Goal: Contribute content: Contribute content

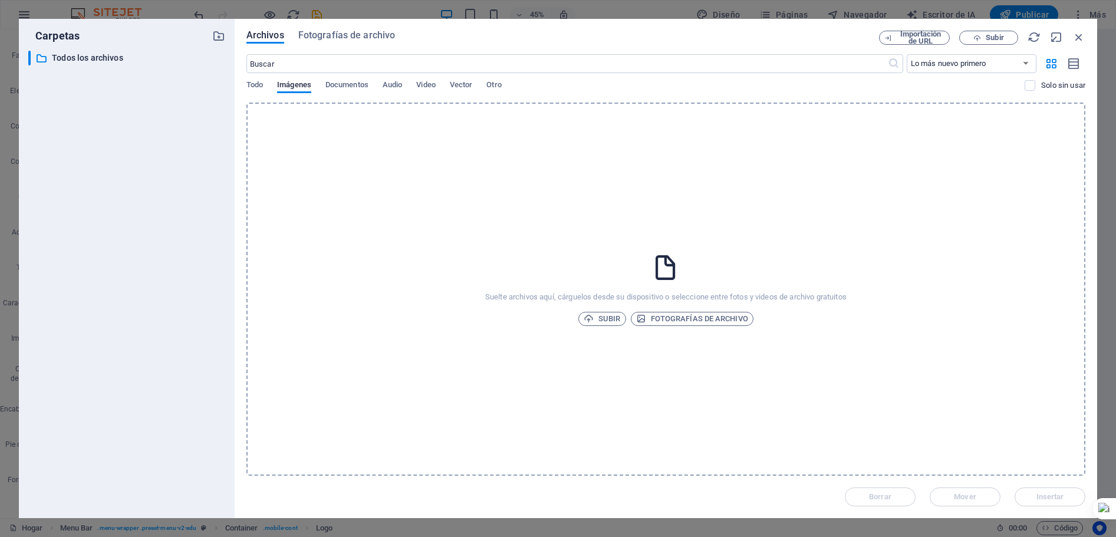
select select "px"
select select "700"
select select "px"
select select "rem"
click at [601, 321] on font "Subir" at bounding box center [609, 318] width 22 height 9
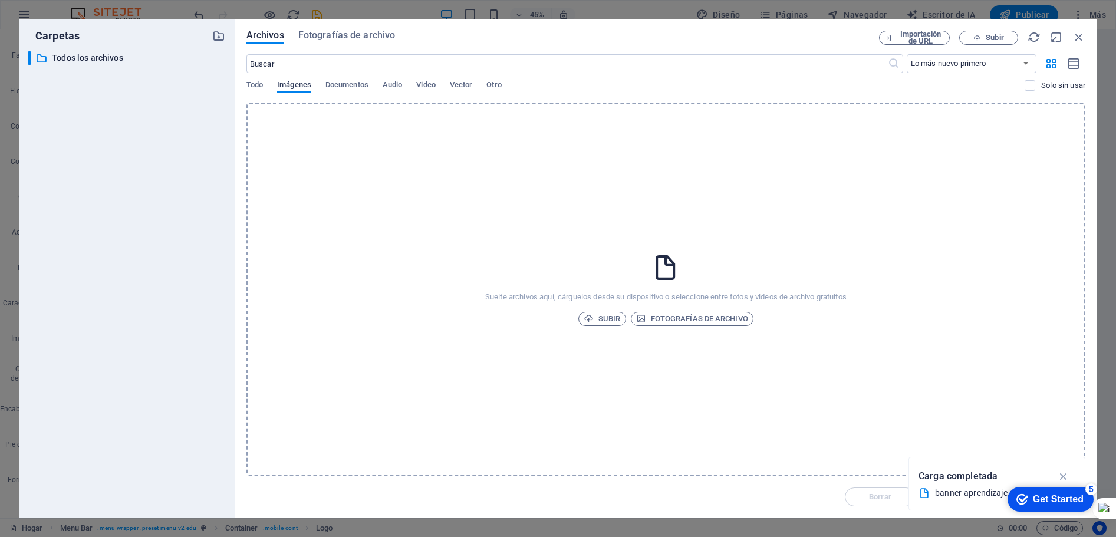
click at [299, 90] on font "Imágenes" at bounding box center [294, 85] width 34 height 14
click at [258, 86] on font "Todo" at bounding box center [254, 84] width 17 height 9
click at [289, 86] on font "Imágenes" at bounding box center [294, 84] width 34 height 9
click at [1075, 494] on div "Get Started" at bounding box center [1057, 499] width 51 height 11
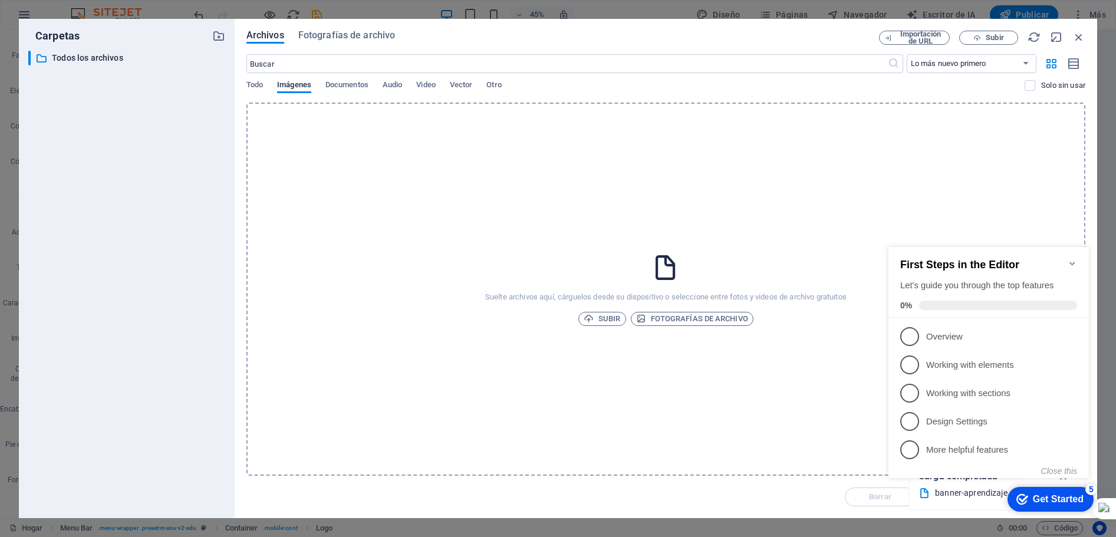
click at [1071, 260] on icon "Minimize checklist" at bounding box center [1071, 263] width 9 height 9
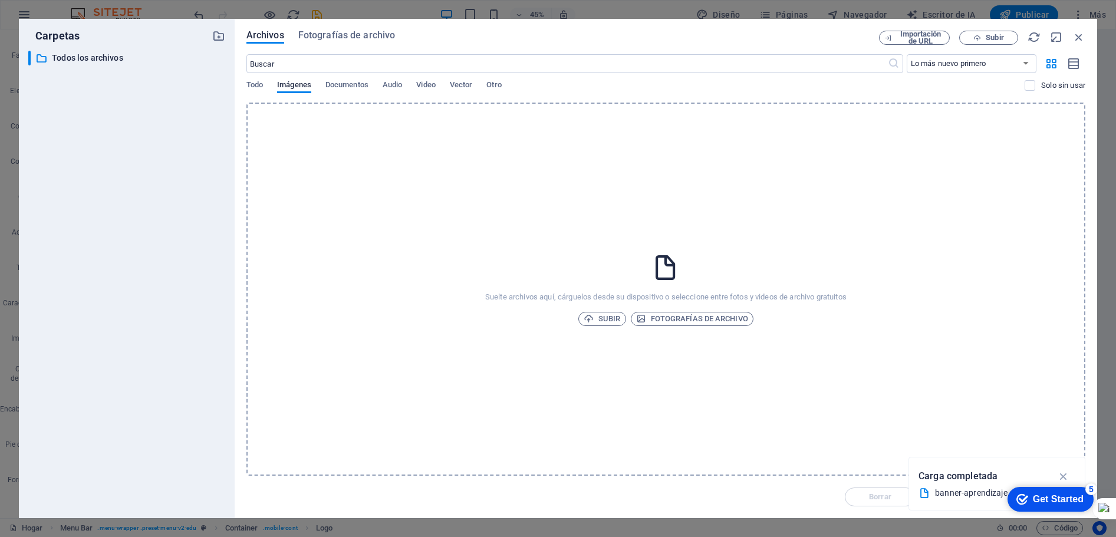
click at [925, 489] on icon at bounding box center [924, 493] width 12 height 12
click at [747, 489] on span "Obtenga recomendaciones [PERSON_NAME] para texto y titulares." at bounding box center [652, 489] width 190 height 19
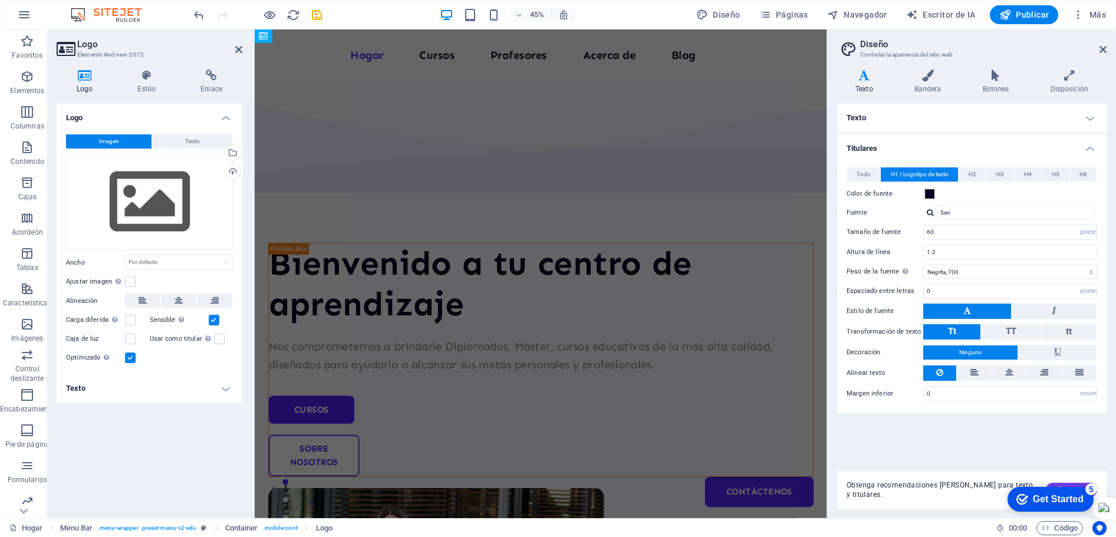
click at [925, 489] on span "Obtenga recomendaciones [PERSON_NAME] para texto y titulares." at bounding box center [941, 489] width 190 height 19
click at [190, 406] on div "Logo Imagen Texto Arrastre los archivos aquí, haga clic para elegir archivos o …" at bounding box center [150, 306] width 186 height 405
click at [657, 99] on div "Bienvenido a tu centro de aprendizaje Nos comprometemos a brindarle Diplomados,…" at bounding box center [556, 487] width 602 height 806
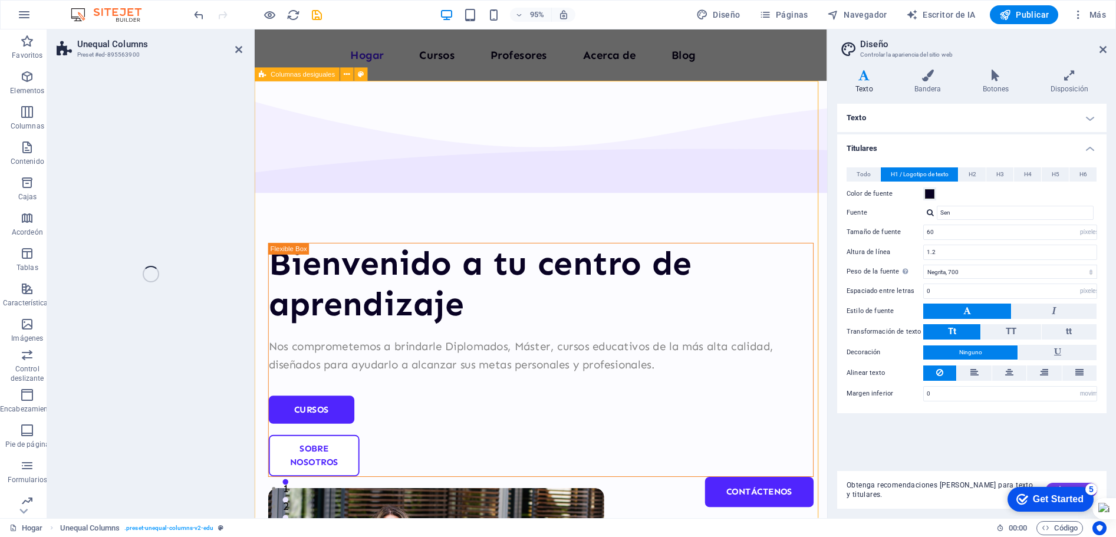
select select "multiple-waves"
select select "em"
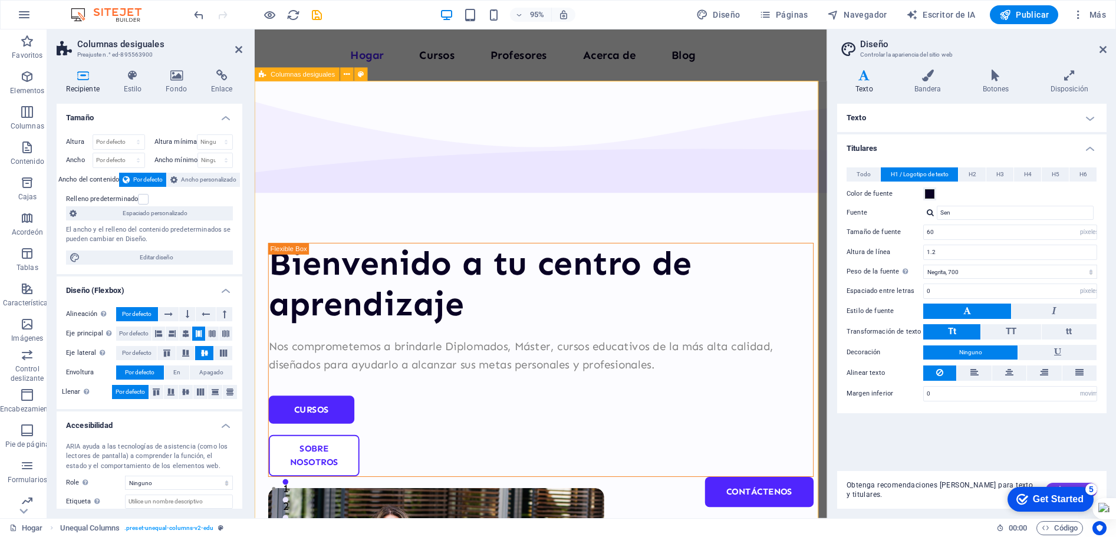
click at [303, 78] on font "Columnas desiguales" at bounding box center [303, 74] width 64 height 8
click at [160, 257] on font "Editar diseño" at bounding box center [157, 257] width 34 height 6
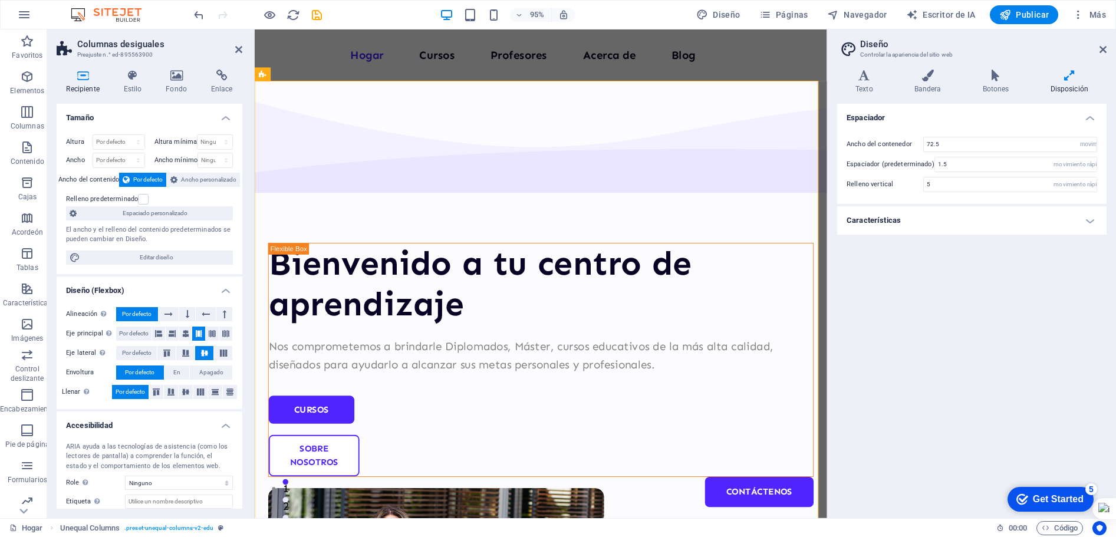
click at [1090, 224] on h4 "Características" at bounding box center [971, 220] width 269 height 28
click at [964, 323] on div "Espaciador Ancho del contenedor 72.5 movimiento rápido del ojo píxeles Espaciad…" at bounding box center [971, 306] width 269 height 405
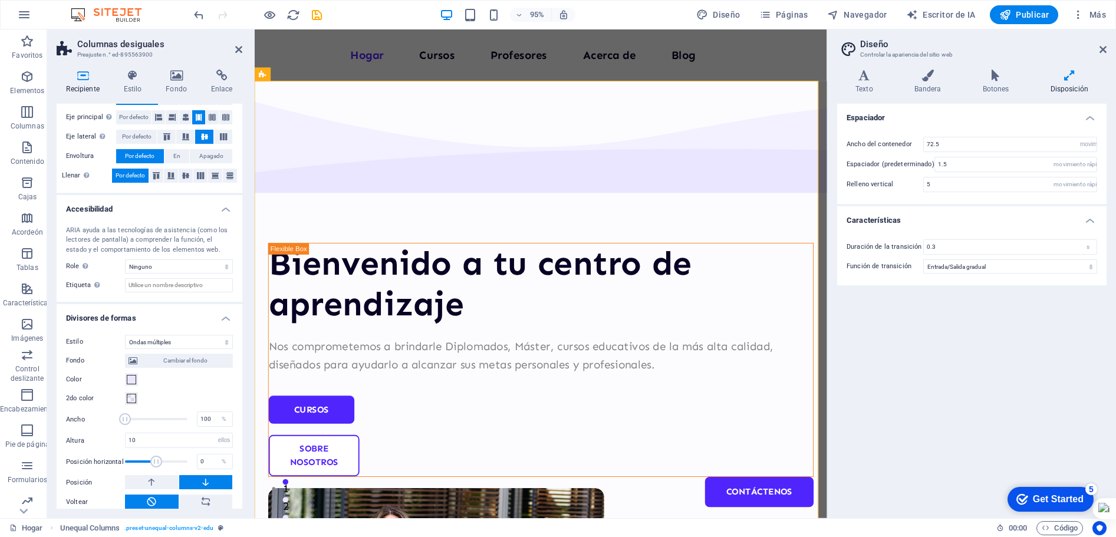
scroll to position [236, 0]
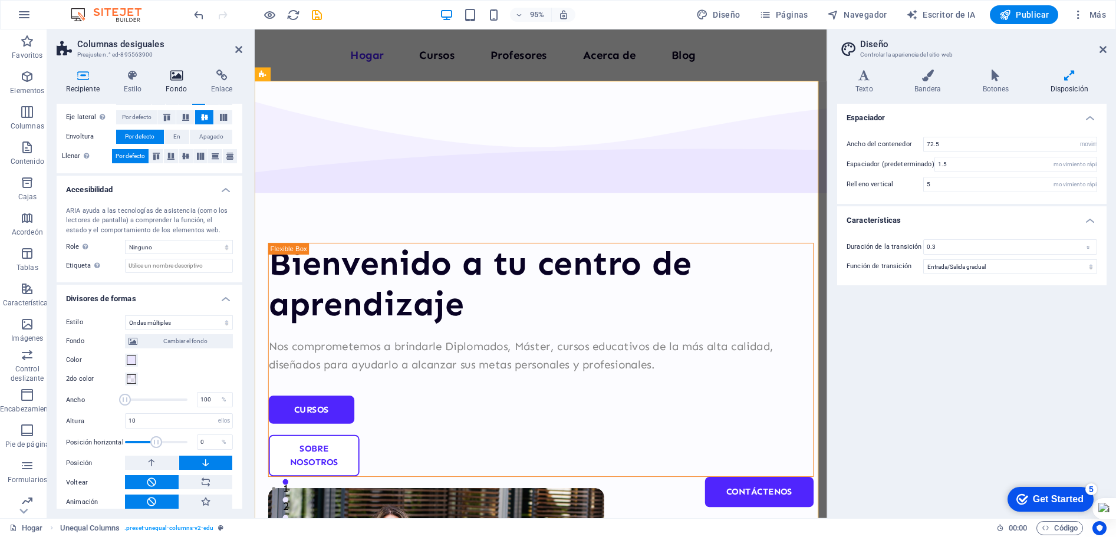
click at [168, 77] on icon at bounding box center [176, 76] width 41 height 12
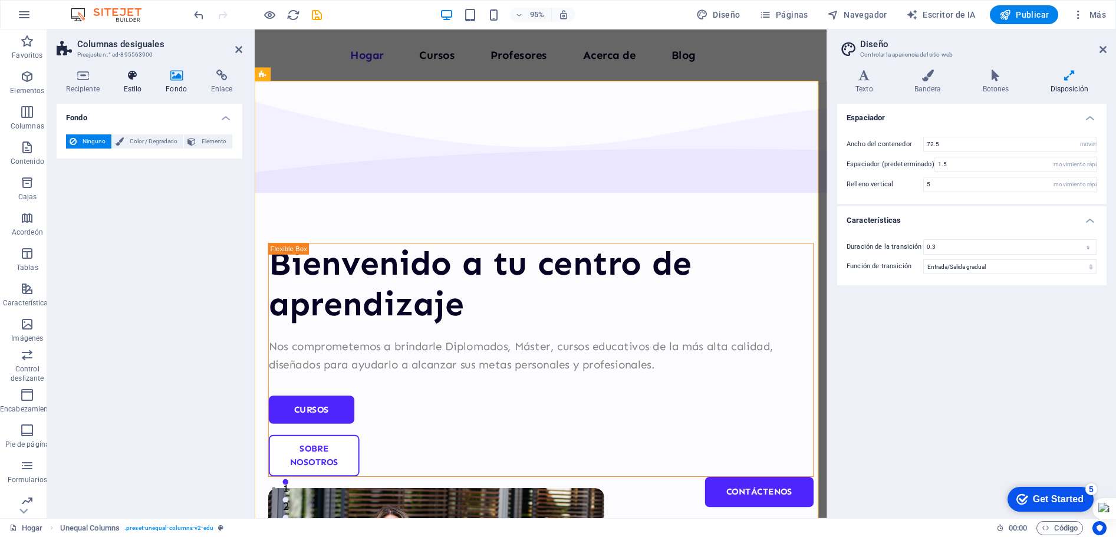
click at [136, 80] on icon at bounding box center [133, 76] width 38 height 12
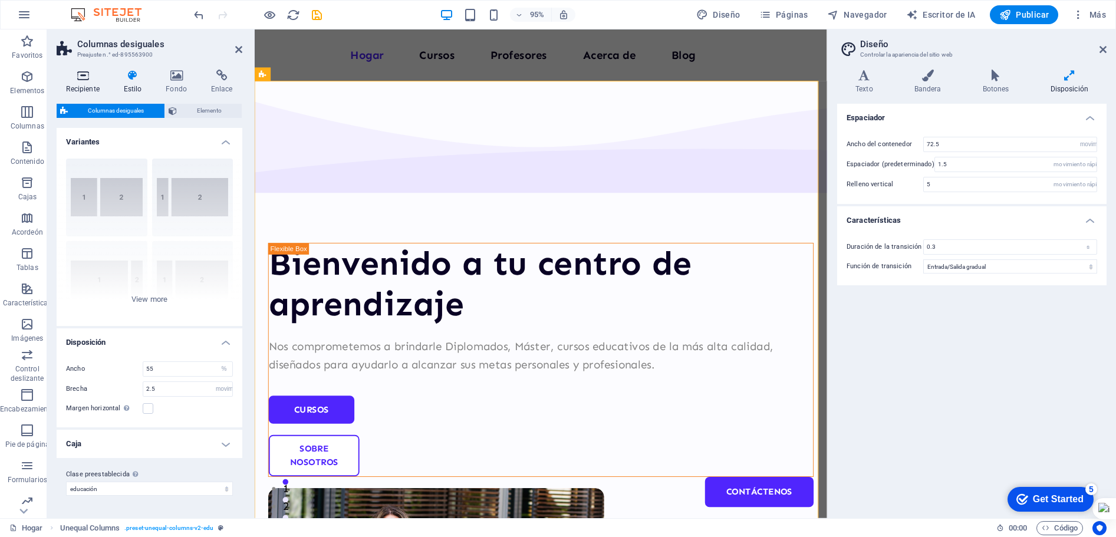
click at [88, 78] on icon at bounding box center [83, 76] width 52 height 12
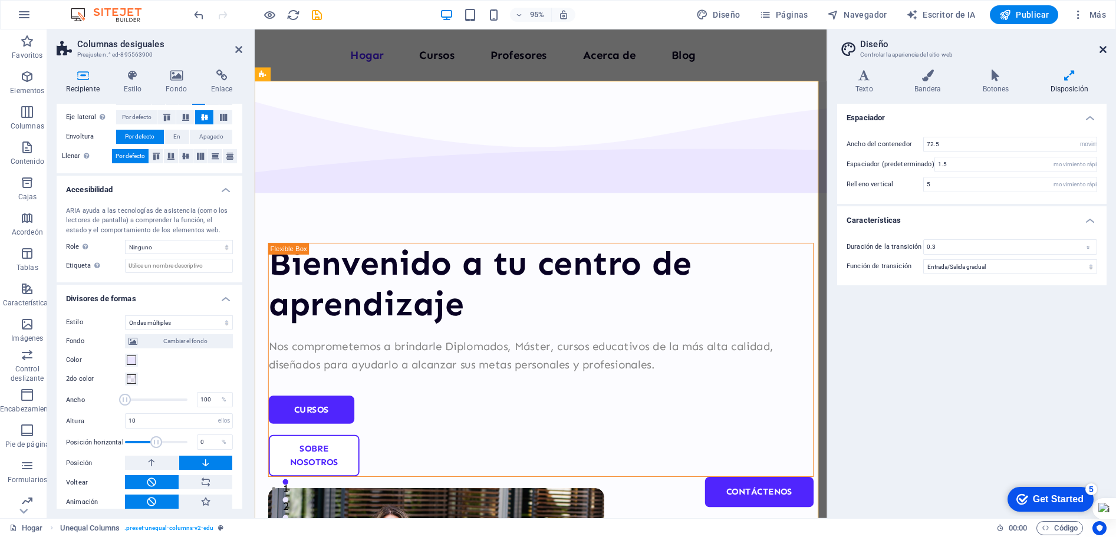
click at [1101, 47] on icon at bounding box center [1102, 49] width 7 height 9
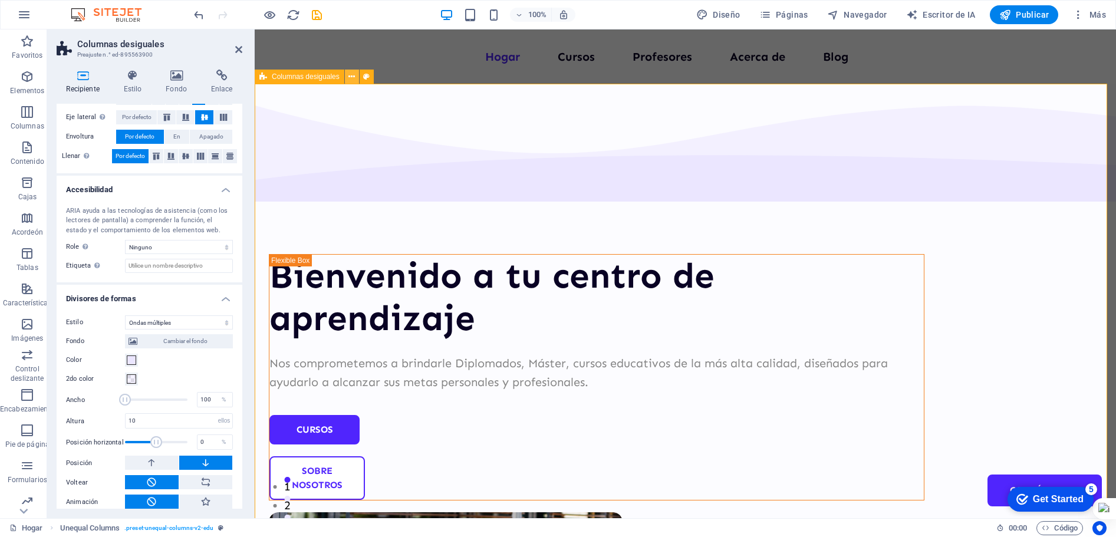
click at [349, 79] on icon at bounding box center [351, 77] width 6 height 12
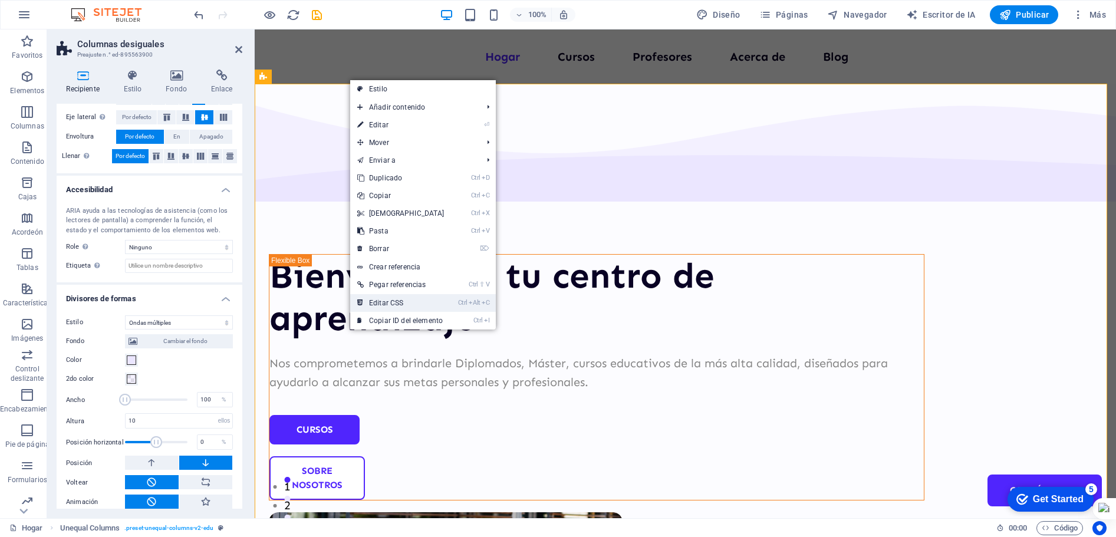
click at [393, 307] on link "Ctrl Alt C Editar CSS" at bounding box center [400, 303] width 101 height 18
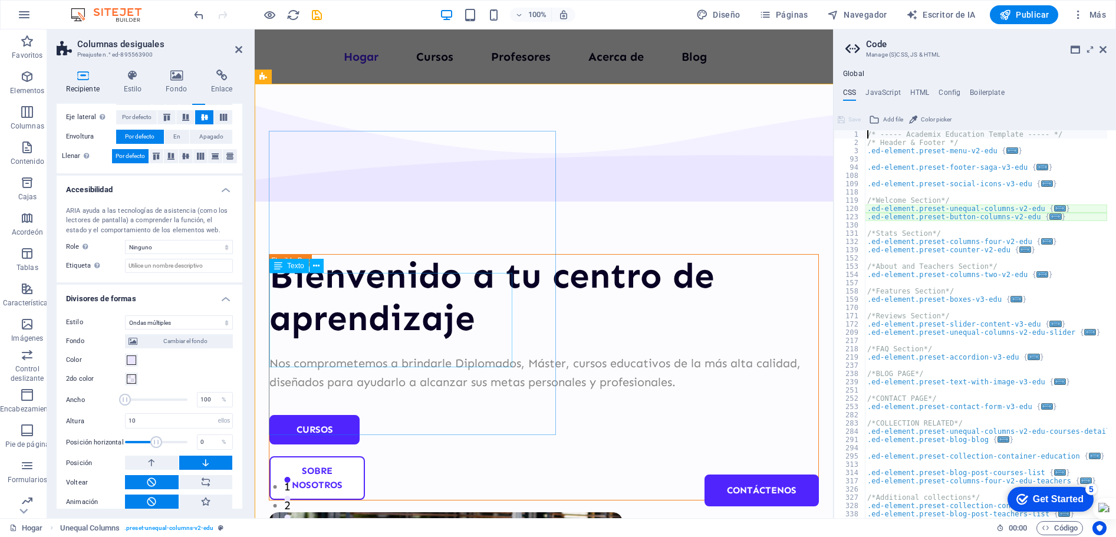
type textarea "@include unequal-columns-v2($margin: (2.5rem, null, 1.5rem), $box-width: (55%, …"
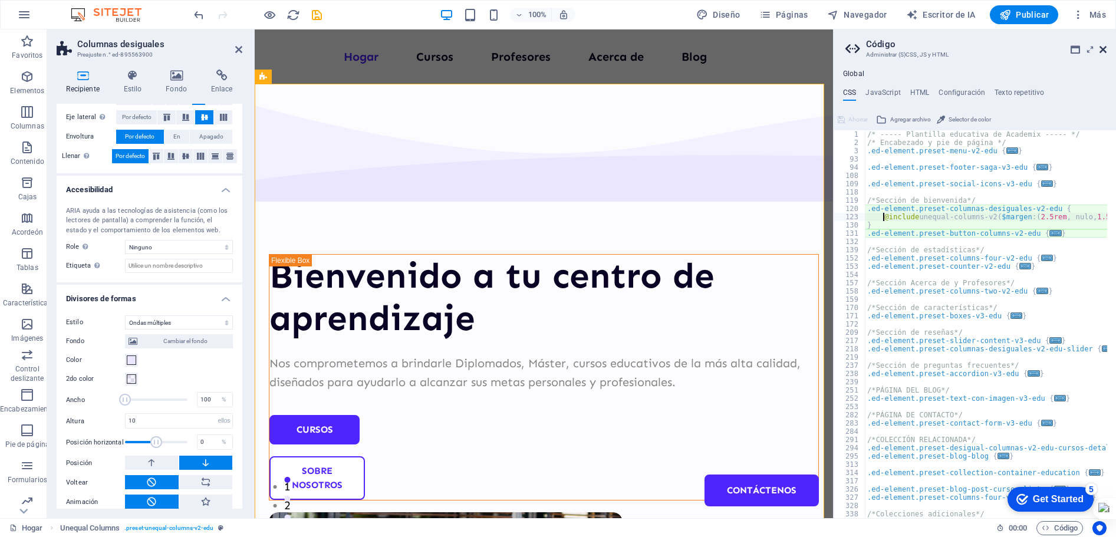
click at [1103, 51] on icon at bounding box center [1102, 49] width 7 height 9
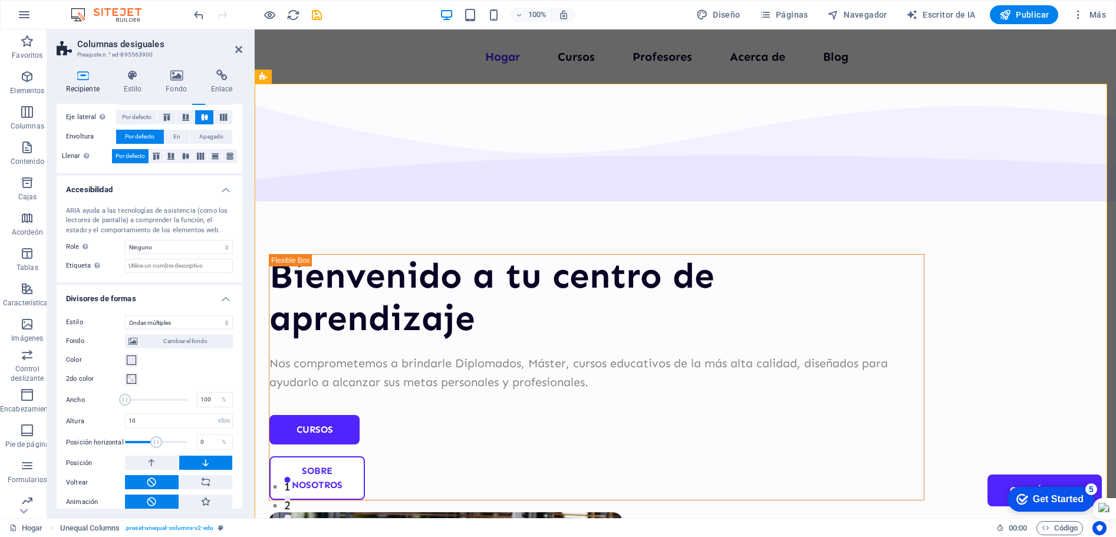
click at [83, 85] on font "Recipiente" at bounding box center [82, 89] width 33 height 8
click at [83, 79] on icon at bounding box center [83, 76] width 52 height 12
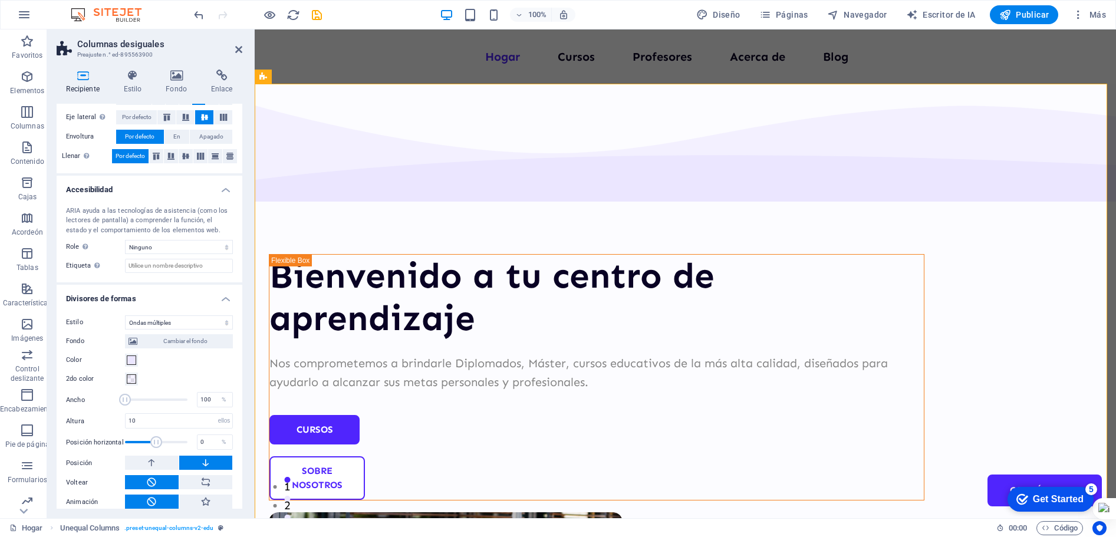
click at [83, 79] on icon at bounding box center [83, 76] width 52 height 12
click at [74, 83] on h4 "Recipiente" at bounding box center [85, 82] width 57 height 25
click at [133, 116] on font "Por defecto" at bounding box center [136, 117] width 29 height 6
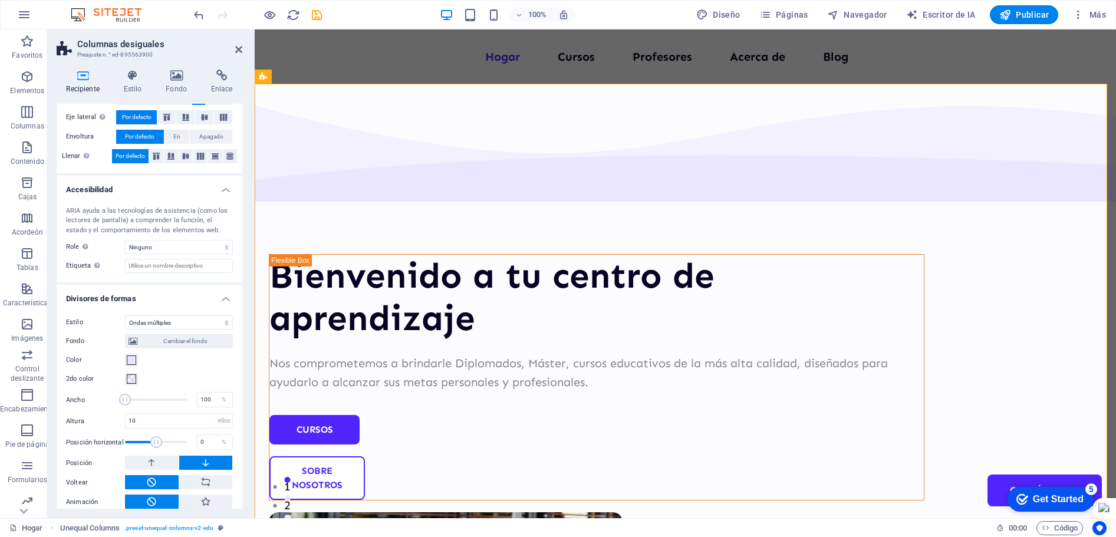
click at [131, 117] on font "Por defecto" at bounding box center [136, 117] width 29 height 6
click at [130, 117] on font "Por defecto" at bounding box center [136, 117] width 29 height 6
click at [78, 117] on font "Eje lateral" at bounding box center [81, 117] width 31 height 8
click at [287, 79] on font "Columnas desiguales" at bounding box center [306, 76] width 68 height 8
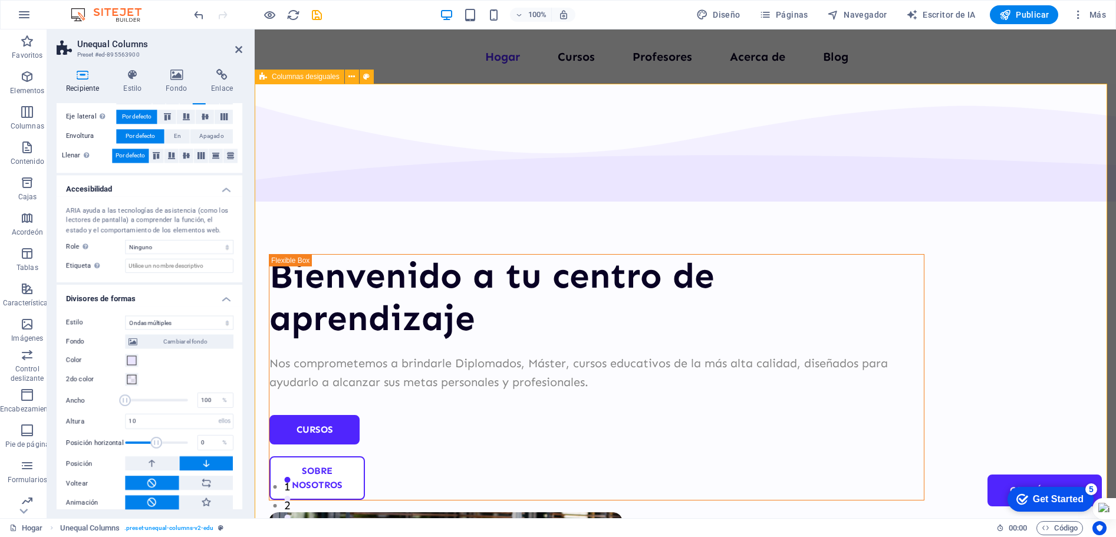
click at [288, 79] on font "Columnas desiguales" at bounding box center [306, 76] width 68 height 8
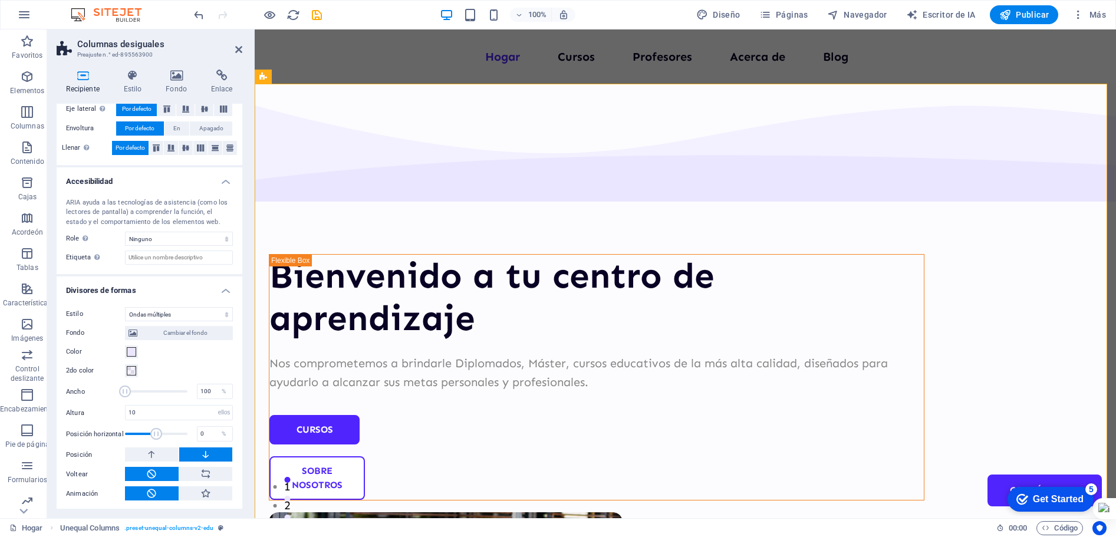
scroll to position [246, 0]
click at [221, 309] on select "Ninguno Triángulo Cuadrado Diagonal Polígono 1 Polígono 2 Zigzag Múltiples zigz…" at bounding box center [179, 312] width 108 height 14
click at [725, 16] on font "Diseño" at bounding box center [725, 14] width 27 height 9
select select "rem"
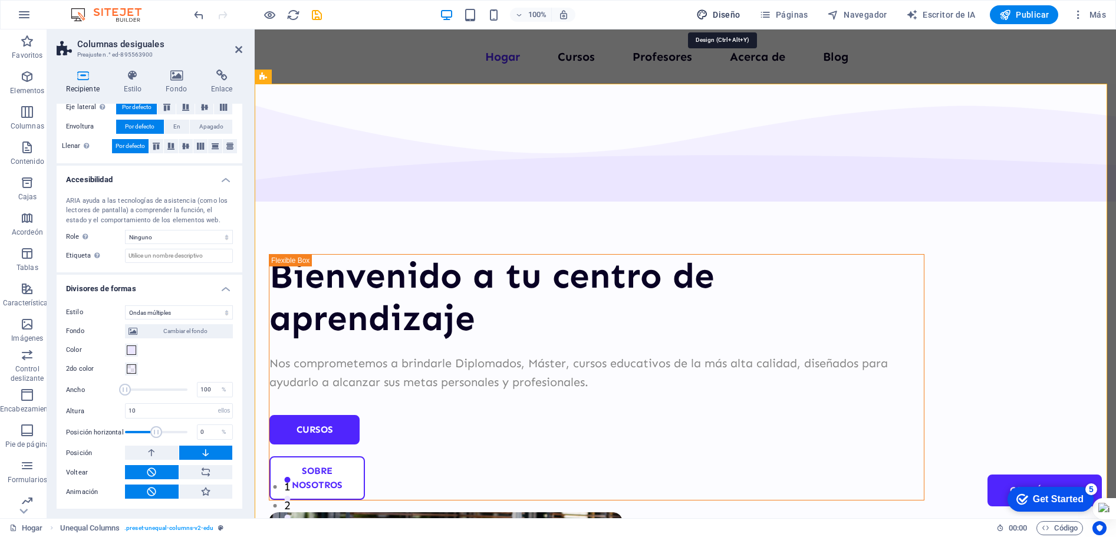
select select "ease-in-out"
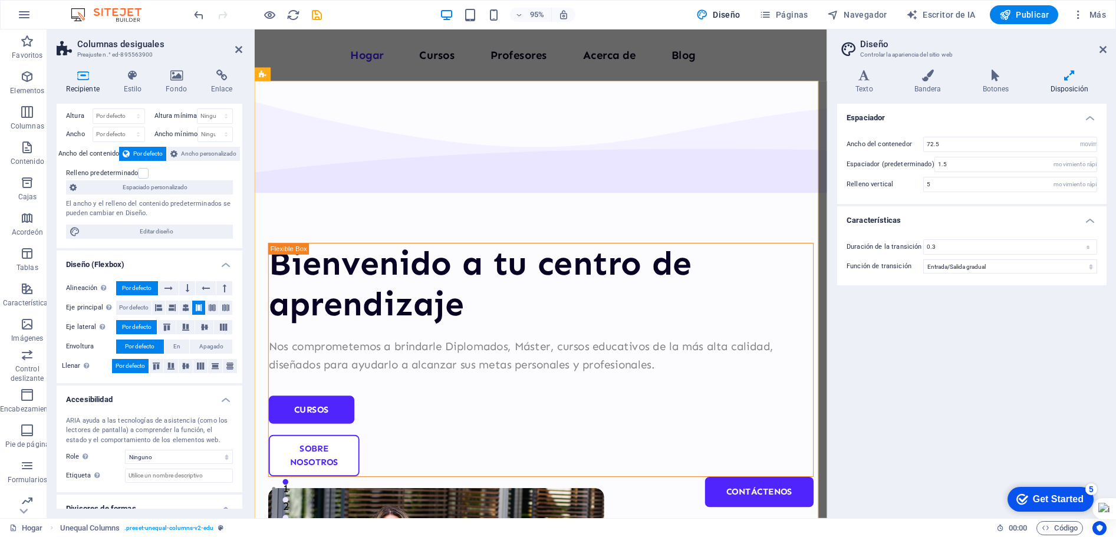
scroll to position [0, 0]
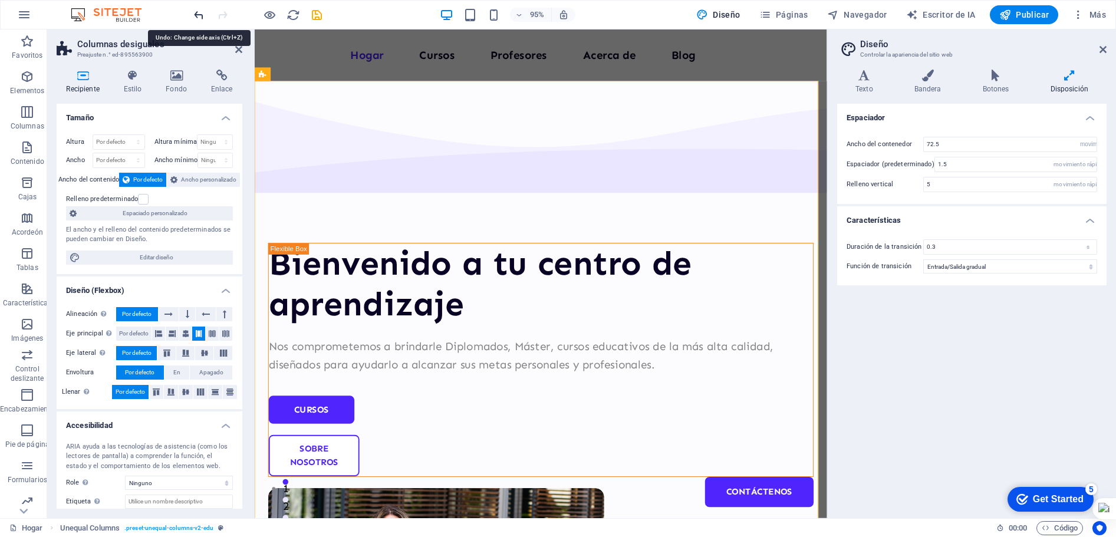
click at [202, 19] on icon "deshacer" at bounding box center [199, 15] width 14 height 14
click at [197, 15] on icon "deshacer" at bounding box center [199, 15] width 14 height 14
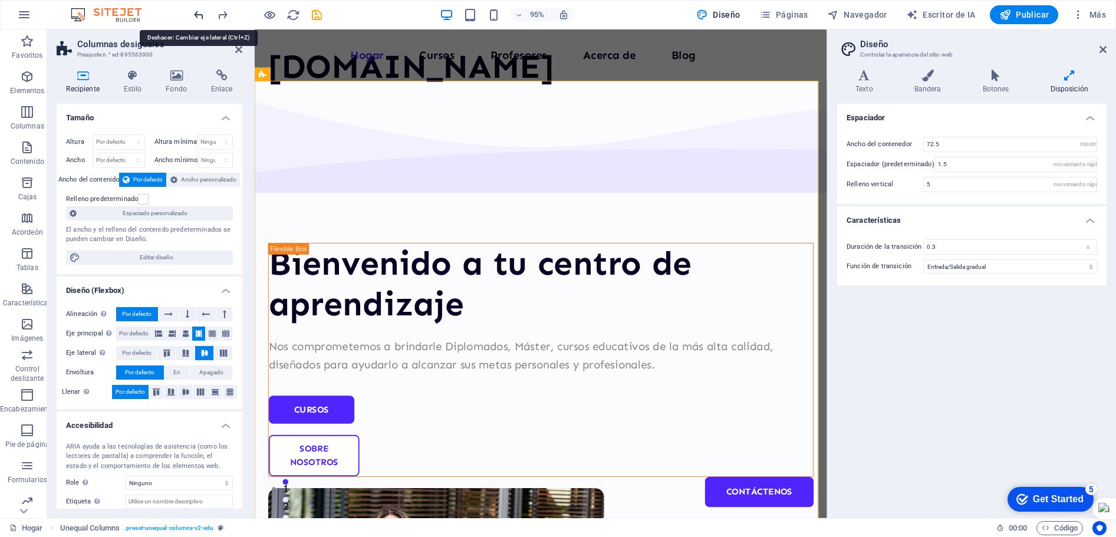
click at [197, 15] on icon "deshacer" at bounding box center [199, 15] width 14 height 14
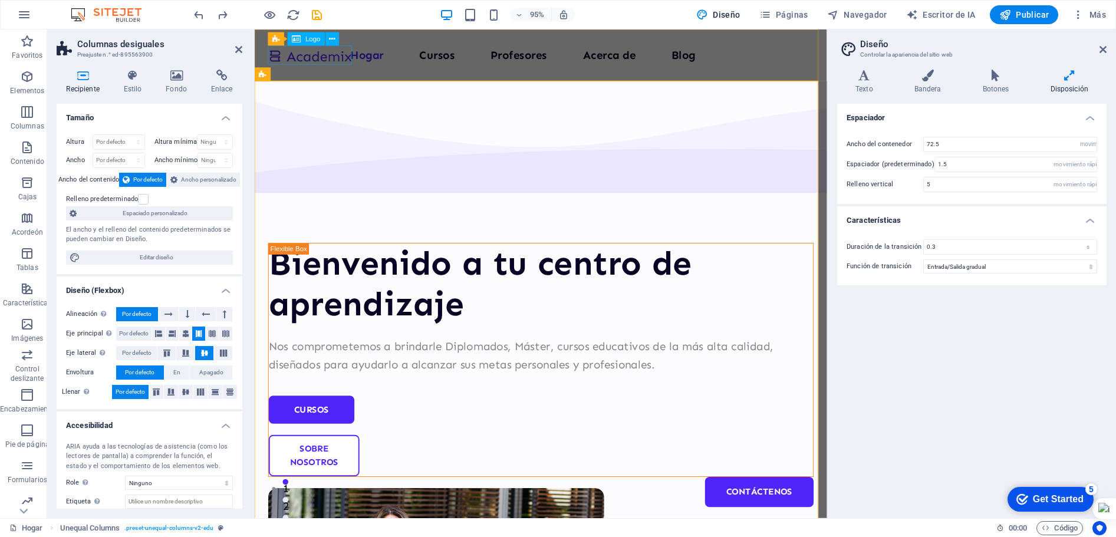
click at [321, 62] on div at bounding box center [313, 56] width 88 height 19
select select "px"
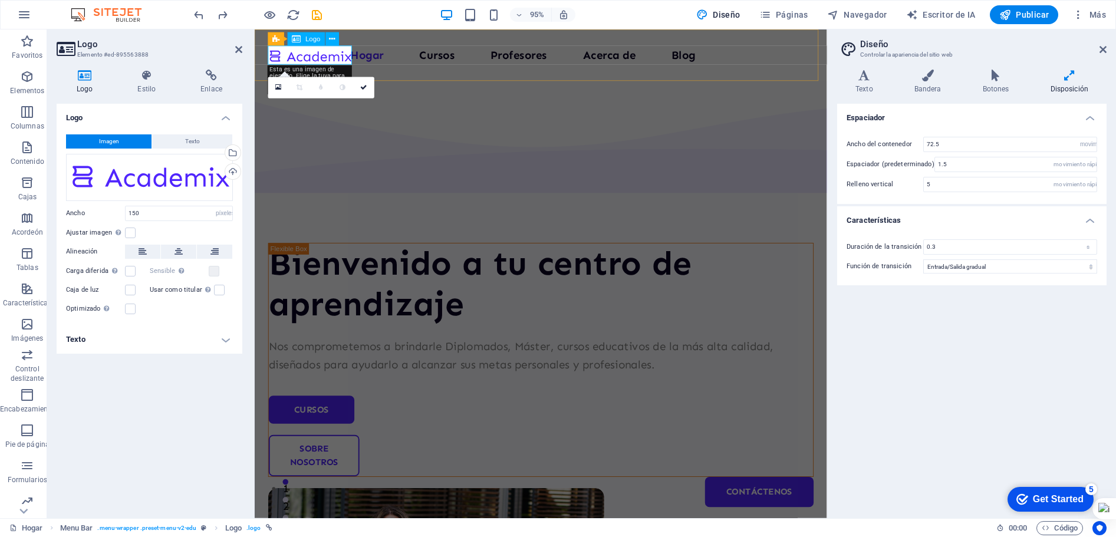
click at [295, 59] on div at bounding box center [313, 56] width 88 height 19
click at [289, 59] on div at bounding box center [313, 56] width 88 height 19
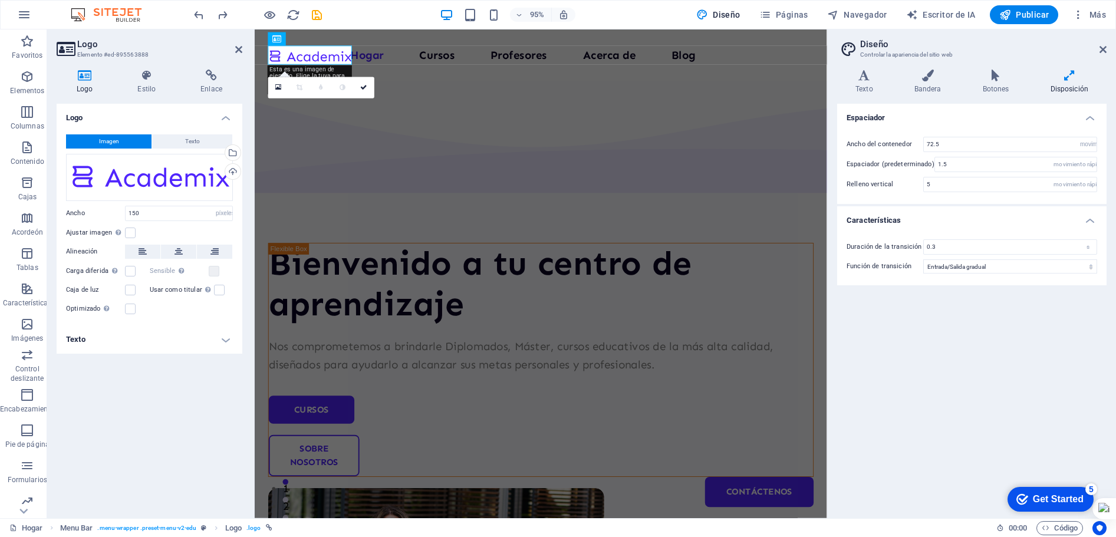
click at [130, 433] on div "Logo Imagen Texto Arrastre los archivos aquí, haga clic para elegir archivos o …" at bounding box center [150, 306] width 186 height 405
click at [240, 25] on div "95% Diseño Páginas Navegador Escritor de IA Publicar Más" at bounding box center [558, 15] width 1114 height 28
click at [374, 255] on div "Bienvenido a tu centro de aprendizaje" at bounding box center [555, 297] width 573 height 85
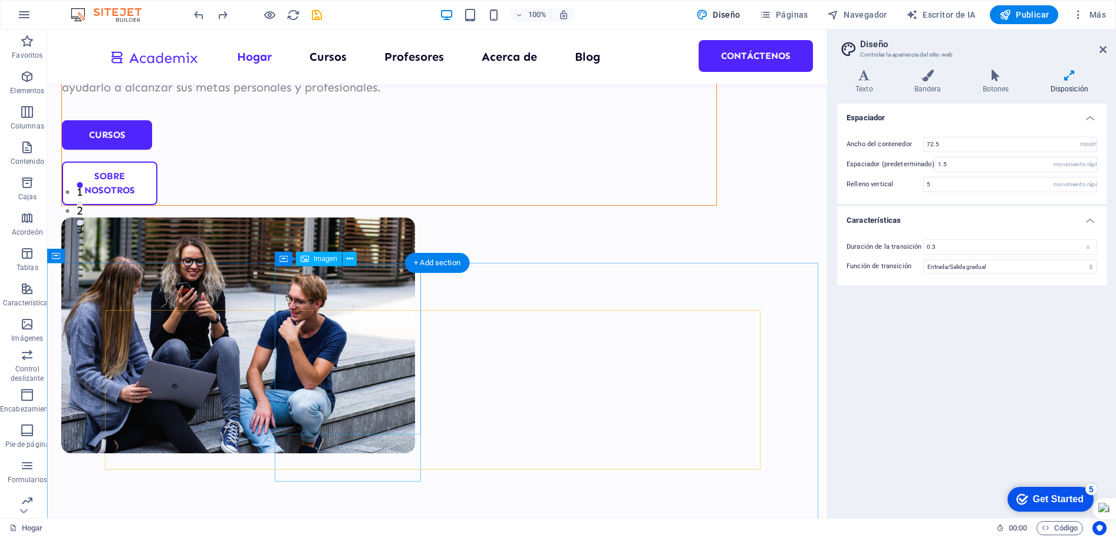
scroll to position [413, 0]
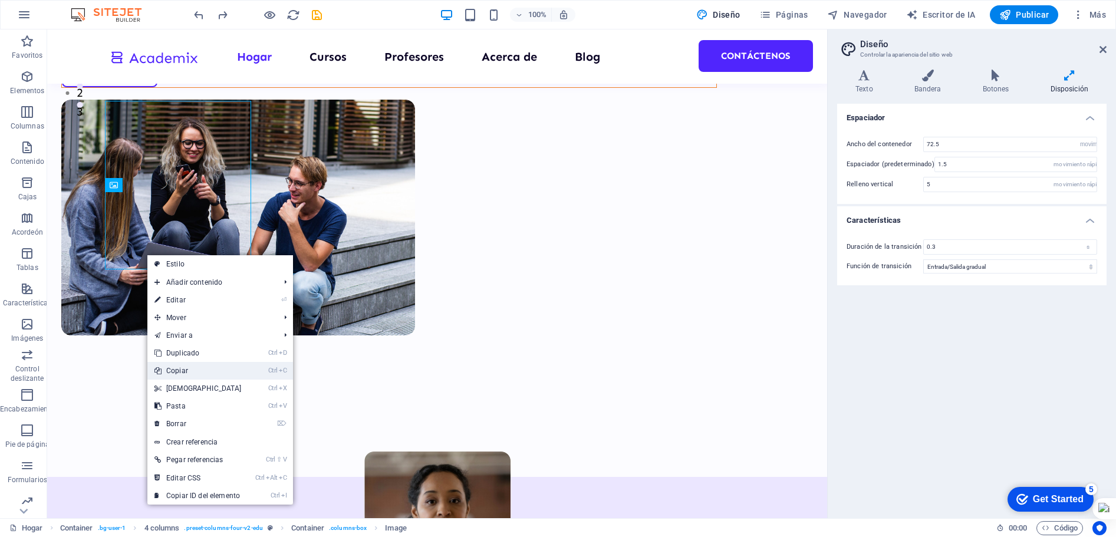
click at [177, 374] on font "Copiar" at bounding box center [177, 371] width 22 height 8
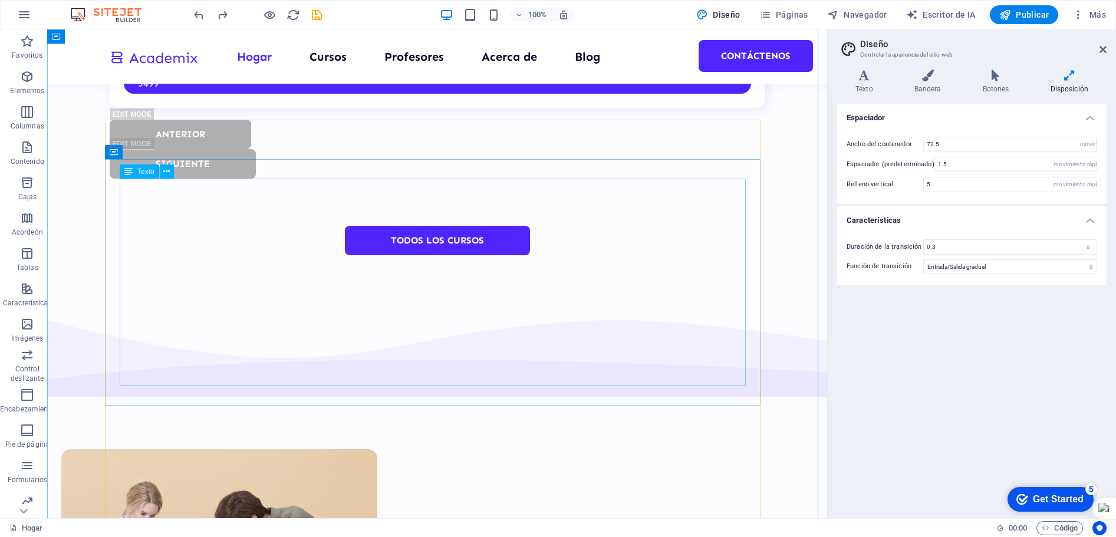
scroll to position [4243, 0]
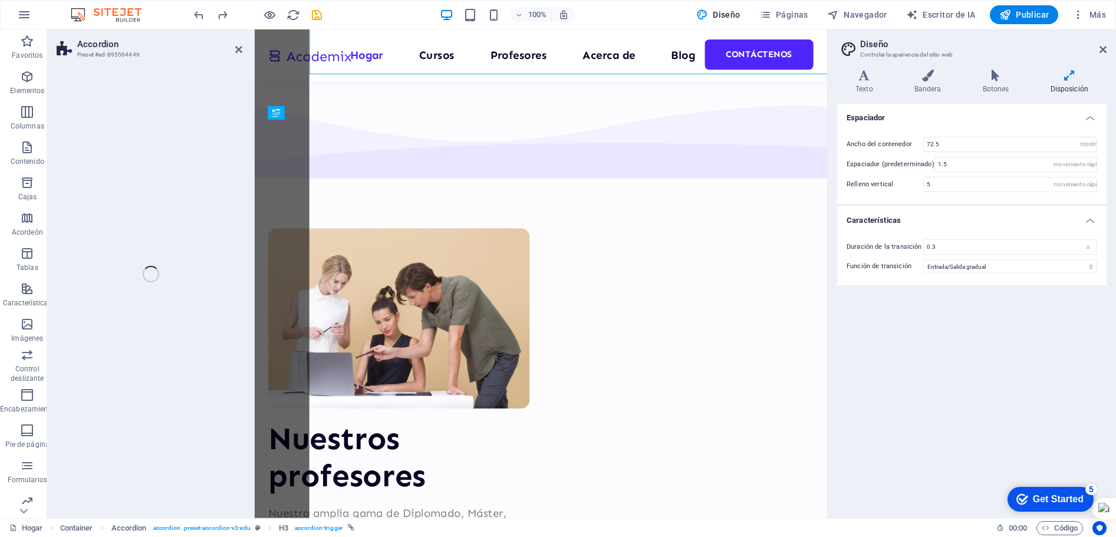
scroll to position [4350, 0]
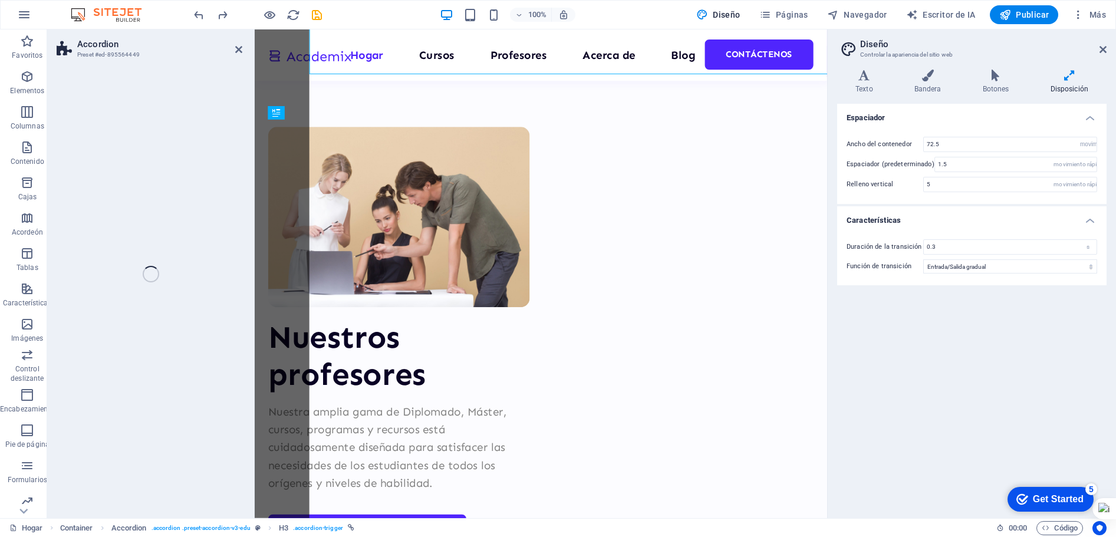
click at [125, 167] on div "Accordion Preset #ed-895564449 Drag here to replace the existing content. Press…" at bounding box center [437, 273] width 780 height 489
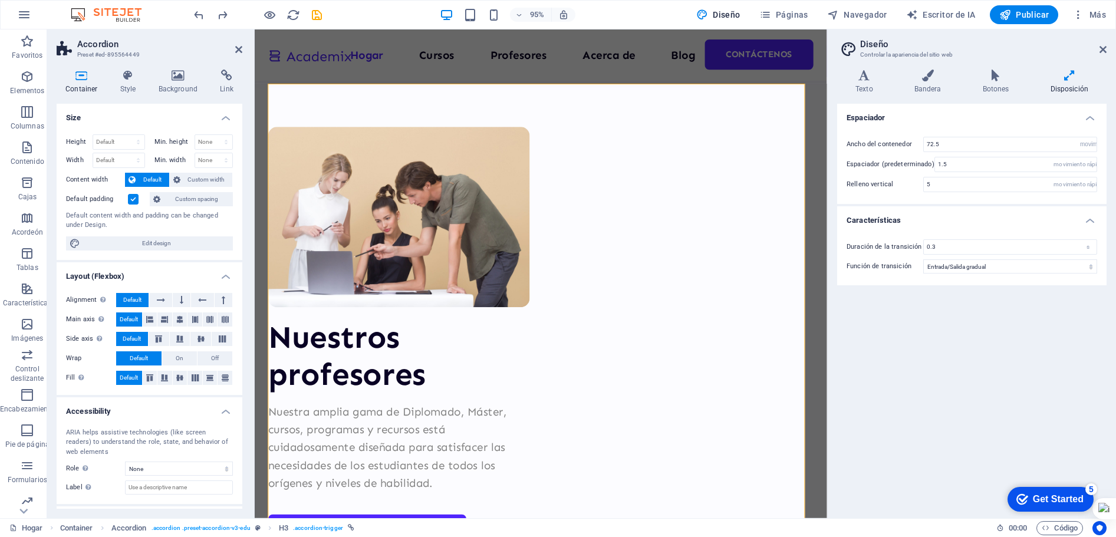
scroll to position [4387, 0]
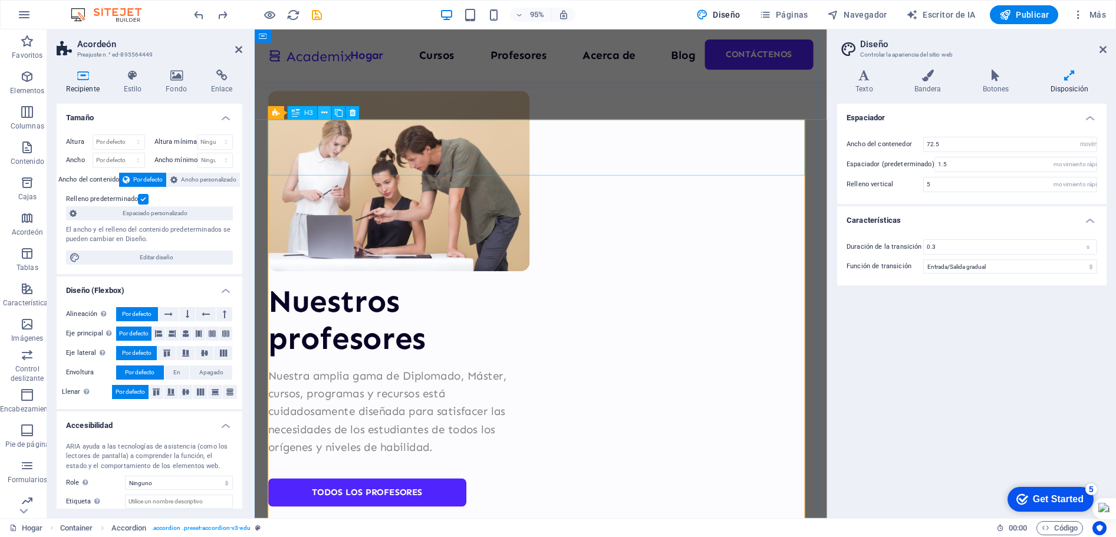
drag, startPoint x: 67, startPoint y: 95, endPoint x: 322, endPoint y: 116, distance: 256.0
click at [322, 116] on icon at bounding box center [325, 113] width 6 height 12
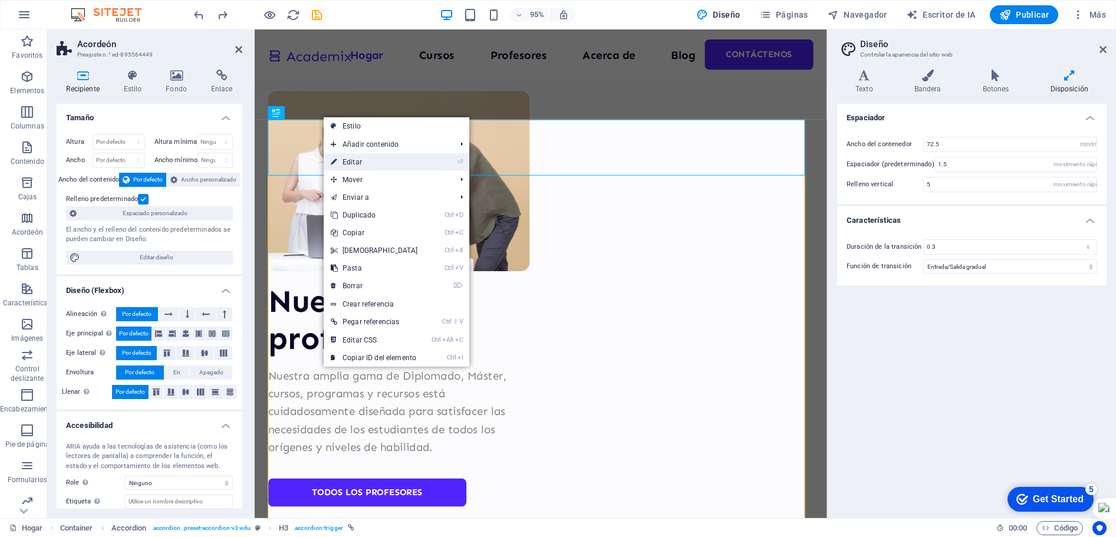
click at [345, 159] on font "Editar" at bounding box center [351, 162] width 19 height 8
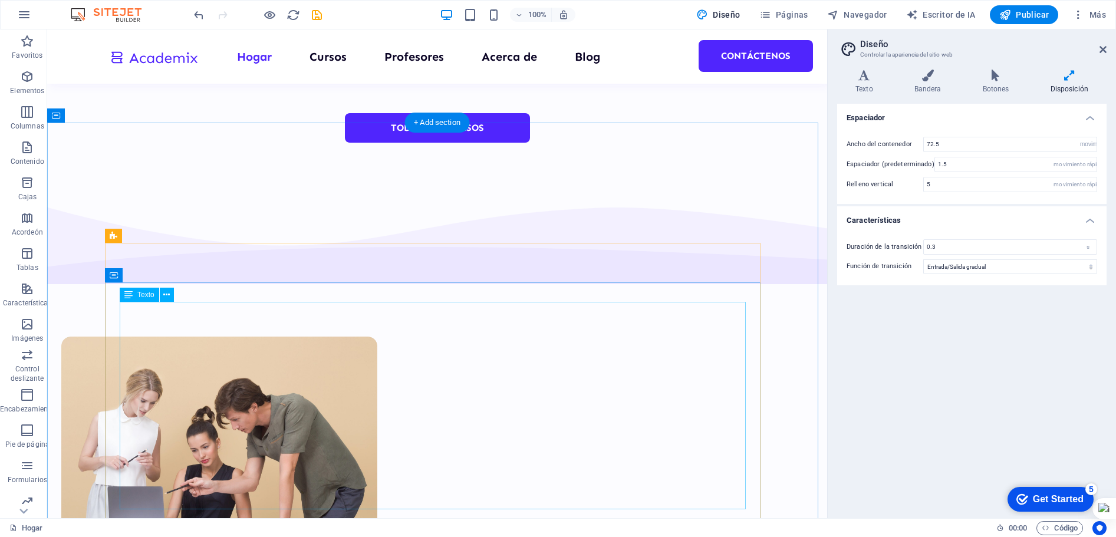
scroll to position [4125, 0]
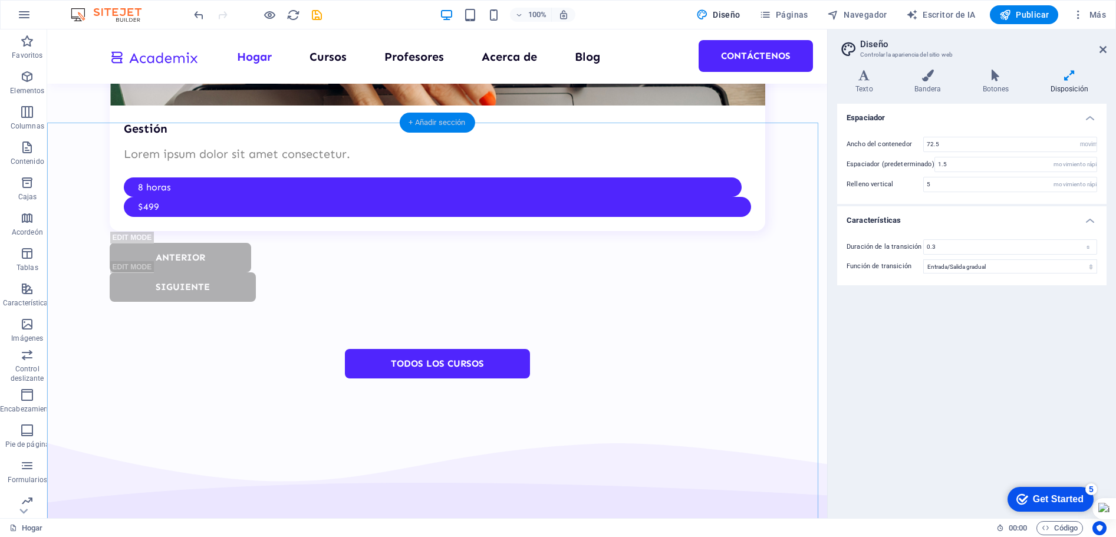
click at [436, 126] on font "+ Añadir sección" at bounding box center [436, 122] width 57 height 9
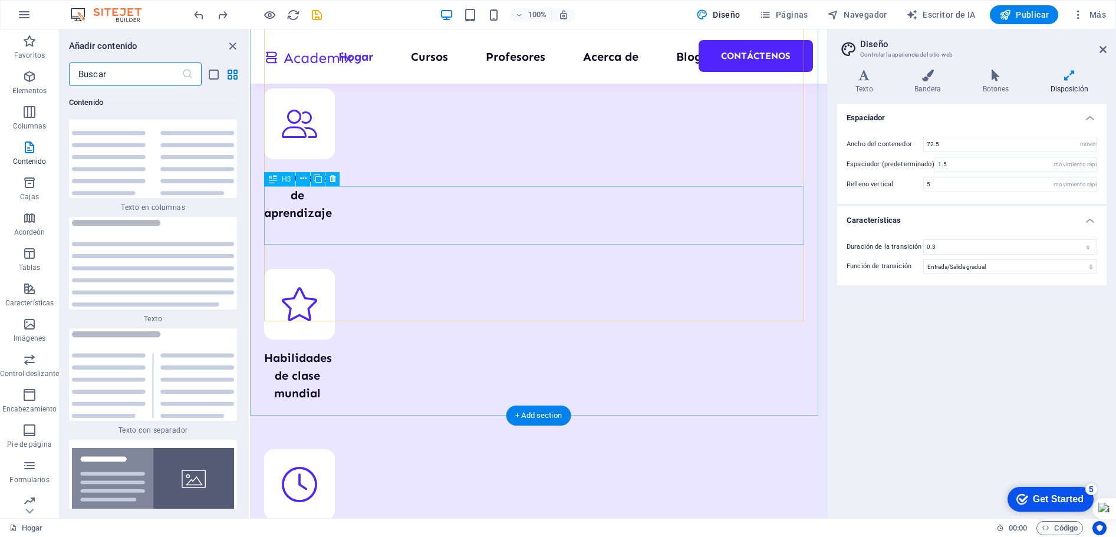
scroll to position [5094, 0]
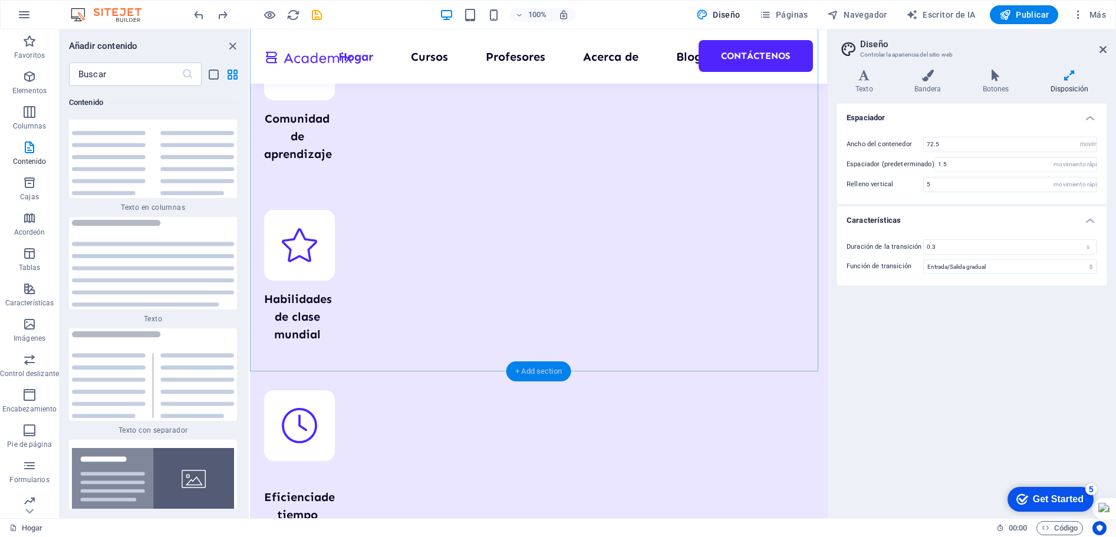
click at [532, 372] on div "+ Add section" at bounding box center [538, 371] width 65 height 20
click at [532, 371] on div "+ Add section" at bounding box center [538, 371] width 65 height 20
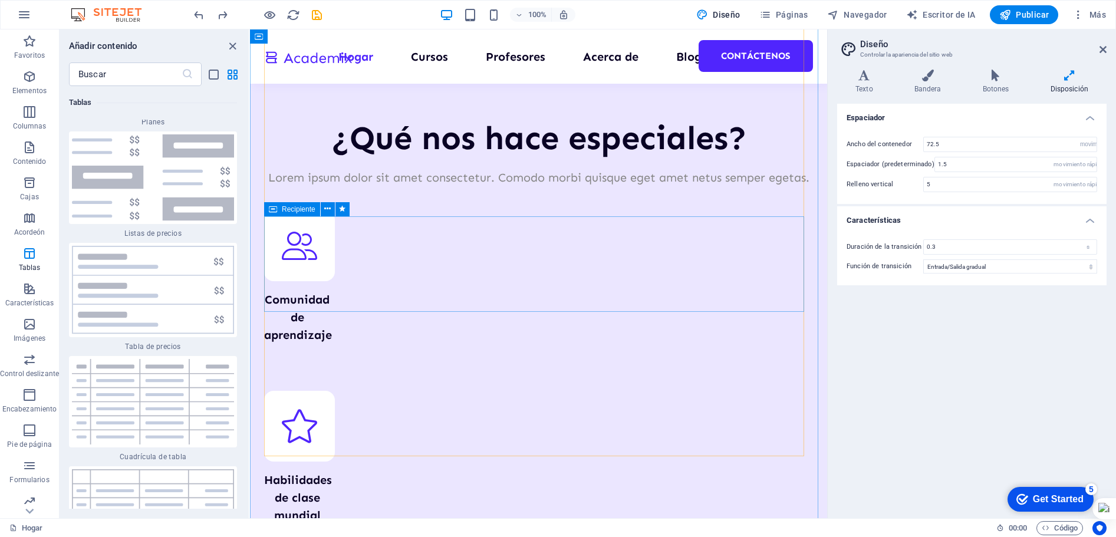
scroll to position [4915, 0]
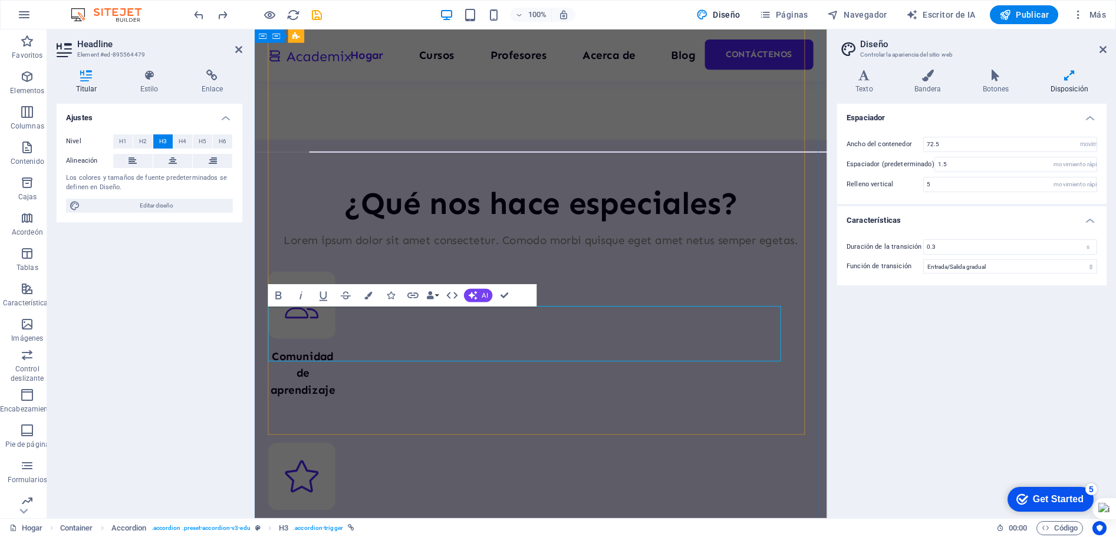
scroll to position [4889, 0]
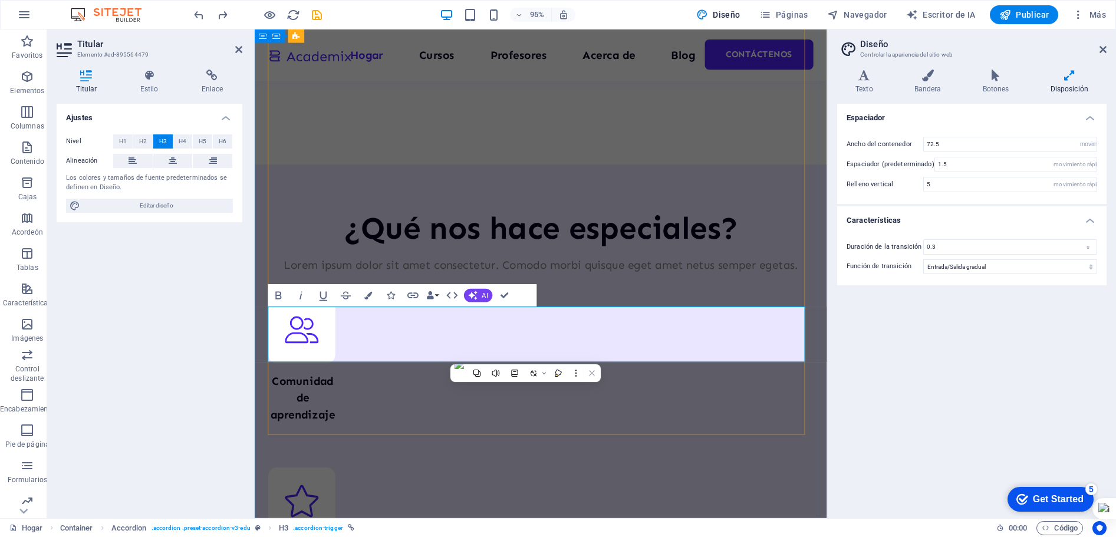
drag, startPoint x: 285, startPoint y: 351, endPoint x: 757, endPoint y: 371, distance: 472.5
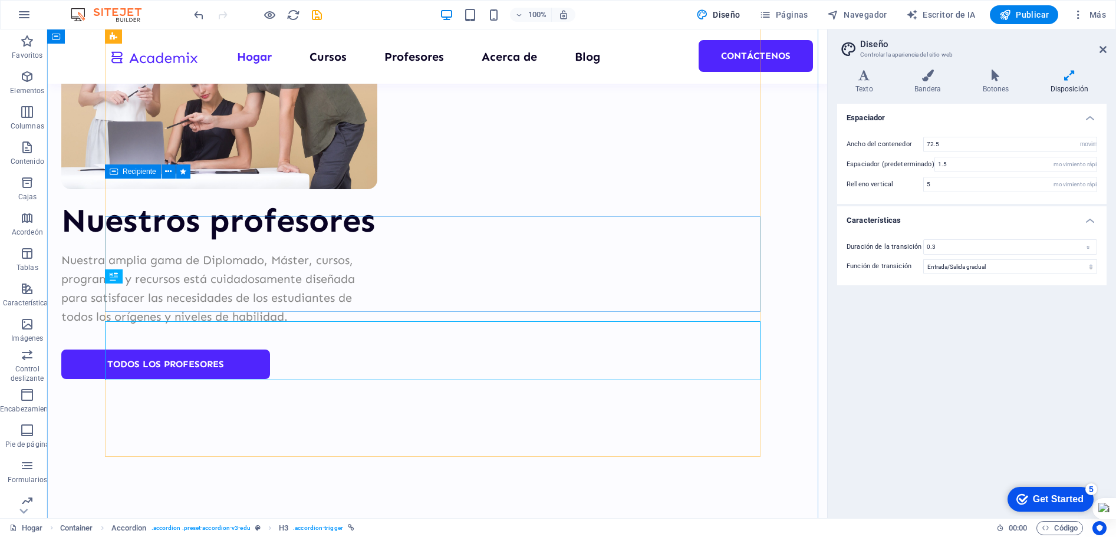
scroll to position [4688, 0]
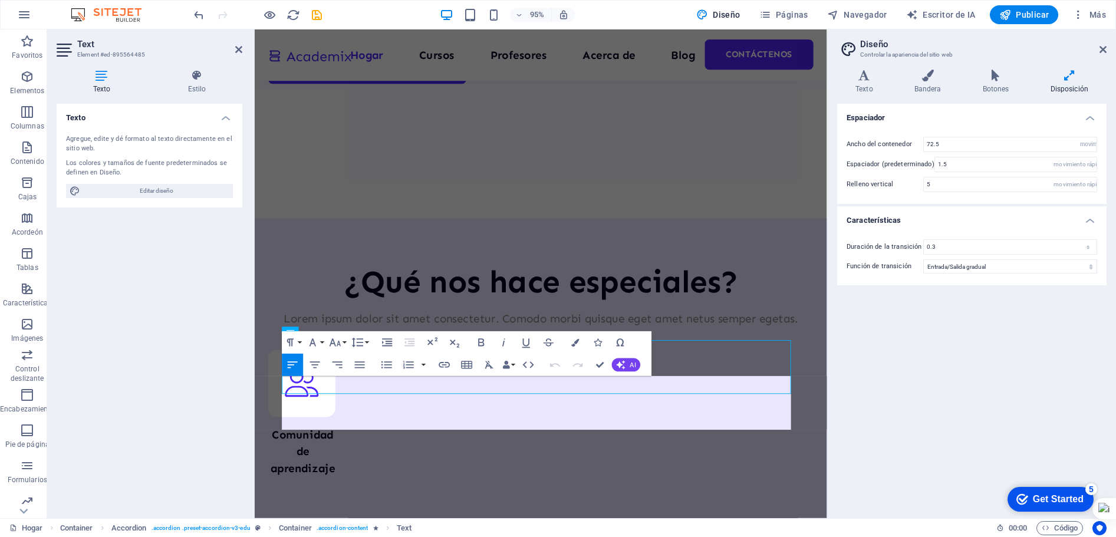
scroll to position [4870, 0]
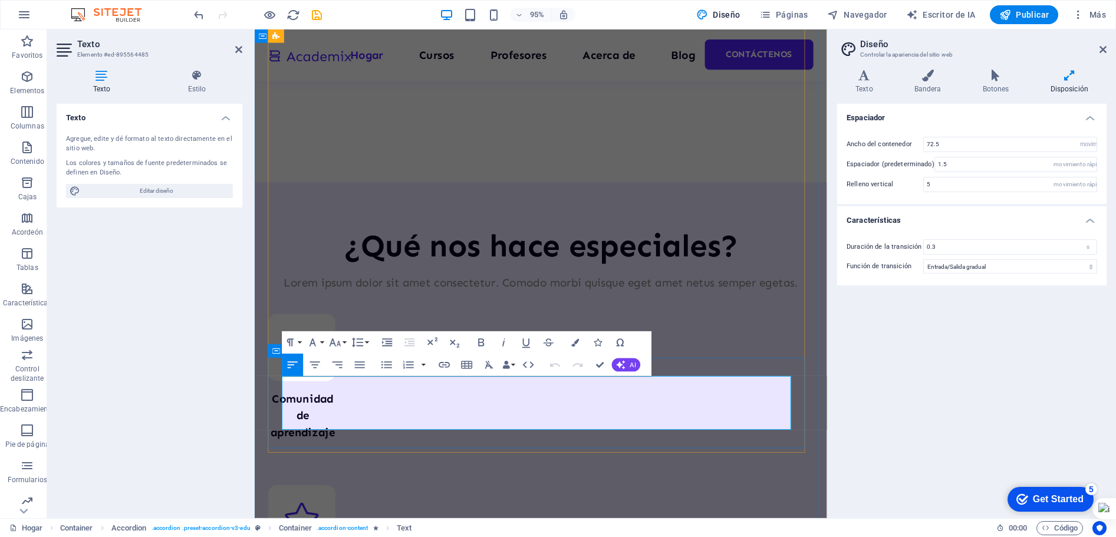
drag, startPoint x: 286, startPoint y: 405, endPoint x: 474, endPoint y: 445, distance: 192.7
drag, startPoint x: 460, startPoint y: 440, endPoint x: 281, endPoint y: 402, distance: 182.5
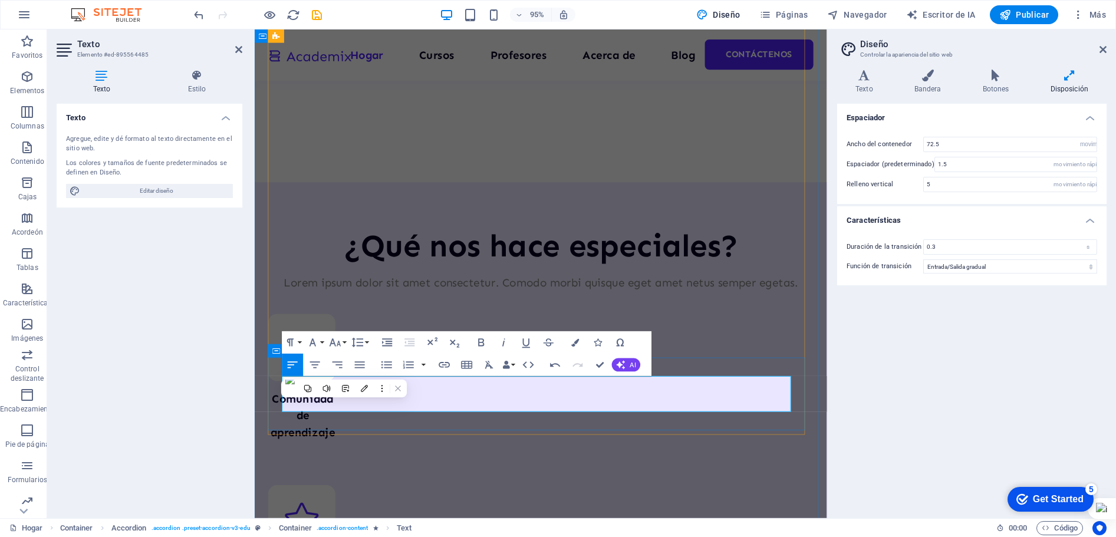
scroll to position [1365, 2]
drag, startPoint x: 550, startPoint y: 405, endPoint x: 767, endPoint y: 414, distance: 216.5
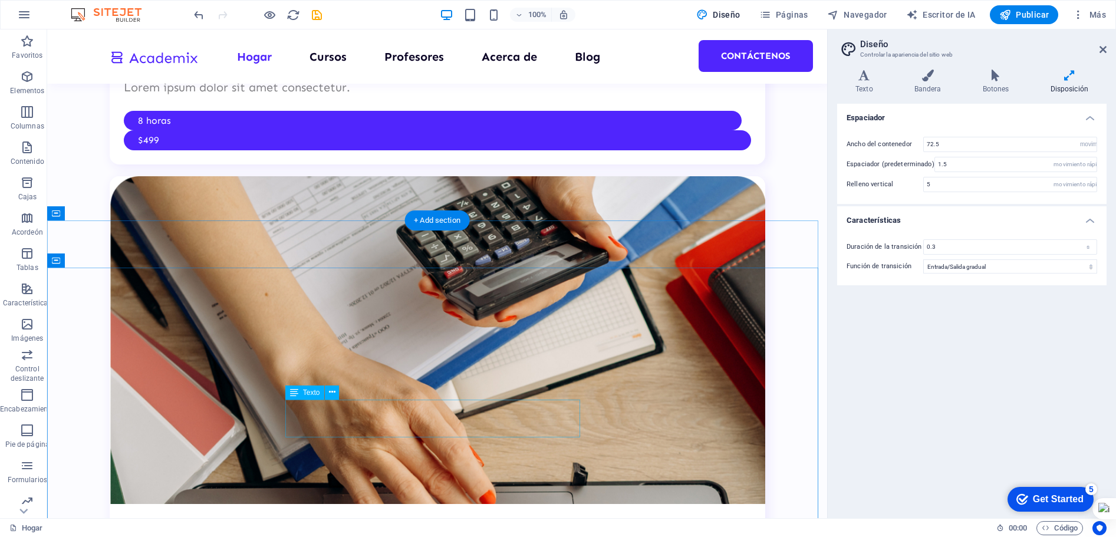
scroll to position [3668, 0]
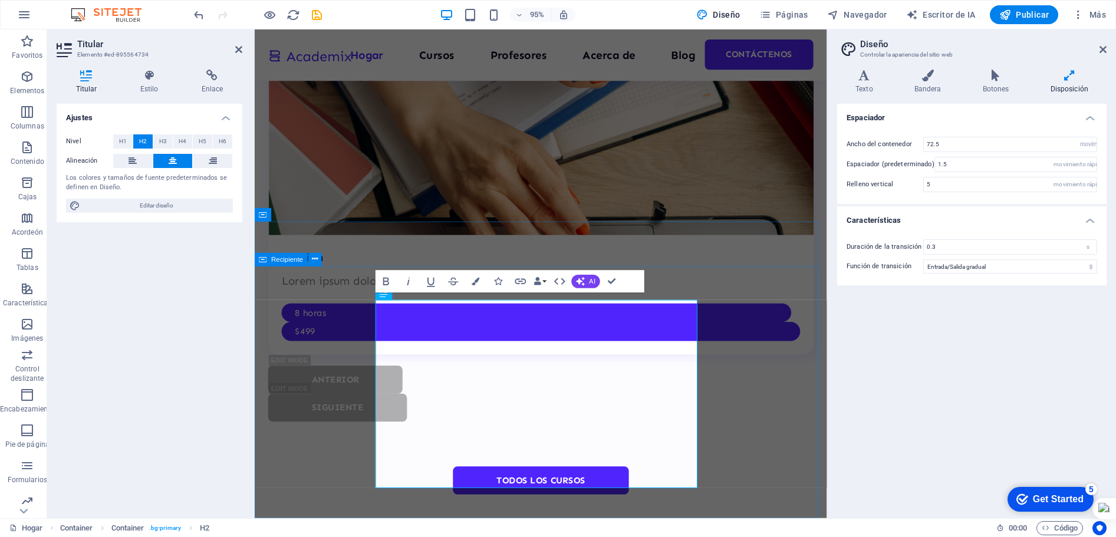
scroll to position [8, 0]
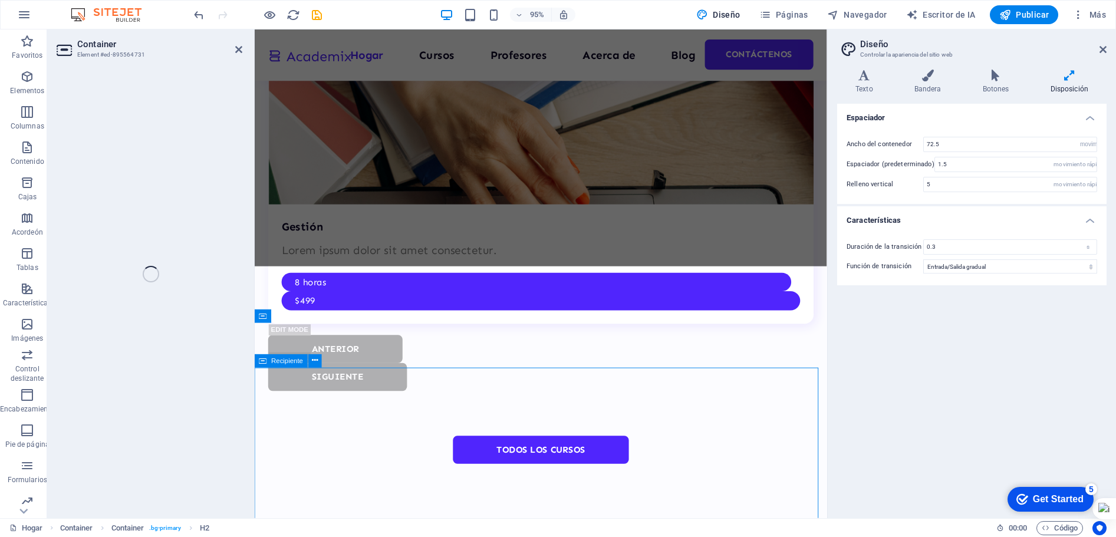
scroll to position [3694, 0]
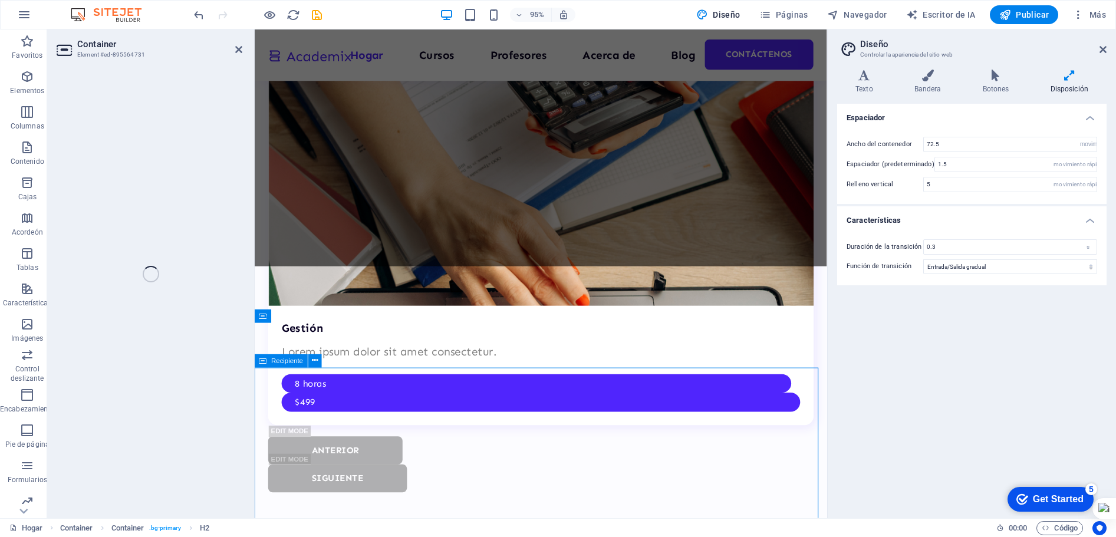
select select "px"
select select "multiple-waves"
select select "rem"
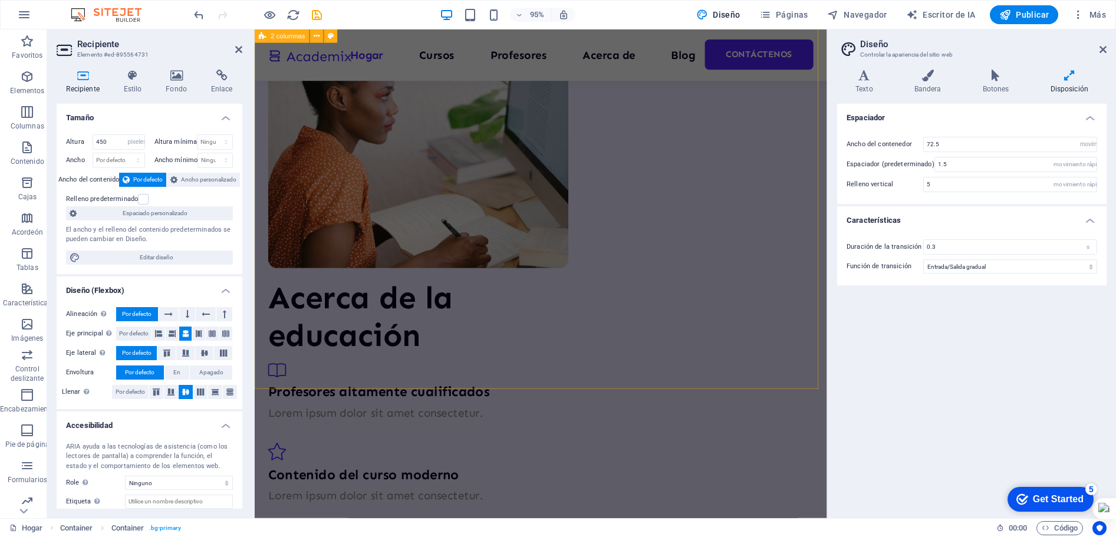
scroll to position [1871, 0]
click at [883, 351] on div "Espaciador Ancho del contenedor 72.5 movimiento rápido del ojo píxeles Espaciad…" at bounding box center [971, 306] width 269 height 405
click at [236, 49] on icon at bounding box center [238, 49] width 7 height 9
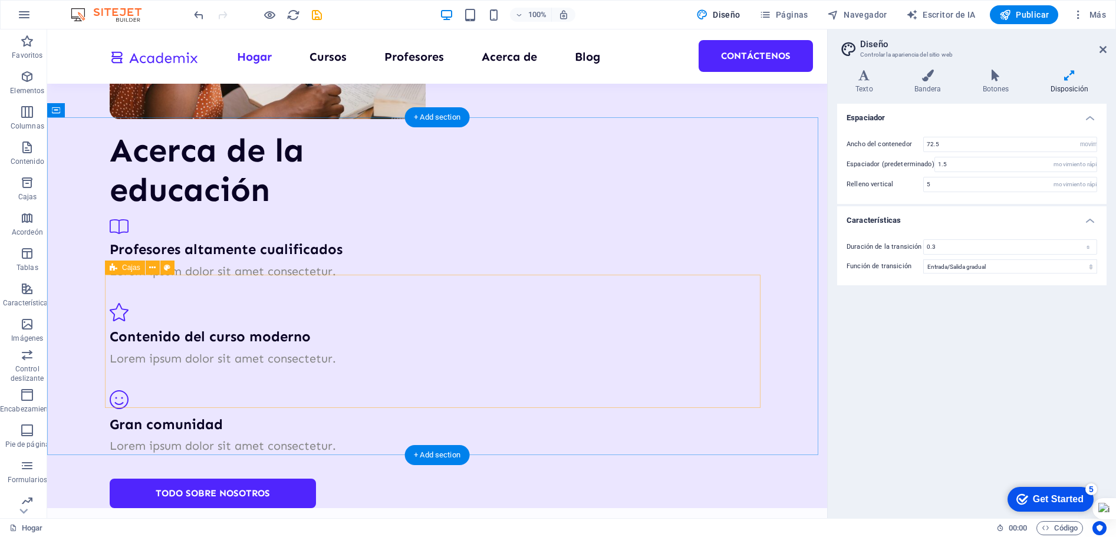
scroll to position [2128, 0]
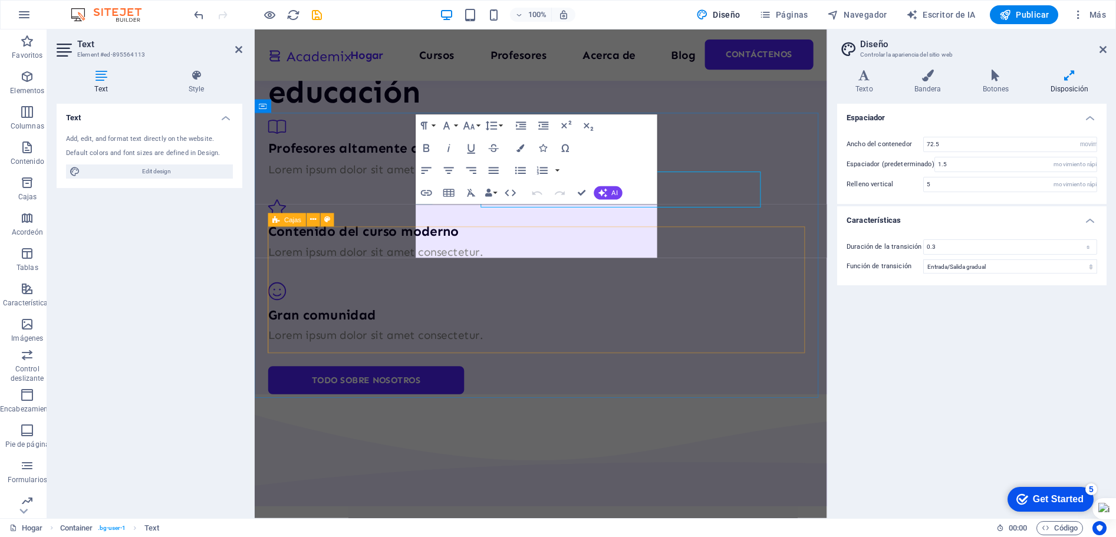
scroll to position [2162, 0]
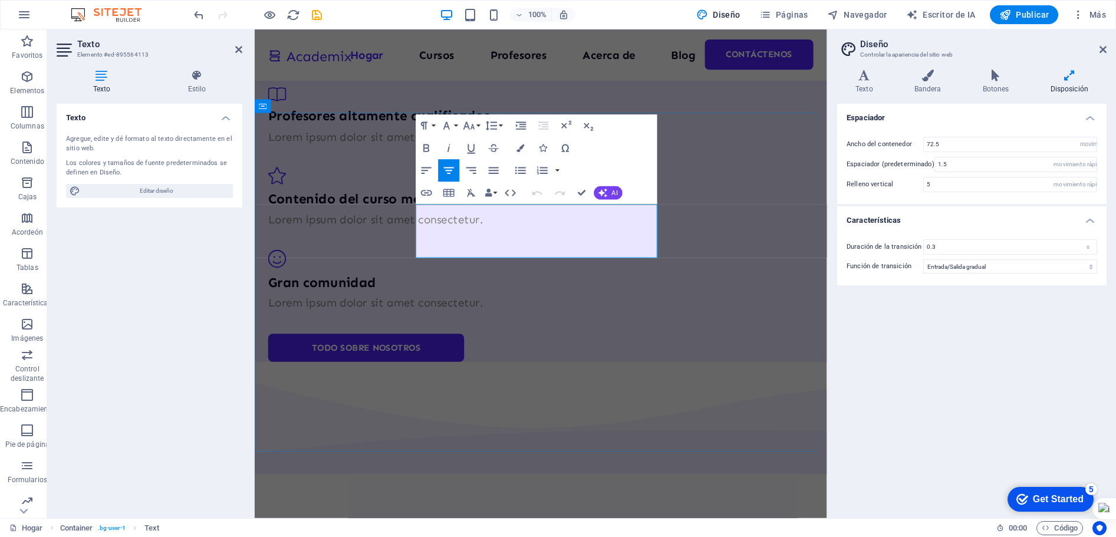
drag, startPoint x: 438, startPoint y: 221, endPoint x: 651, endPoint y: 262, distance: 216.1
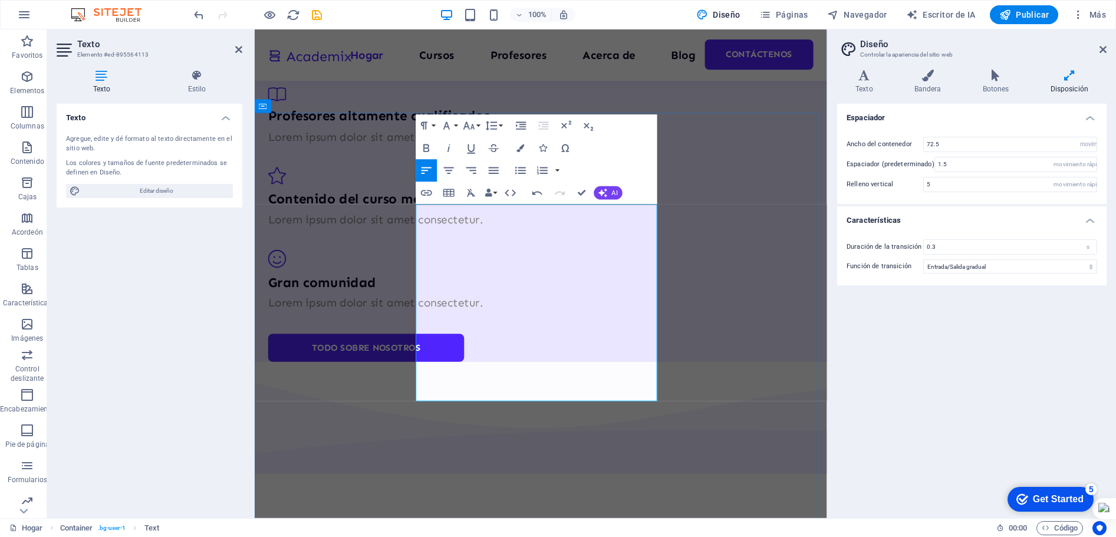
scroll to position [5459, 2]
drag, startPoint x: 581, startPoint y: 219, endPoint x: 411, endPoint y: 217, distance: 169.7
click at [428, 144] on icon "button" at bounding box center [427, 148] width 14 height 14
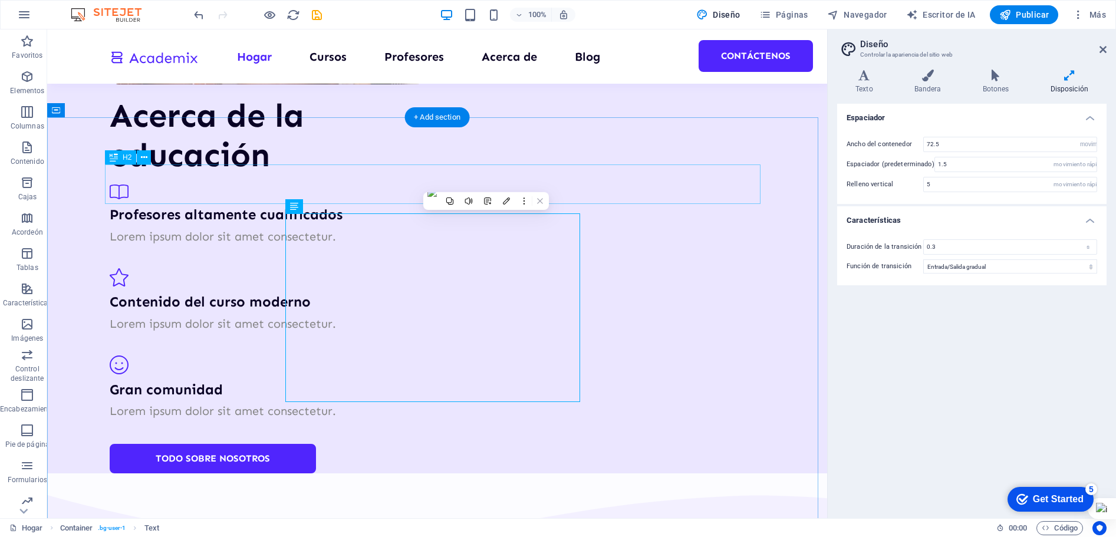
scroll to position [2128, 0]
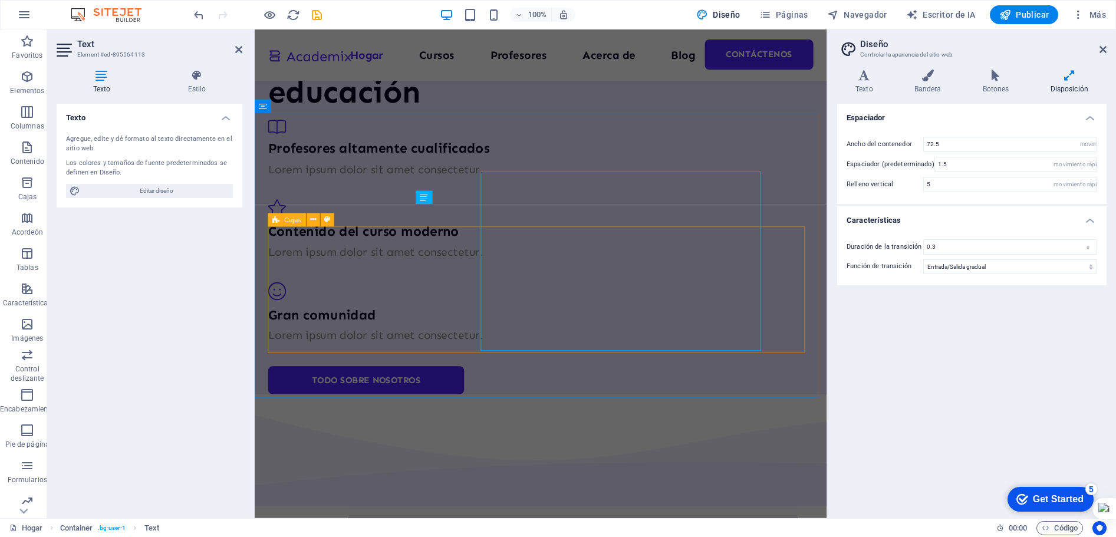
scroll to position [2162, 0]
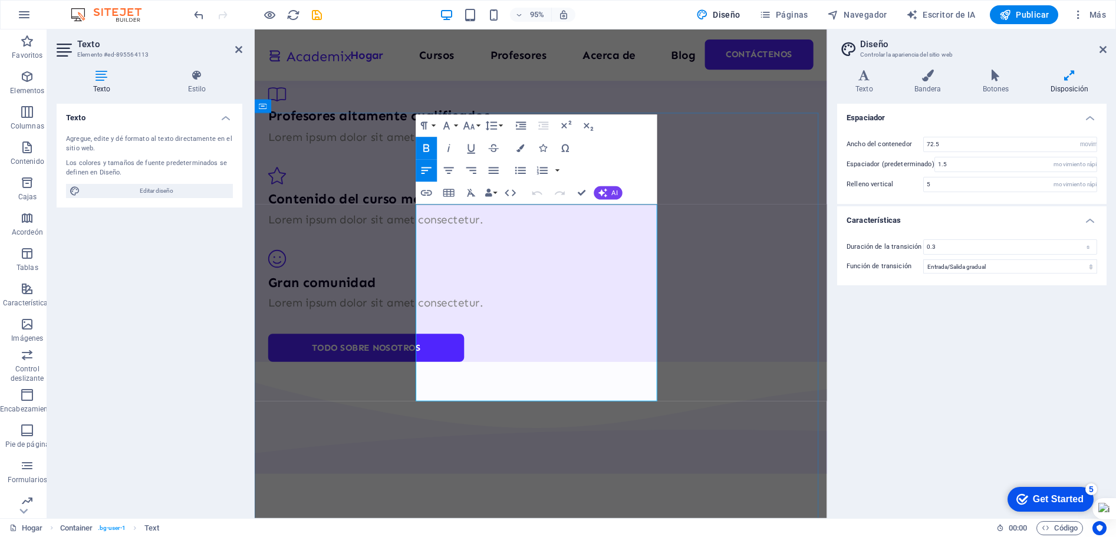
drag, startPoint x: 580, startPoint y: 227, endPoint x: 420, endPoint y: 229, distance: 160.3
click at [454, 246] on div at bounding box center [425, 245] width 126 height 18
drag, startPoint x: 425, startPoint y: 237, endPoint x: 618, endPoint y: 262, distance: 194.3
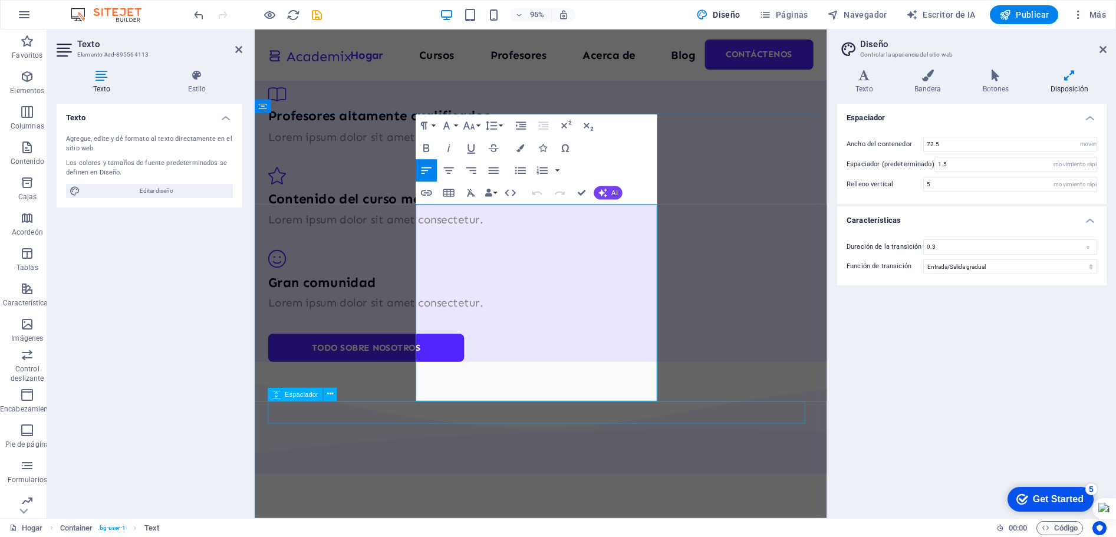
click at [499, 167] on icon "button" at bounding box center [494, 171] width 14 height 14
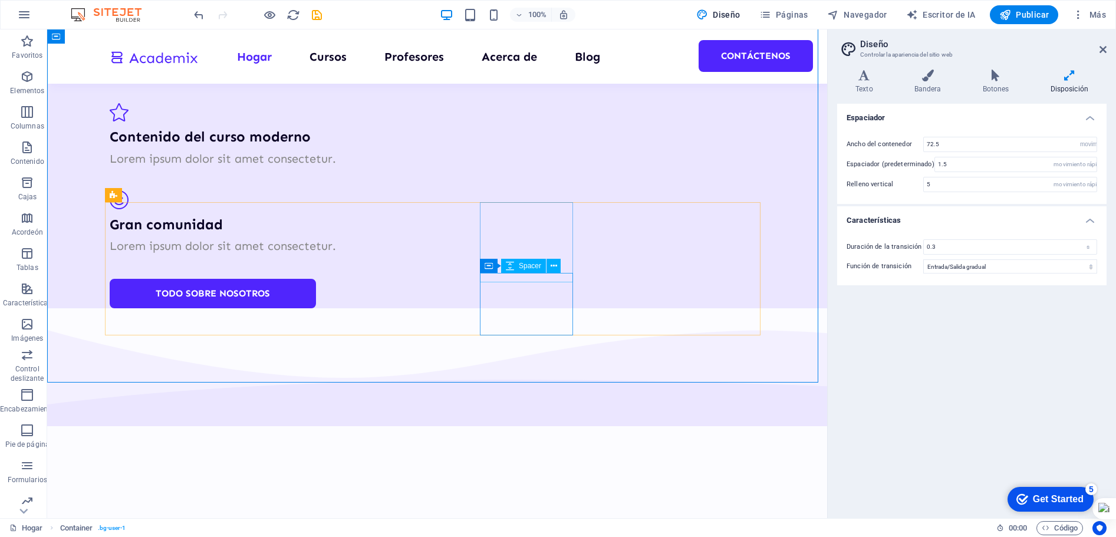
scroll to position [2364, 0]
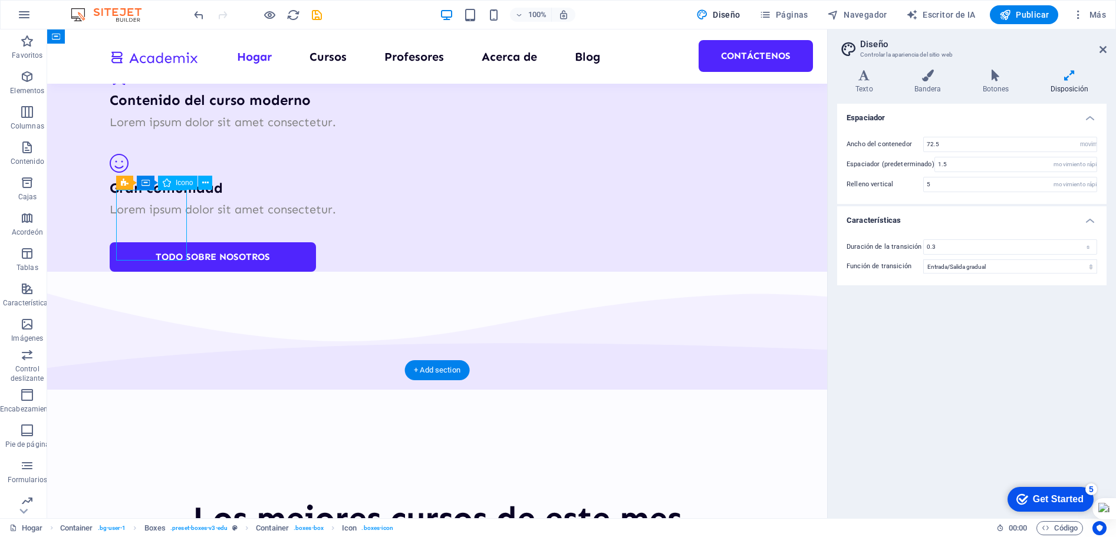
select select "xMidYMid"
select select "px"
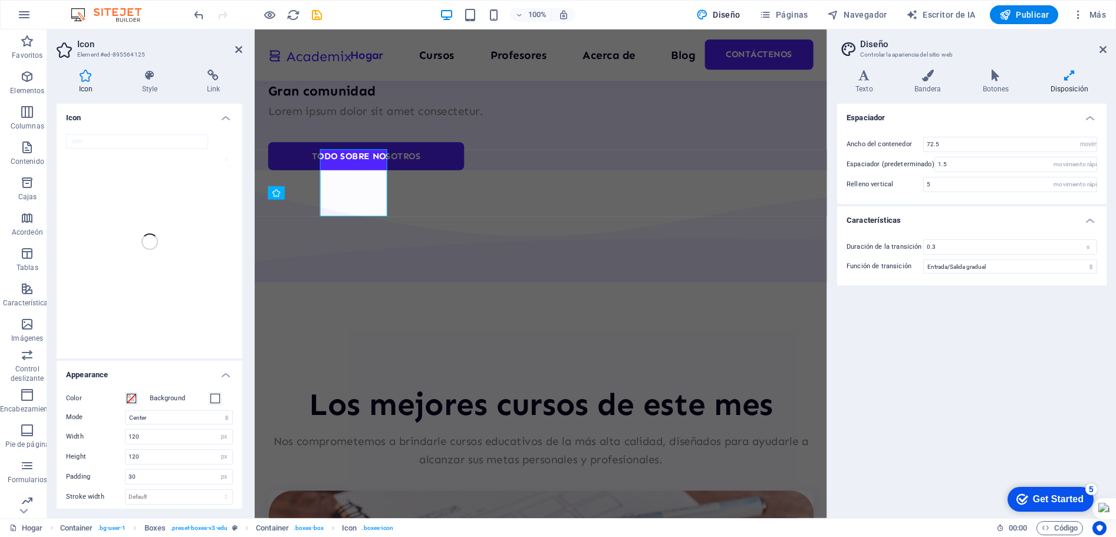
scroll to position [2398, 0]
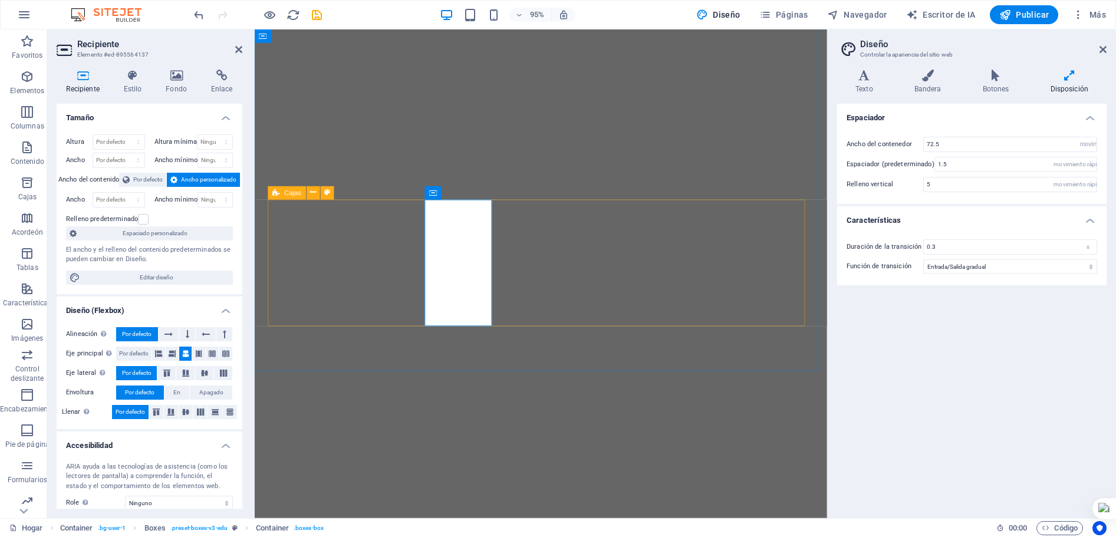
select select "rem"
select select "ease-in-out"
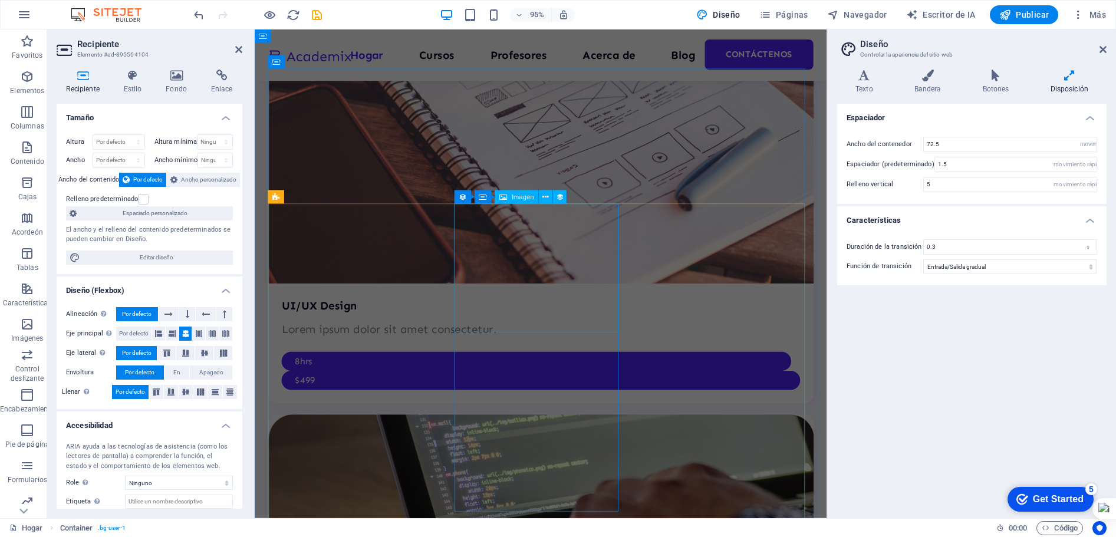
scroll to position [2869, 0]
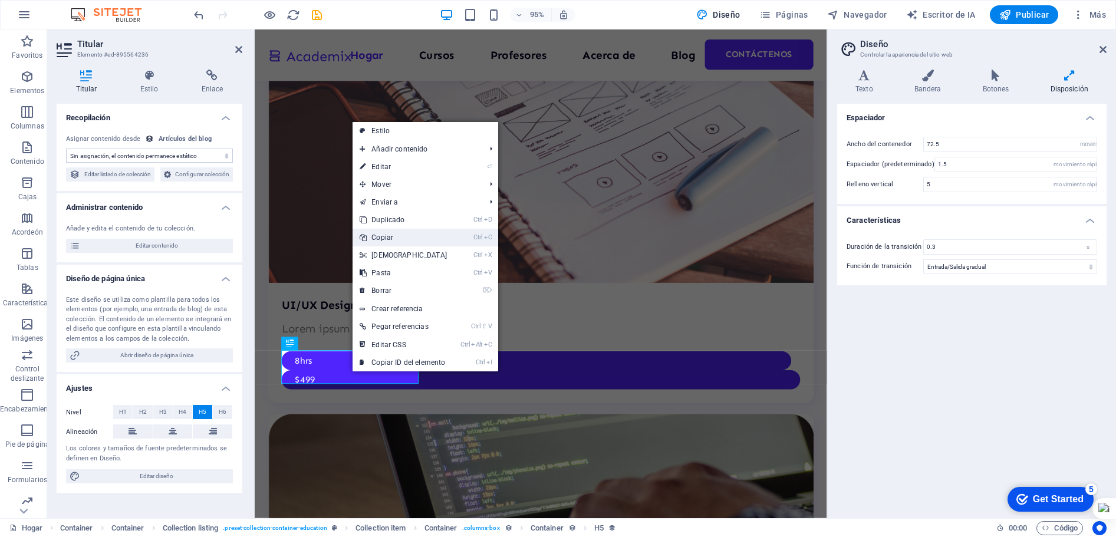
click at [389, 238] on font "Copiar" at bounding box center [382, 237] width 22 height 8
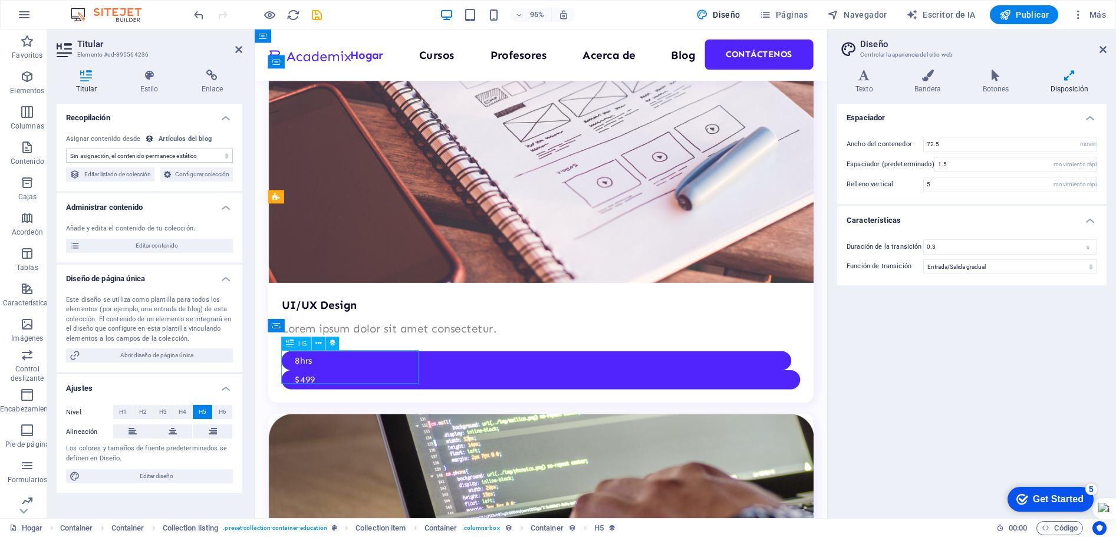
drag, startPoint x: 417, startPoint y: 392, endPoint x: 367, endPoint y: 376, distance: 52.7
click at [314, 339] on button at bounding box center [319, 343] width 14 height 14
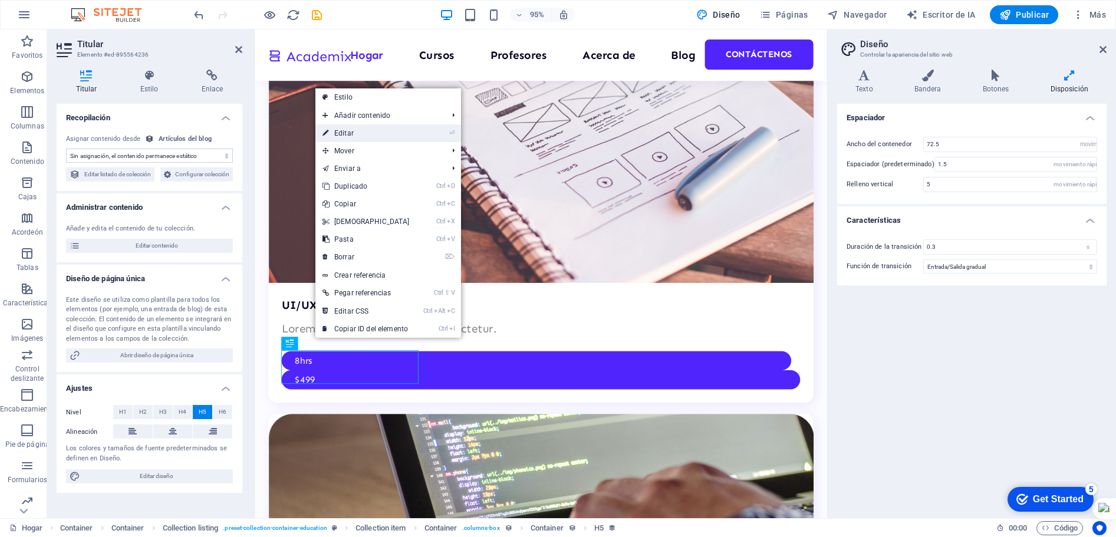
click at [360, 134] on link "⏎ Editar" at bounding box center [365, 133] width 101 height 18
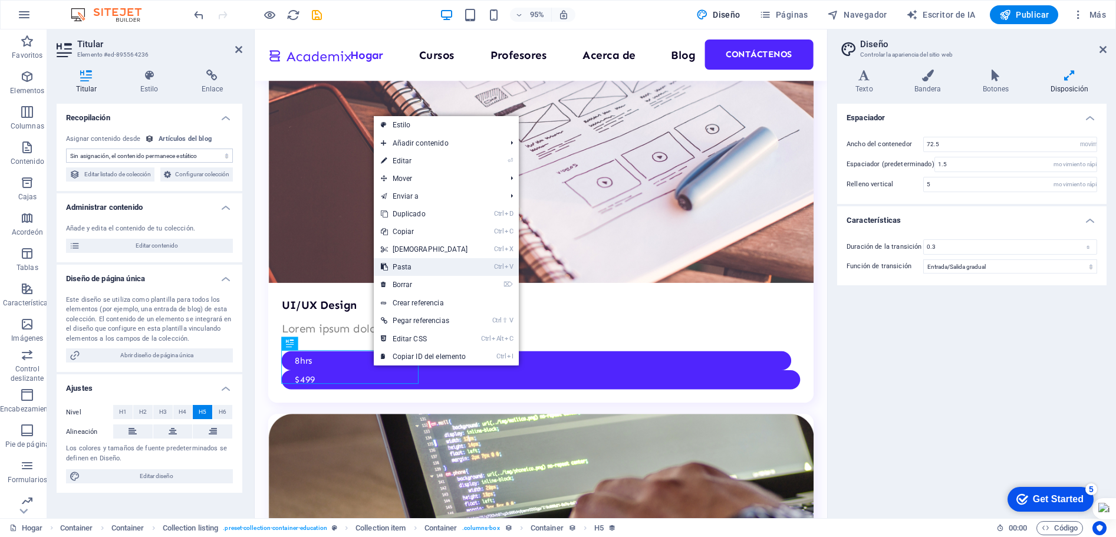
click at [408, 268] on font "Pasta" at bounding box center [401, 267] width 19 height 8
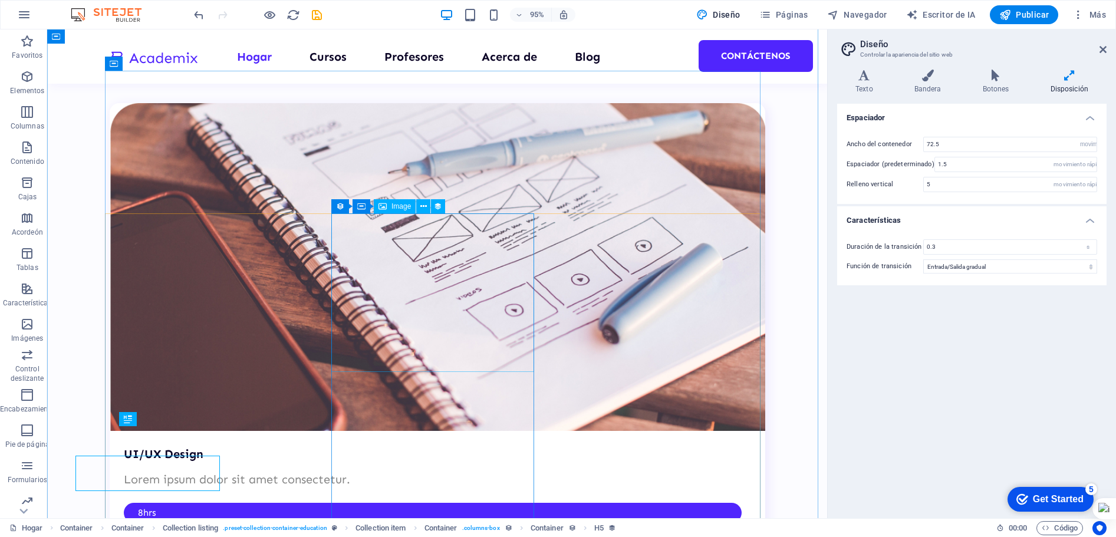
scroll to position [2816, 0]
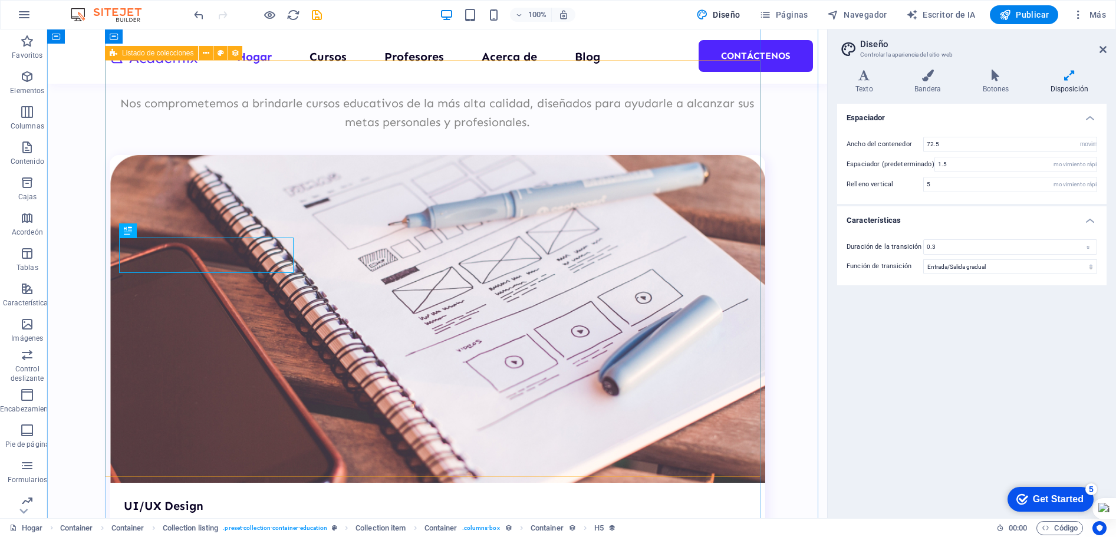
scroll to position [2993, 0]
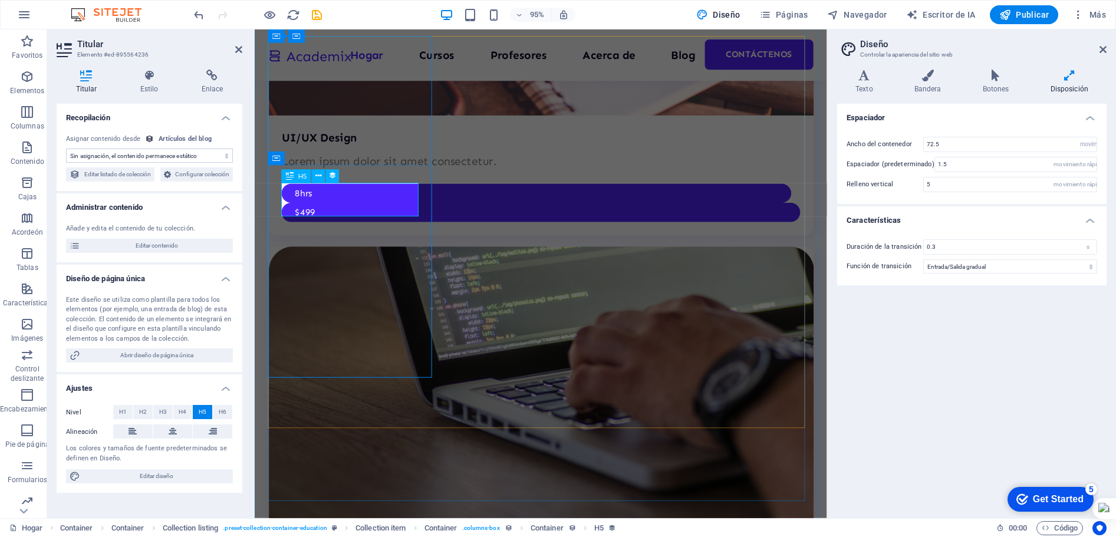
drag, startPoint x: 363, startPoint y: 215, endPoint x: 347, endPoint y: 216, distance: 16.5
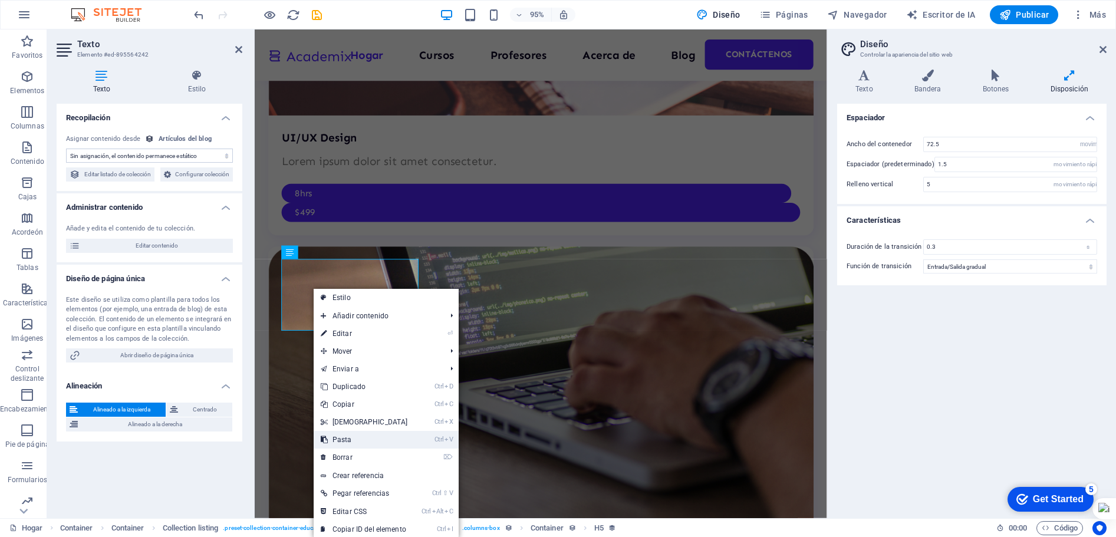
drag, startPoint x: 347, startPoint y: 438, endPoint x: 98, endPoint y: 427, distance: 248.9
click at [347, 438] on font "Pasta" at bounding box center [341, 439] width 19 height 8
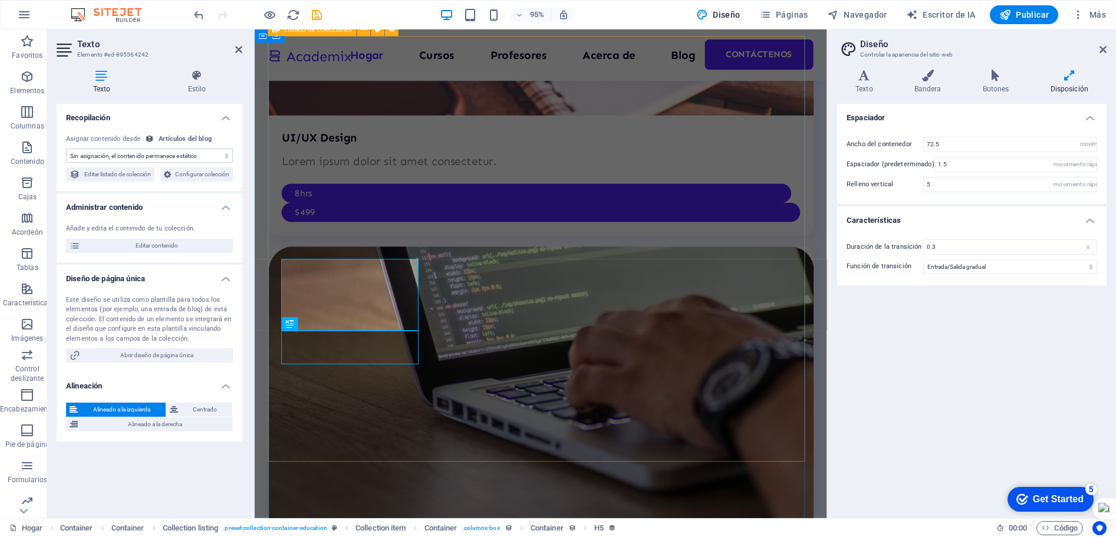
scroll to position [2993, 0]
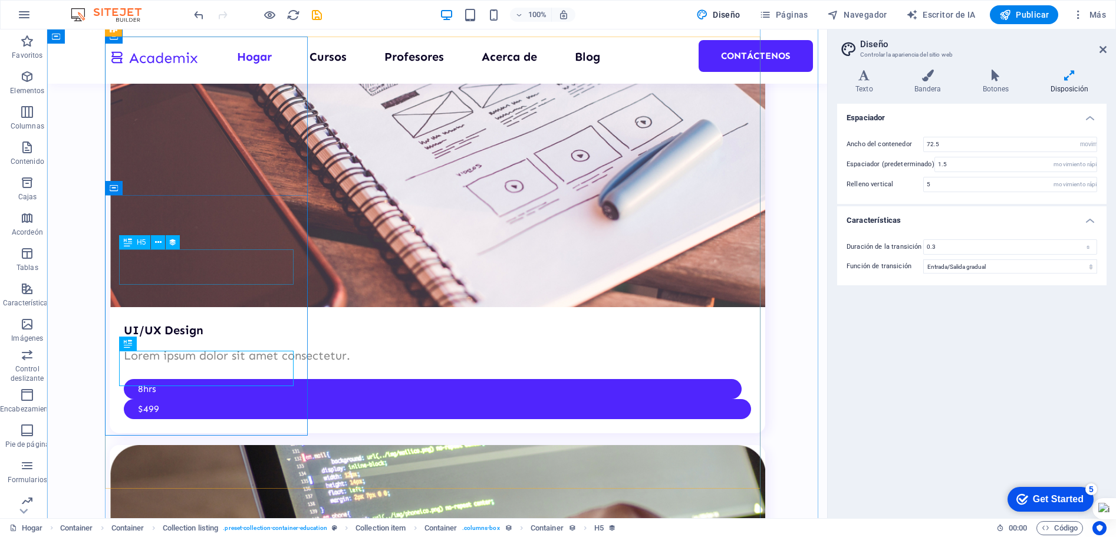
drag, startPoint x: 157, startPoint y: 269, endPoint x: 150, endPoint y: 272, distance: 7.7
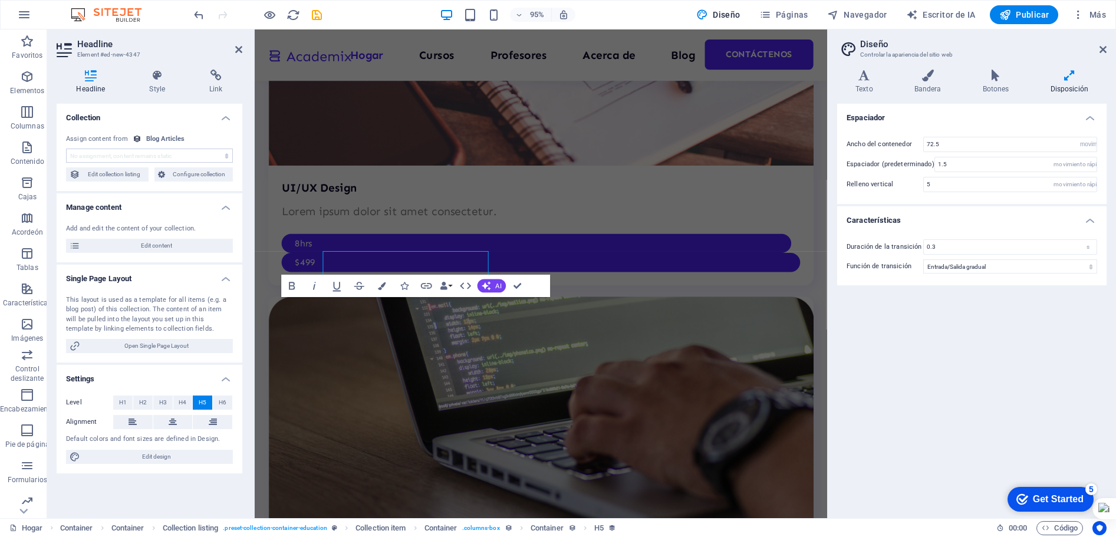
scroll to position [3046, 0]
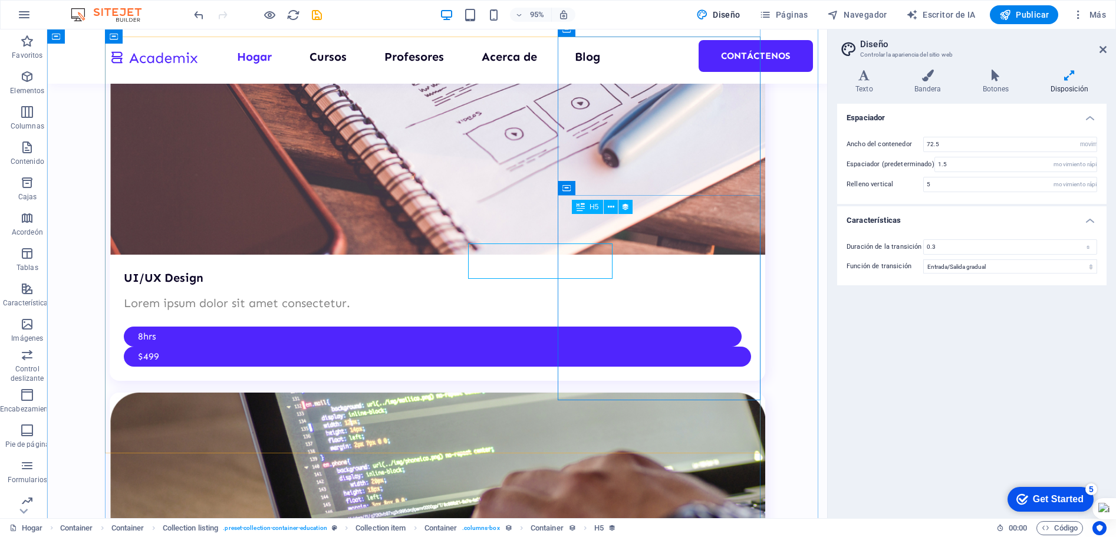
scroll to position [2993, 0]
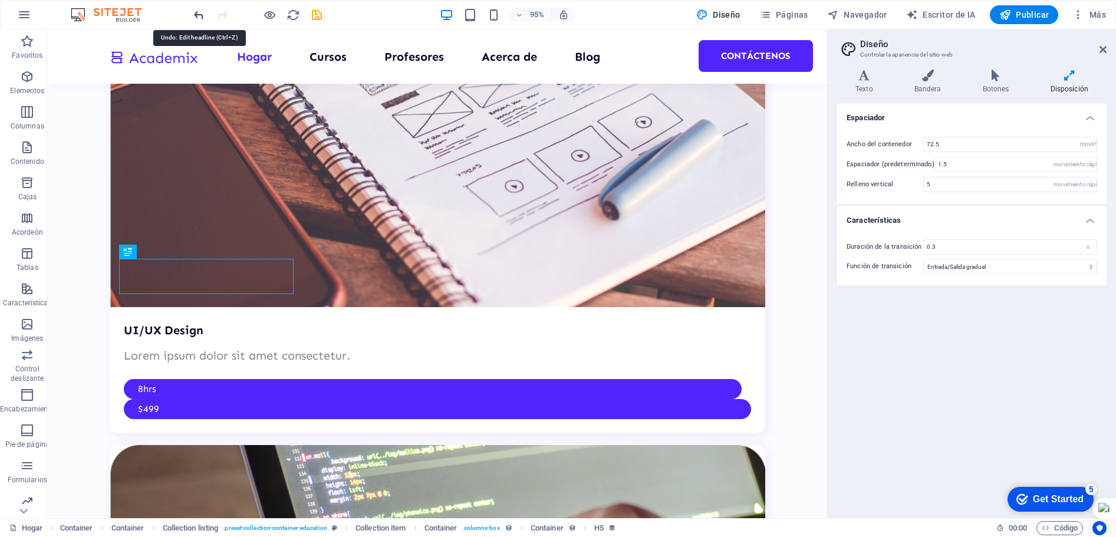
click at [199, 14] on icon "deshacer" at bounding box center [199, 15] width 14 height 14
click at [197, 17] on icon "deshacer" at bounding box center [199, 15] width 14 height 14
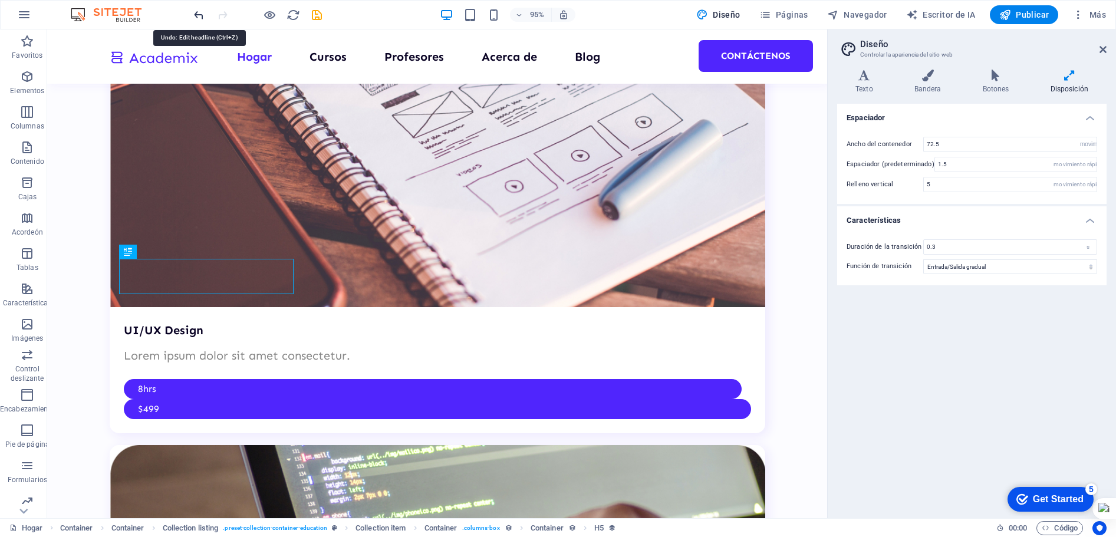
click at [193, 14] on icon "deshacer" at bounding box center [199, 15] width 14 height 14
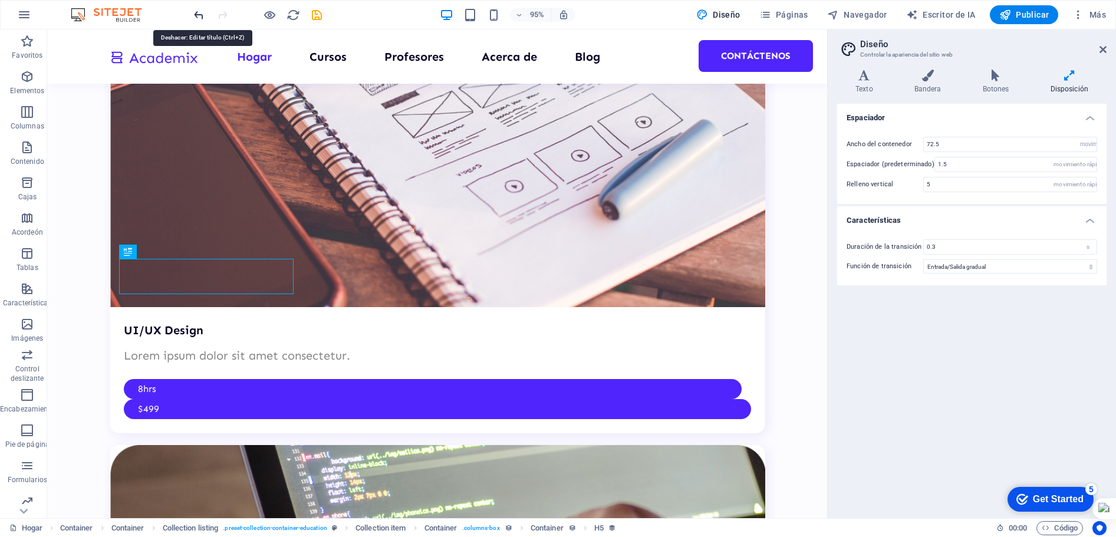
click at [193, 14] on icon "deshacer" at bounding box center [199, 15] width 14 height 14
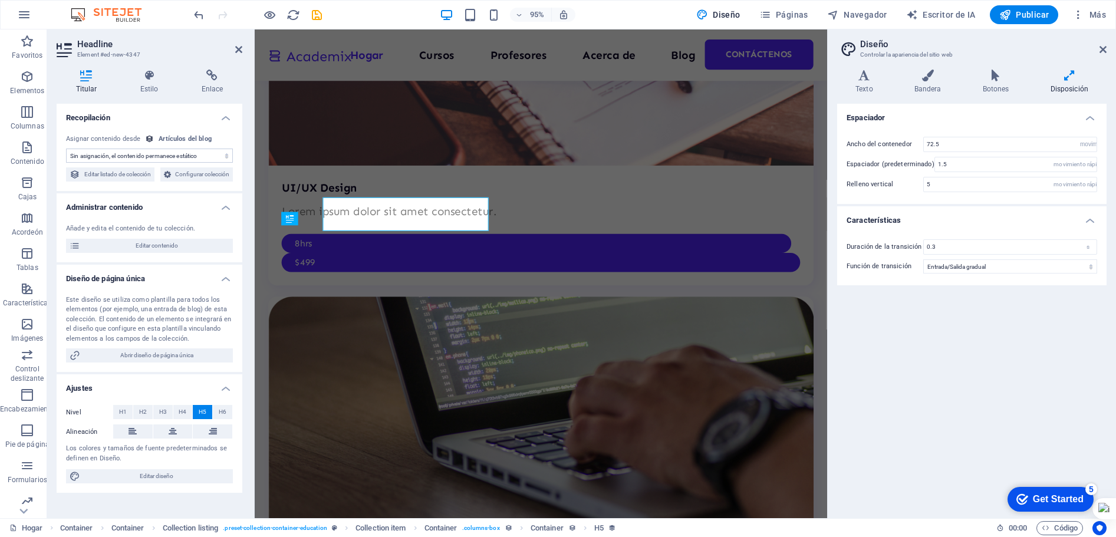
scroll to position [3046, 0]
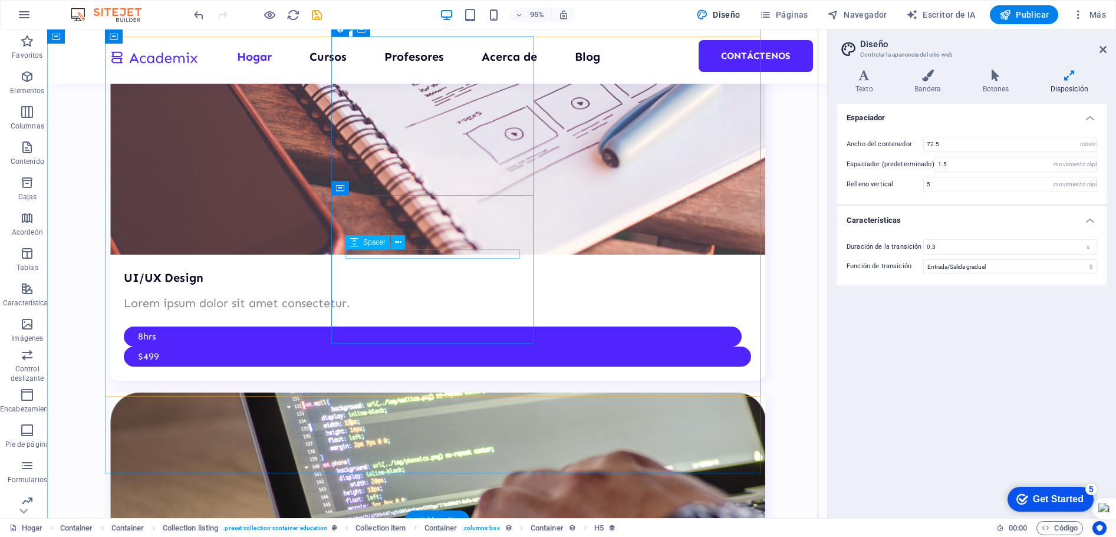
scroll to position [2993, 0]
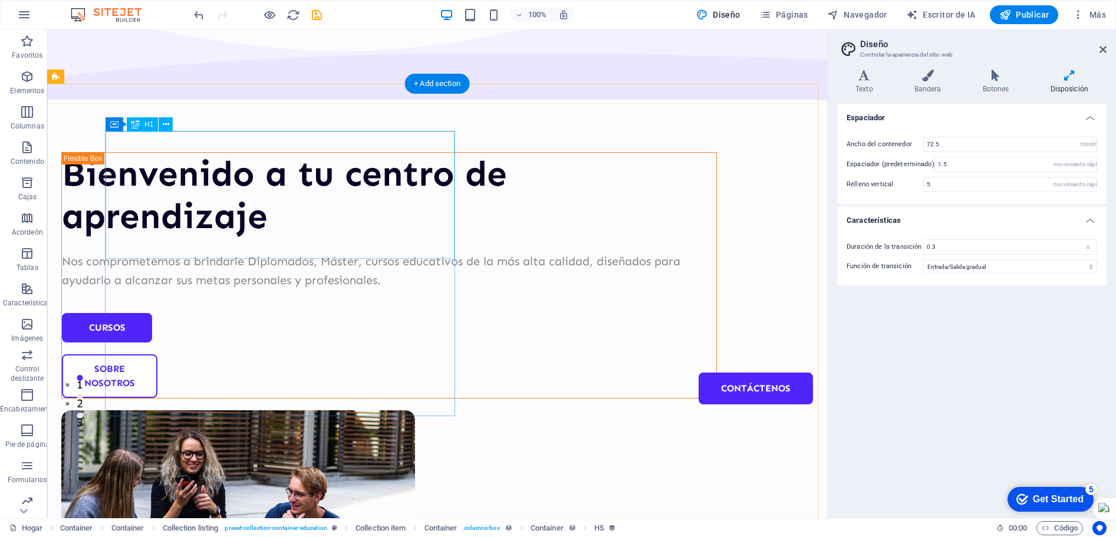
scroll to position [0, 0]
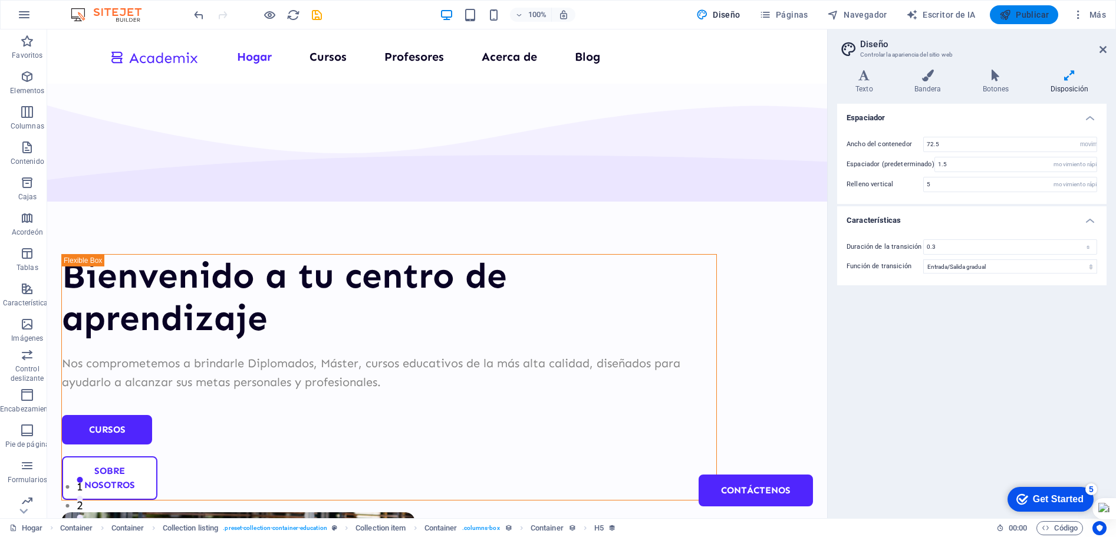
click at [1027, 10] on font "Publicar" at bounding box center [1031, 14] width 33 height 9
click at [147, 61] on div at bounding box center [154, 56] width 88 height 19
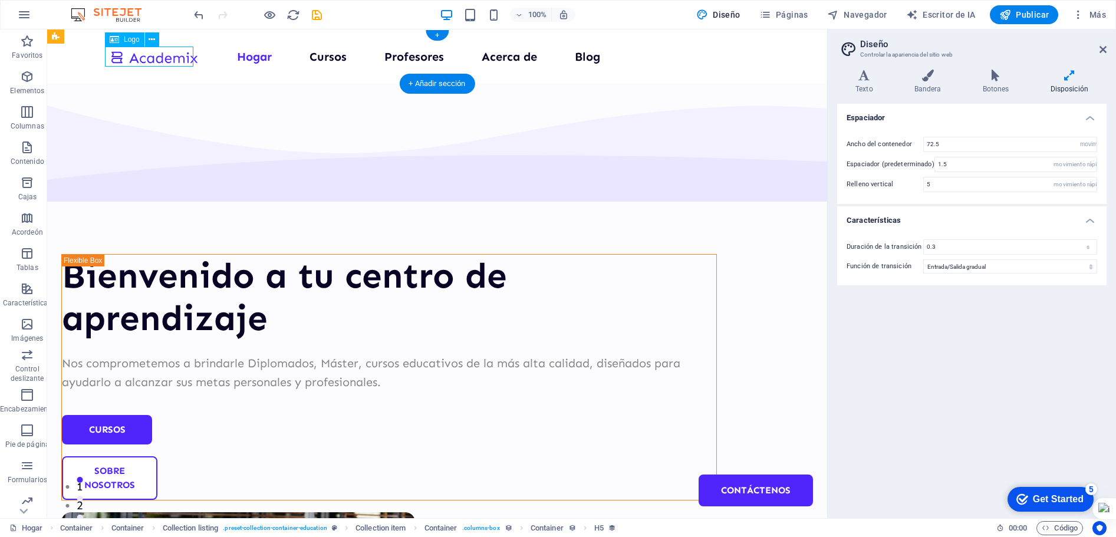
click at [147, 61] on div at bounding box center [154, 56] width 88 height 19
select select "px"
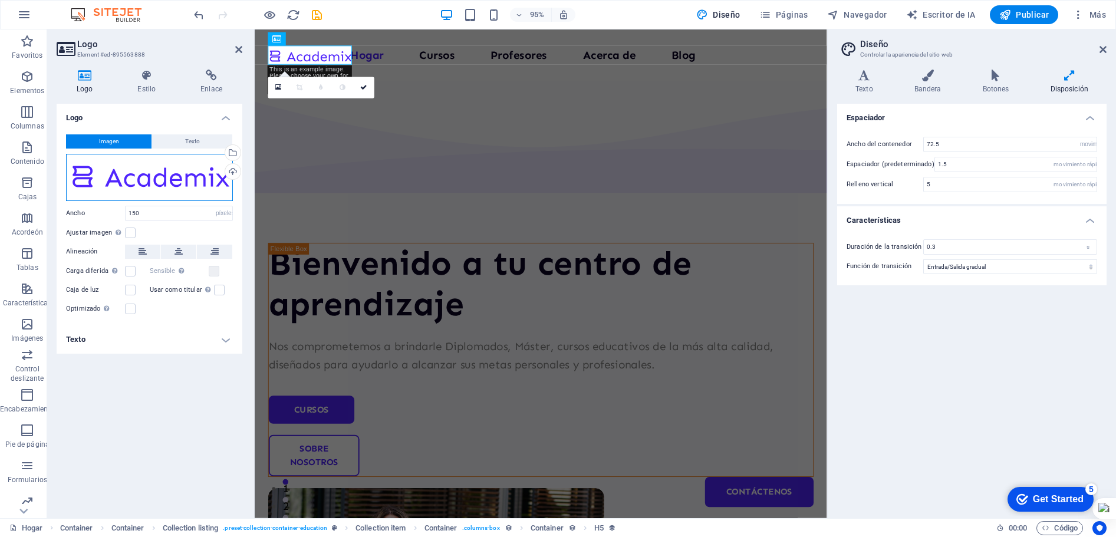
click at [143, 186] on div "Arrastre los archivos aquí, haga clic para elegir archivos o seleccione archivo…" at bounding box center [149, 177] width 167 height 47
click at [143, 186] on body "hhfausgermanyakademie.com Hogar Favoritos Elementos Columnas Contenido Cajas Ac…" at bounding box center [558, 268] width 1116 height 537
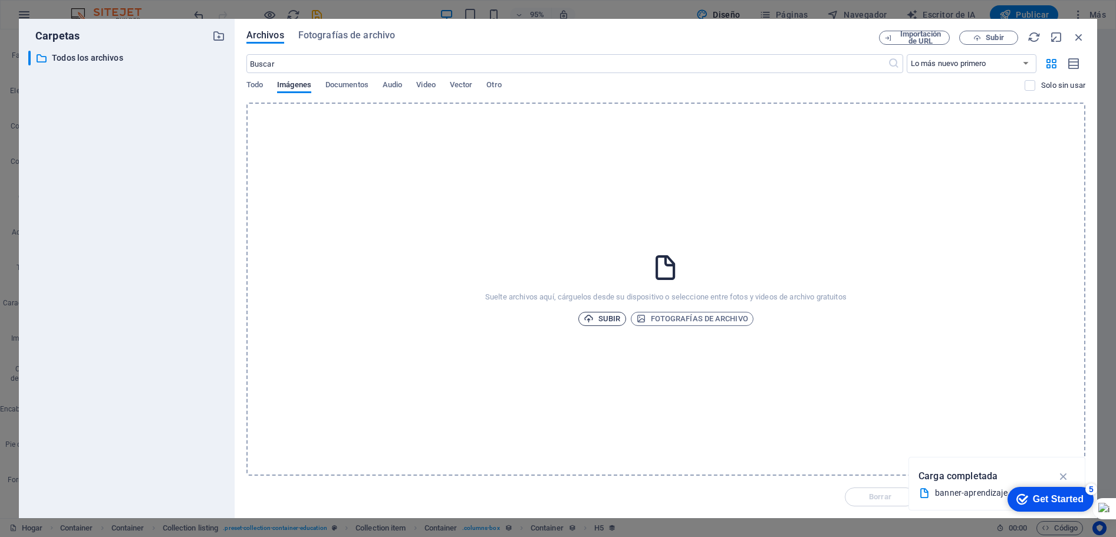
click at [601, 318] on font "Subir" at bounding box center [609, 318] width 22 height 9
click at [1084, 490] on div "checkmark Get Started 5" at bounding box center [1050, 499] width 86 height 25
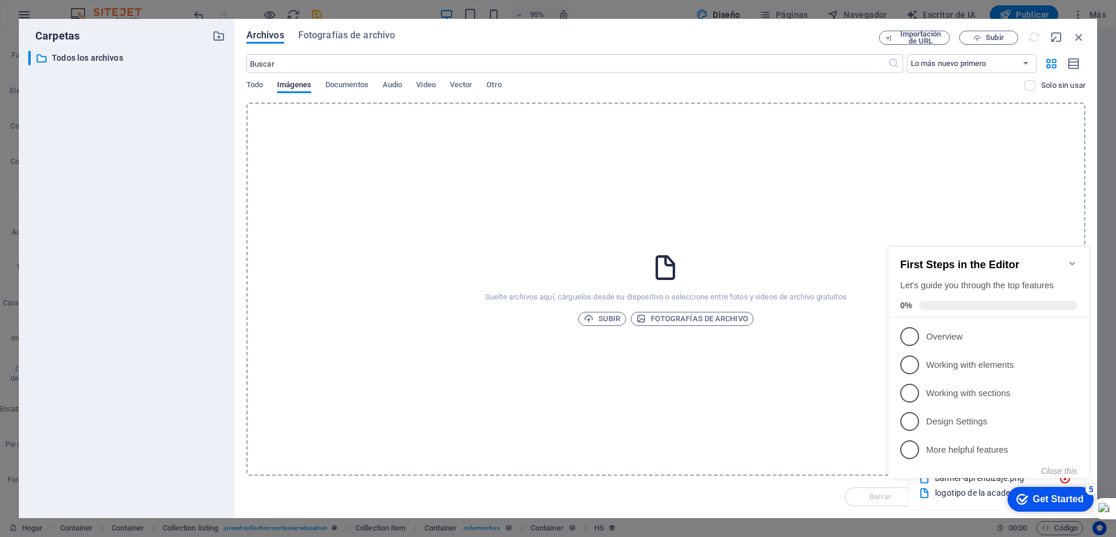
click at [1074, 259] on icon "Minimize checklist" at bounding box center [1071, 263] width 9 height 9
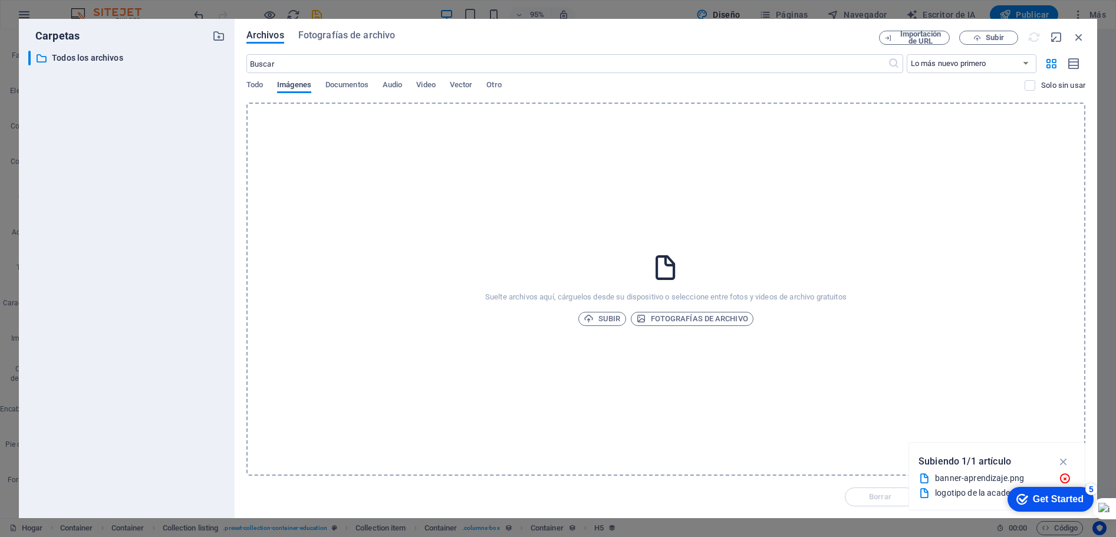
click at [295, 88] on font "Imágenes" at bounding box center [294, 84] width 34 height 9
click at [341, 89] on font "Documentos" at bounding box center [346, 85] width 43 height 14
click at [1084, 38] on icon "button" at bounding box center [1078, 37] width 13 height 13
select select "document"
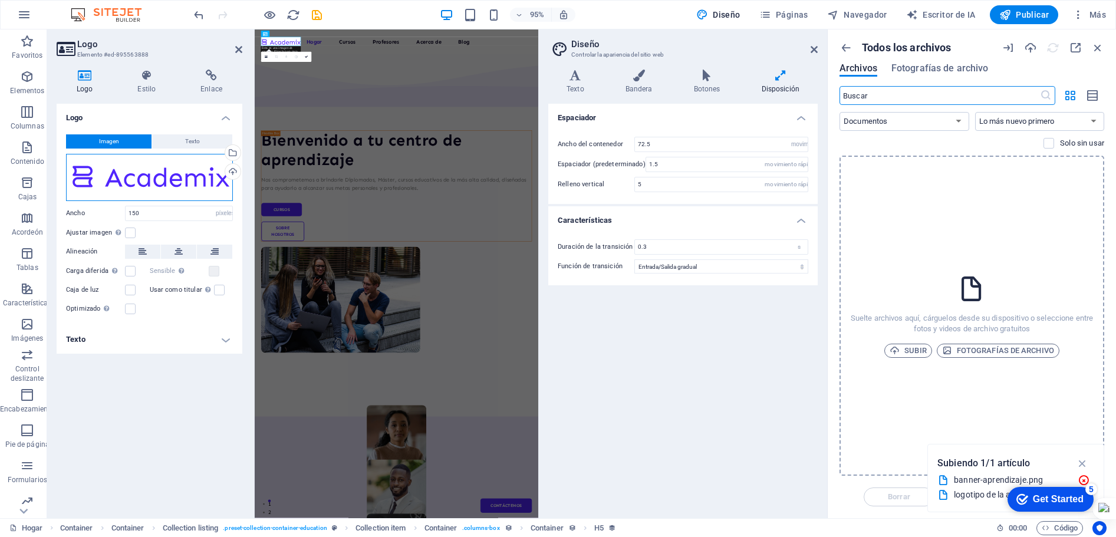
click at [82, 182] on div "Arrastre los archivos aquí, haga clic para elegir archivos o seleccione archivo…" at bounding box center [149, 177] width 167 height 47
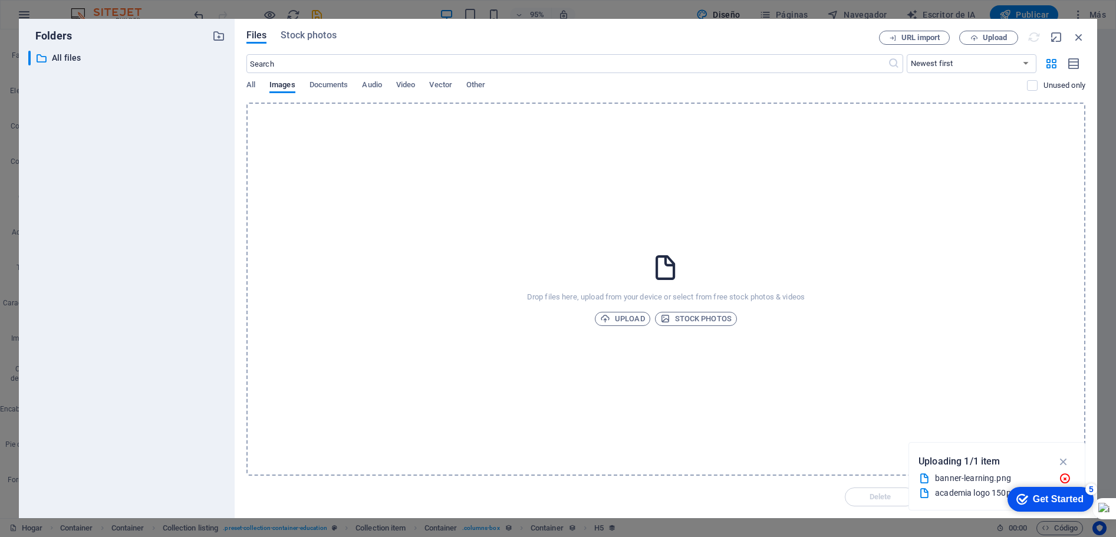
click at [82, 182] on div "​ All files All files" at bounding box center [126, 280] width 197 height 458
click at [217, 39] on icon "button" at bounding box center [218, 35] width 13 height 13
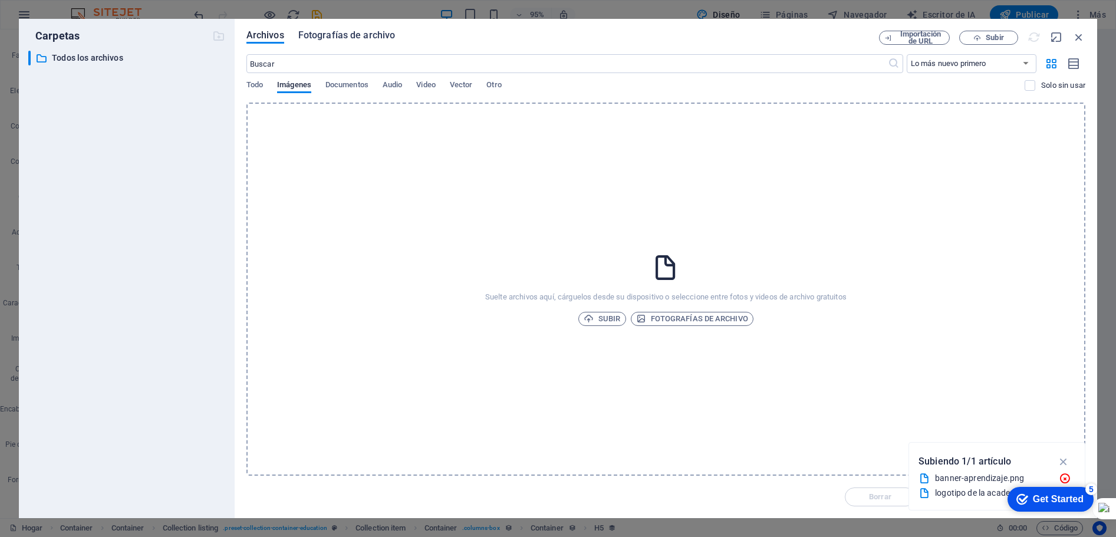
click at [323, 39] on font "Fotografías de archivo" at bounding box center [346, 34] width 97 height 11
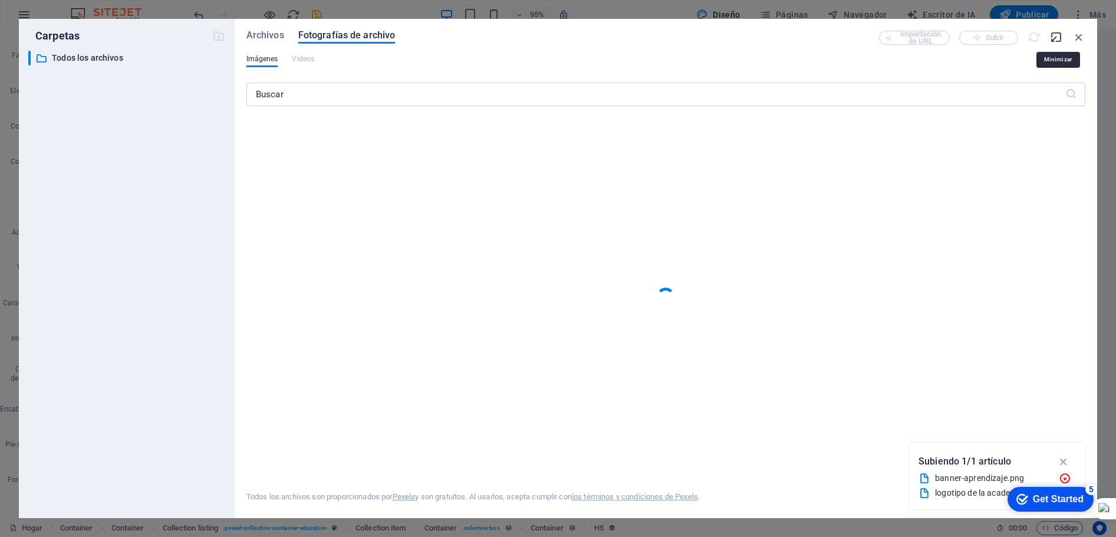
click at [1059, 37] on icon "button" at bounding box center [1056, 37] width 13 height 13
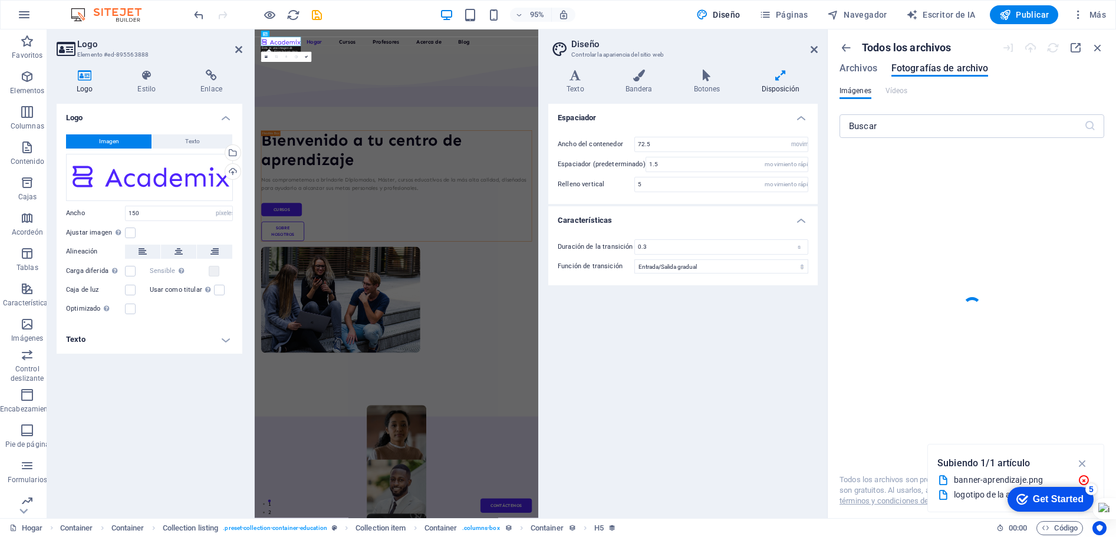
click at [107, 141] on font "Imagen" at bounding box center [109, 141] width 20 height 6
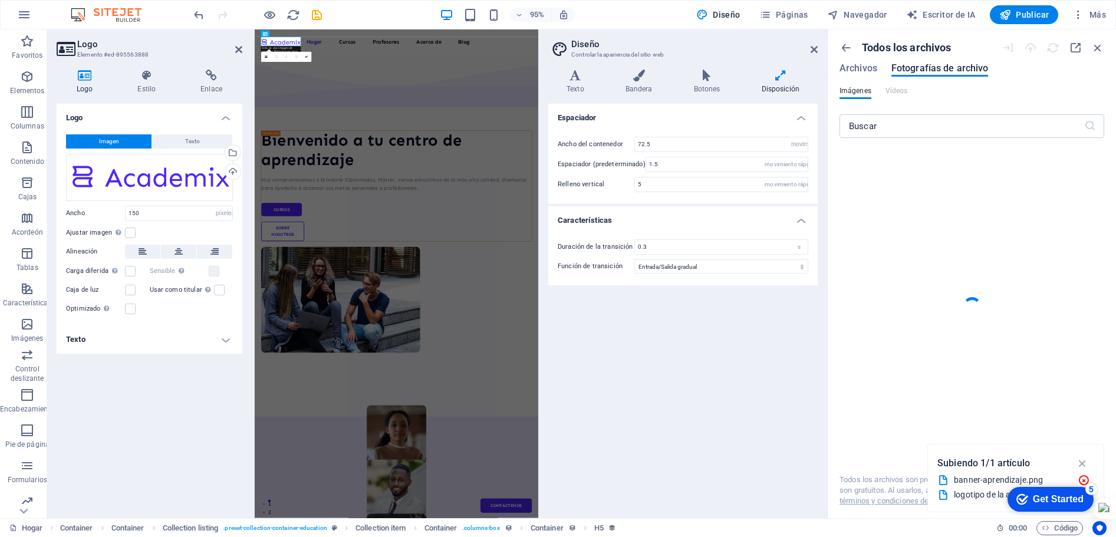
click at [107, 141] on font "Imagen" at bounding box center [109, 141] width 20 height 6
click at [225, 340] on h4 "Texto" at bounding box center [150, 339] width 186 height 28
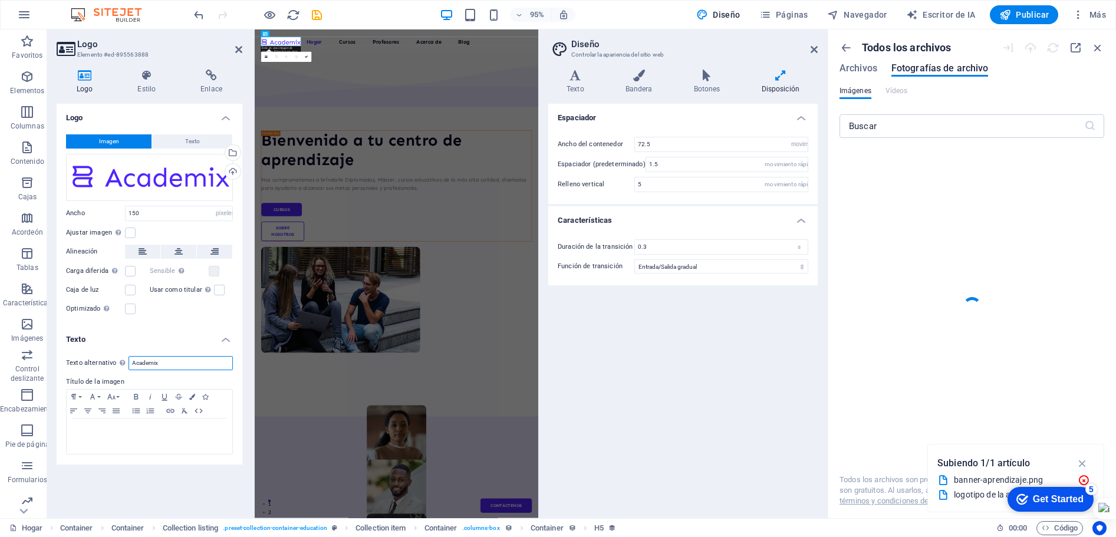
drag, startPoint x: 167, startPoint y: 365, endPoint x: 131, endPoint y: 359, distance: 36.3
click at [131, 359] on input "Academix" at bounding box center [180, 363] width 104 height 14
click at [236, 173] on div "Subir" at bounding box center [232, 173] width 18 height 18
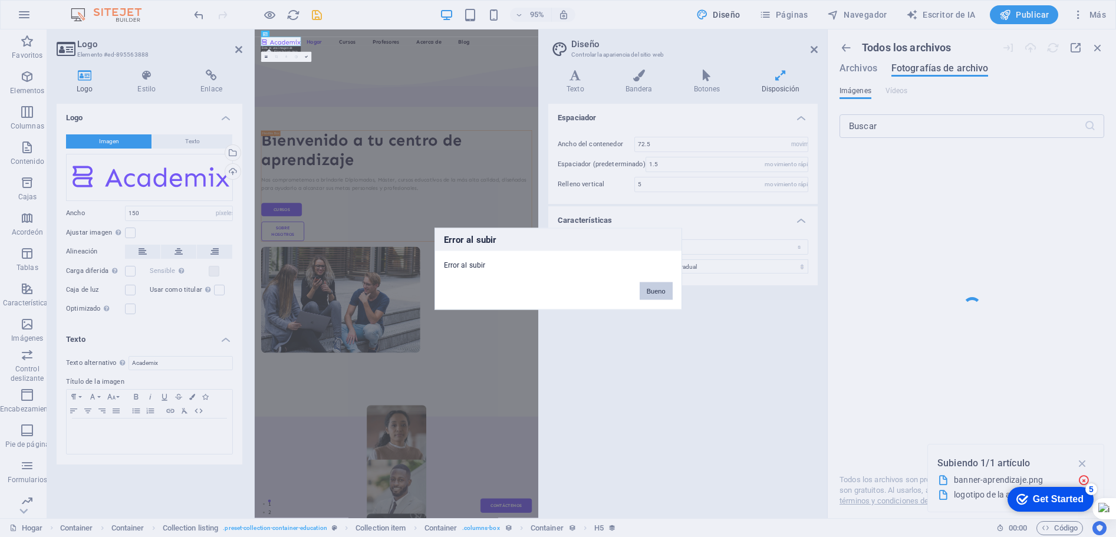
click at [649, 283] on button "Bueno" at bounding box center [655, 291] width 33 height 18
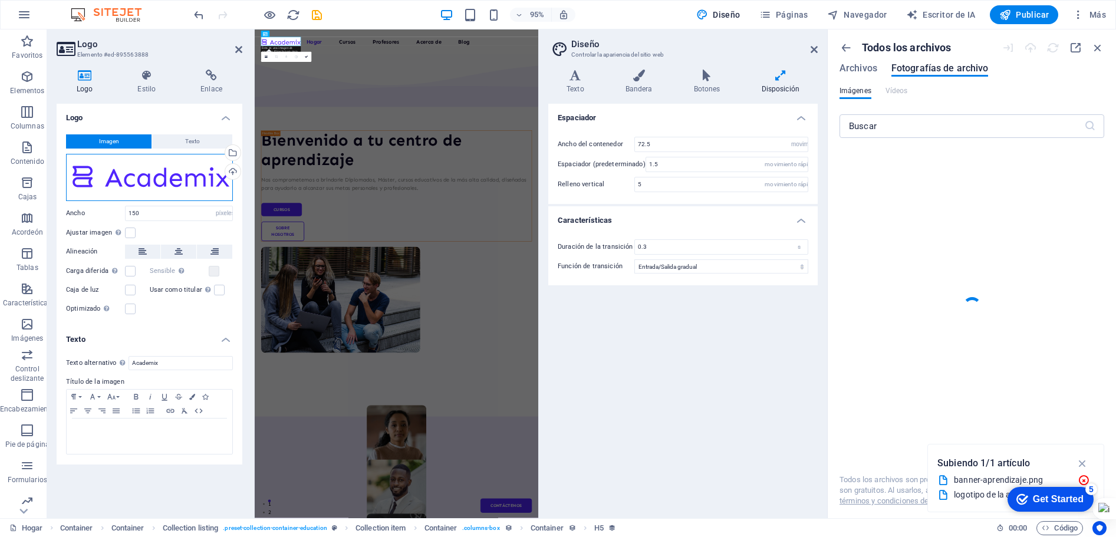
click at [128, 171] on div "Arrastre los archivos aquí, haga clic para elegir archivos o seleccione archivo…" at bounding box center [149, 177] width 167 height 47
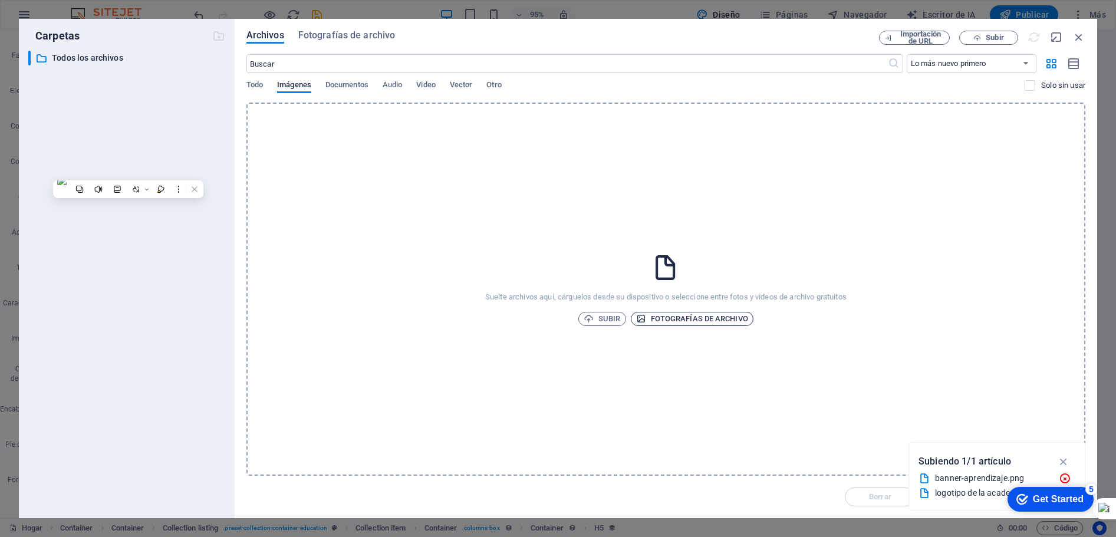
click at [681, 322] on font "Fotografías de archivo" at bounding box center [699, 318] width 97 height 9
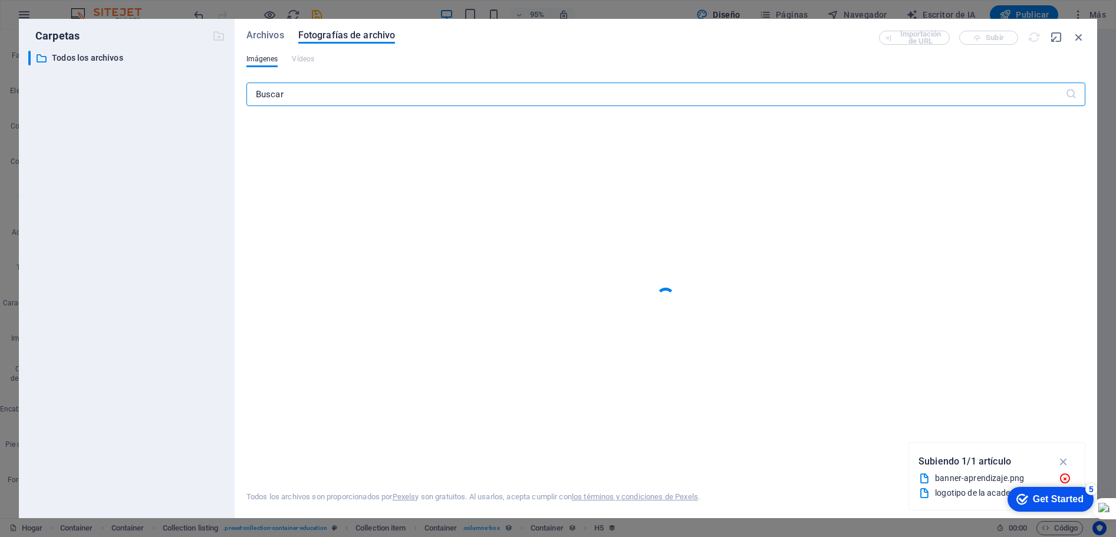
click at [1092, 487] on div "5" at bounding box center [1091, 489] width 12 height 12
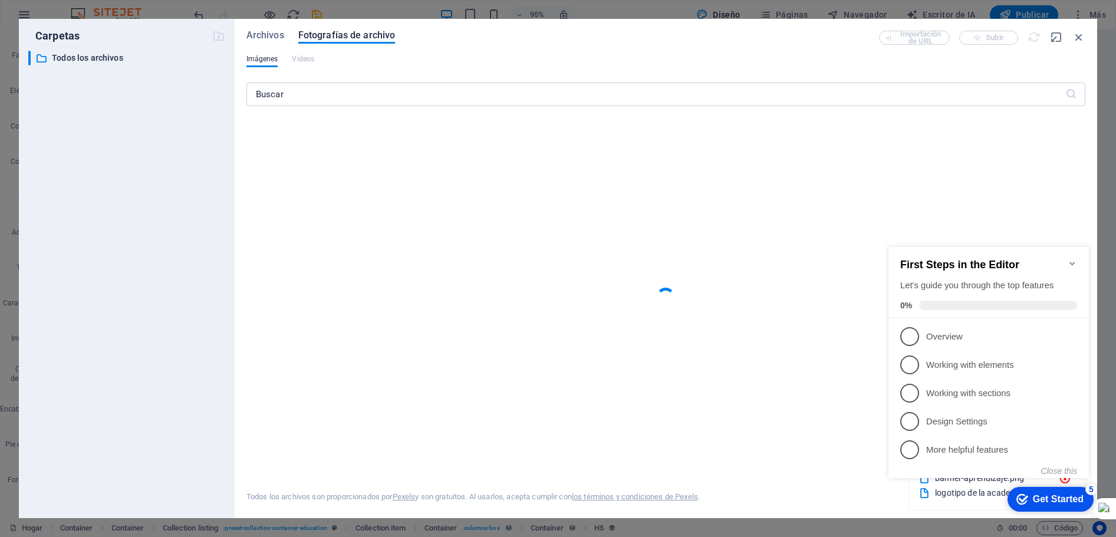
drag, startPoint x: 970, startPoint y: 396, endPoint x: 955, endPoint y: 401, distance: 15.7
click at [969, 396] on p "Working with sections - incomplete" at bounding box center [996, 393] width 141 height 12
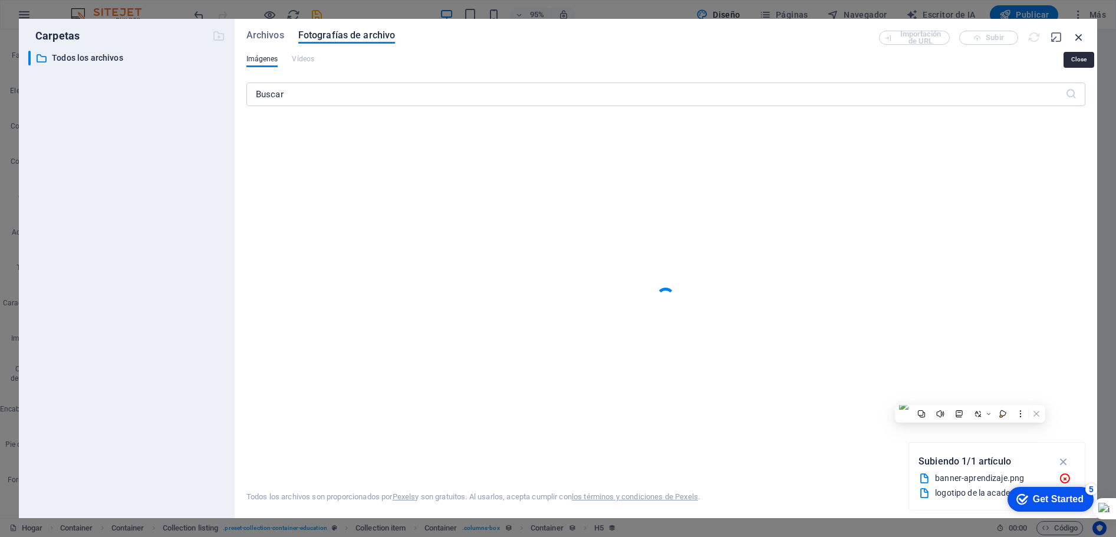
click at [1078, 38] on icon "button" at bounding box center [1078, 37] width 13 height 13
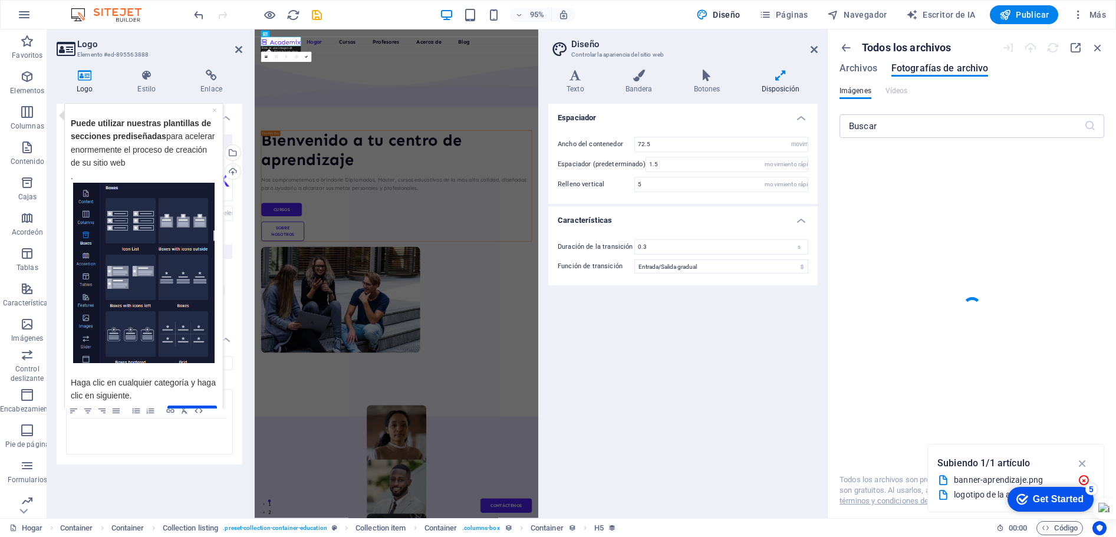
click at [80, 81] on h4 "Logo" at bounding box center [87, 82] width 61 height 25
click at [306, 58] on div at bounding box center [313, 56] width 88 height 19
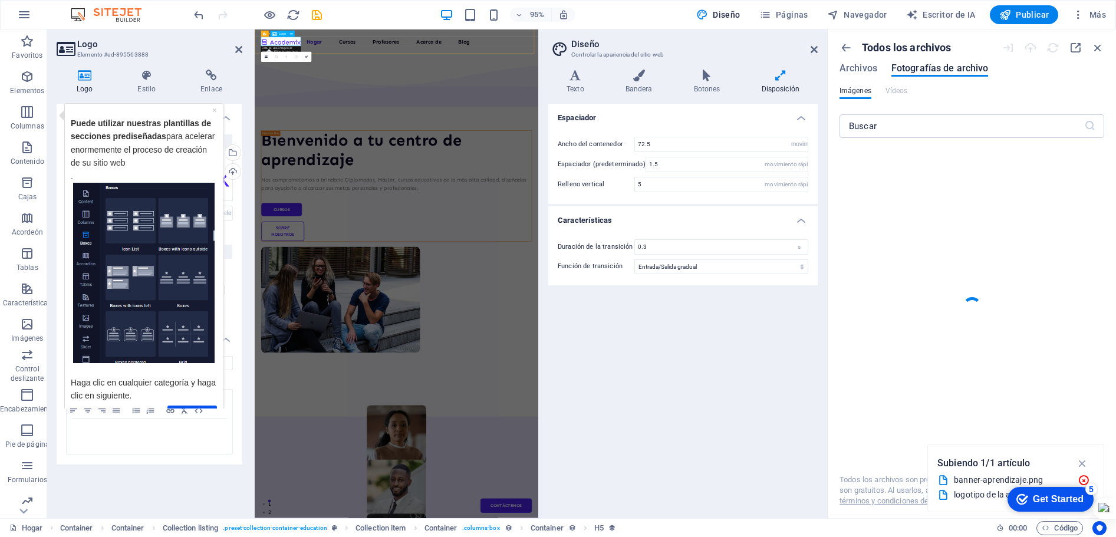
click at [306, 58] on div at bounding box center [313, 56] width 88 height 19
click at [1061, 500] on div "Get Started" at bounding box center [1057, 499] width 51 height 11
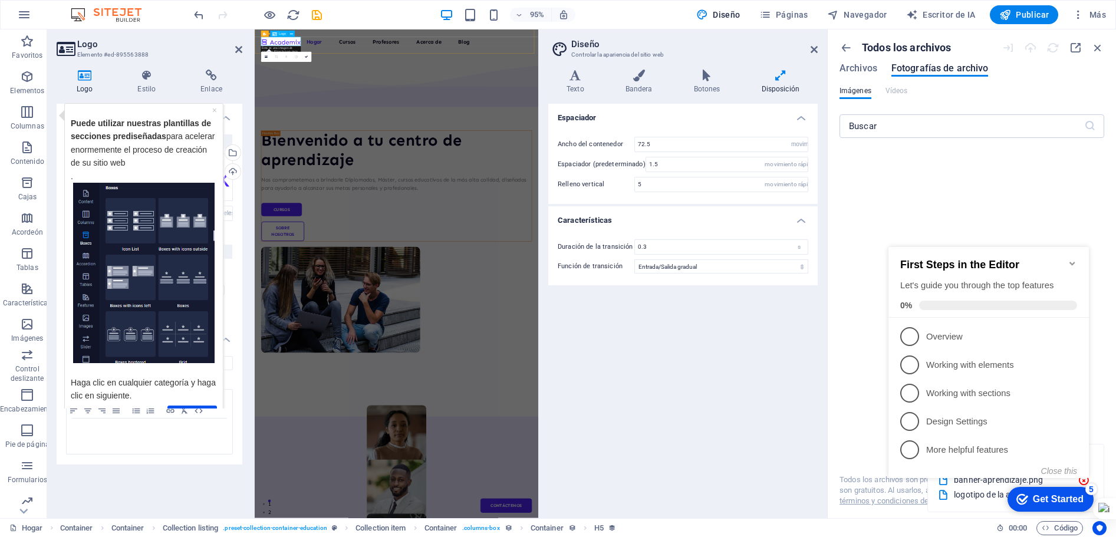
click at [311, 63] on div at bounding box center [313, 56] width 88 height 19
click at [676, 342] on div "Espaciador Ancho del contenedor 72.5 movimiento rápido del ojo píxeles Espaciad…" at bounding box center [682, 306] width 269 height 405
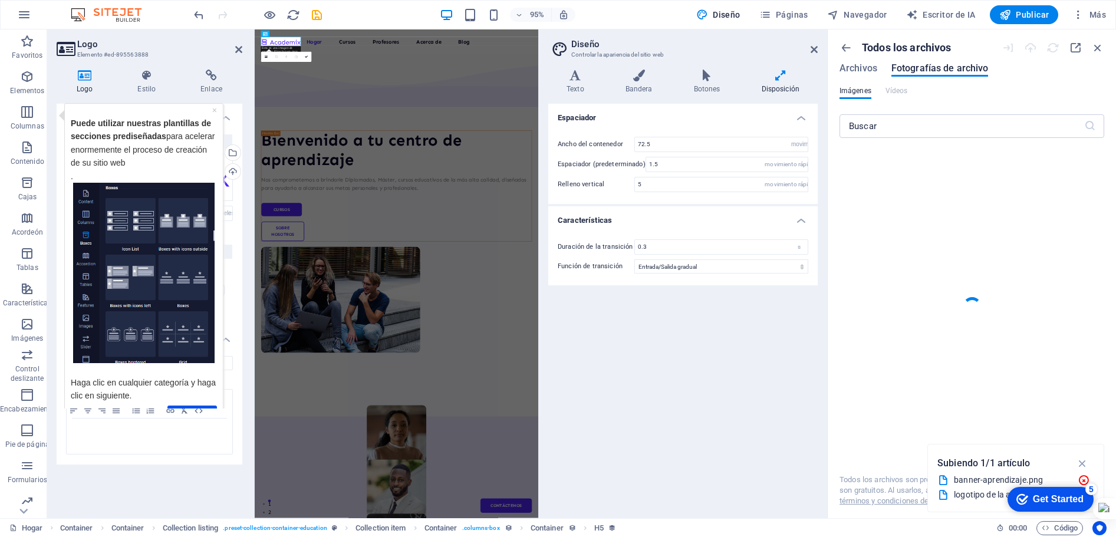
click at [676, 342] on div "Espaciador Ancho del contenedor 72.5 movimiento rápido del ojo píxeles Espaciad…" at bounding box center [682, 306] width 269 height 405
click at [243, 48] on aside "Logo Elemento #ed-895563888 Logo Estilo Enlace Logo Imagen Texto Arrastre los a…" at bounding box center [150, 273] width 207 height 489
click at [233, 48] on h2 "Logo" at bounding box center [159, 44] width 165 height 11
click at [235, 48] on header "Logo Elemento #ed-895563888" at bounding box center [150, 44] width 186 height 31
click at [238, 51] on icon at bounding box center [238, 49] width 7 height 9
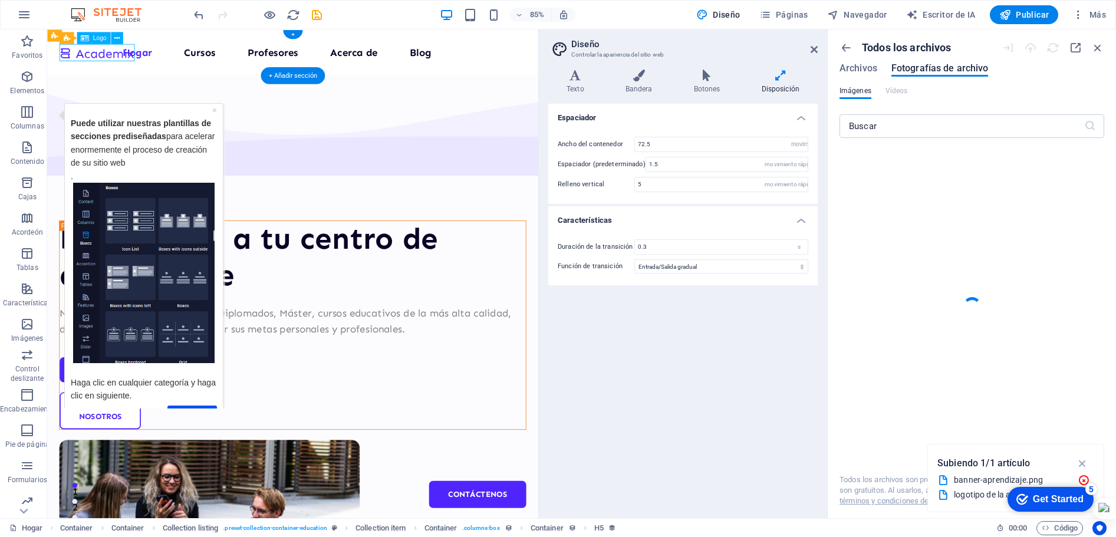
drag, startPoint x: 76, startPoint y: 60, endPoint x: 61, endPoint y: 58, distance: 15.4
click at [61, 58] on div at bounding box center [105, 56] width 88 height 19
click at [26, 14] on icon "button" at bounding box center [24, 15] width 14 height 14
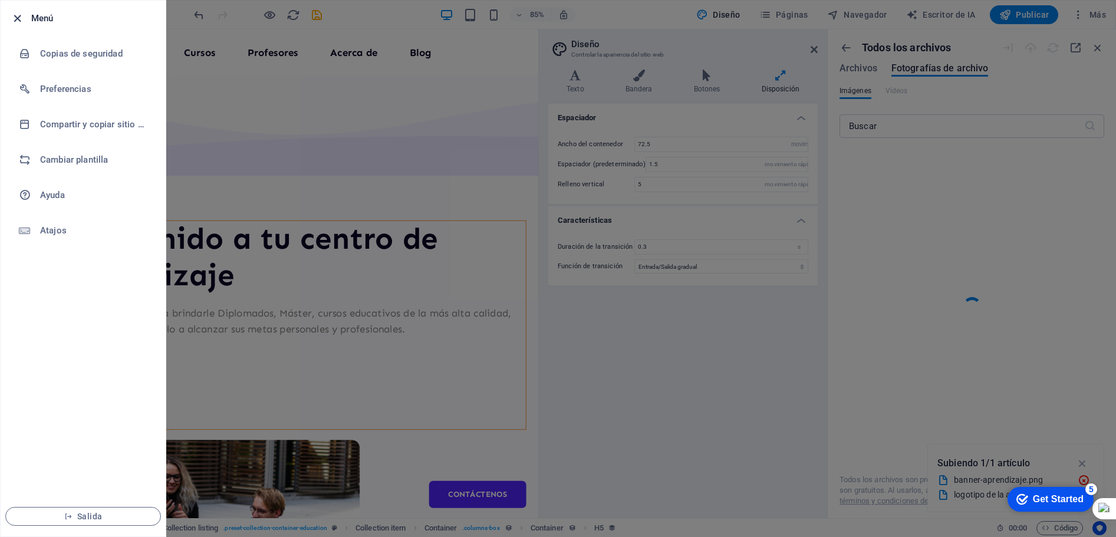
click at [18, 17] on icon "button" at bounding box center [18, 19] width 14 height 14
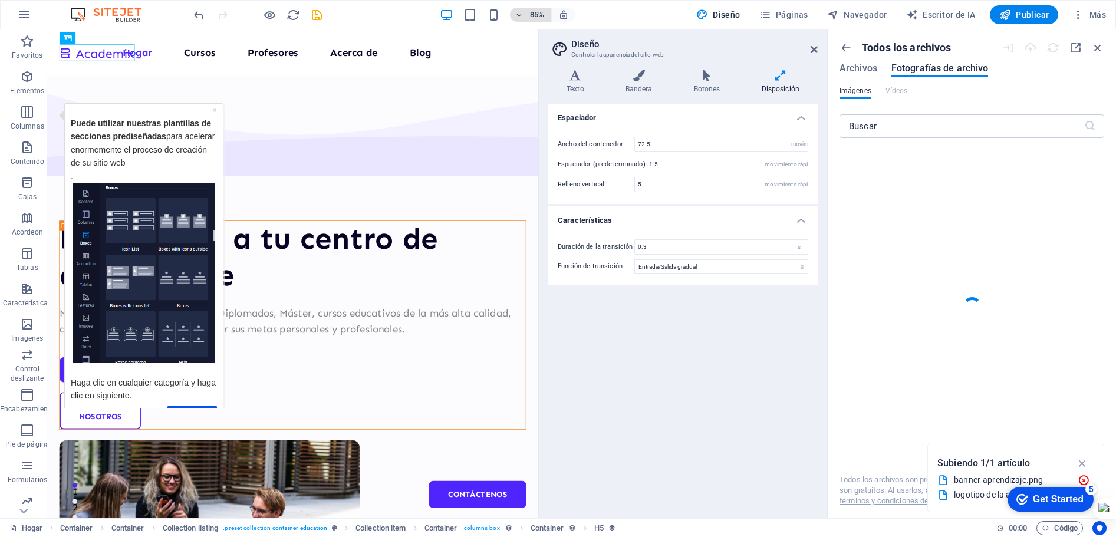
click at [527, 17] on span "85%" at bounding box center [530, 15] width 32 height 14
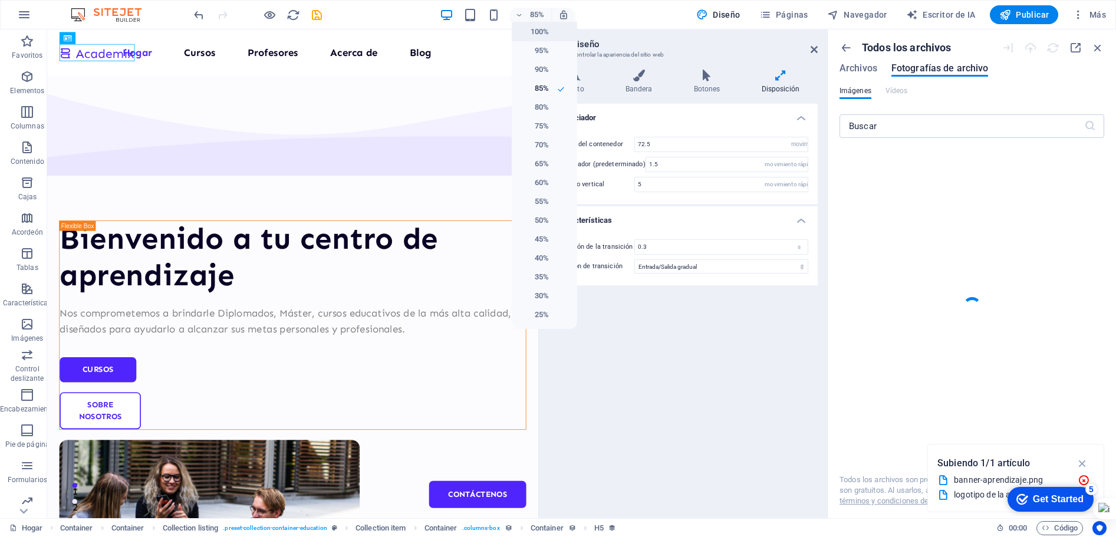
click at [534, 31] on font "100%" at bounding box center [539, 31] width 18 height 9
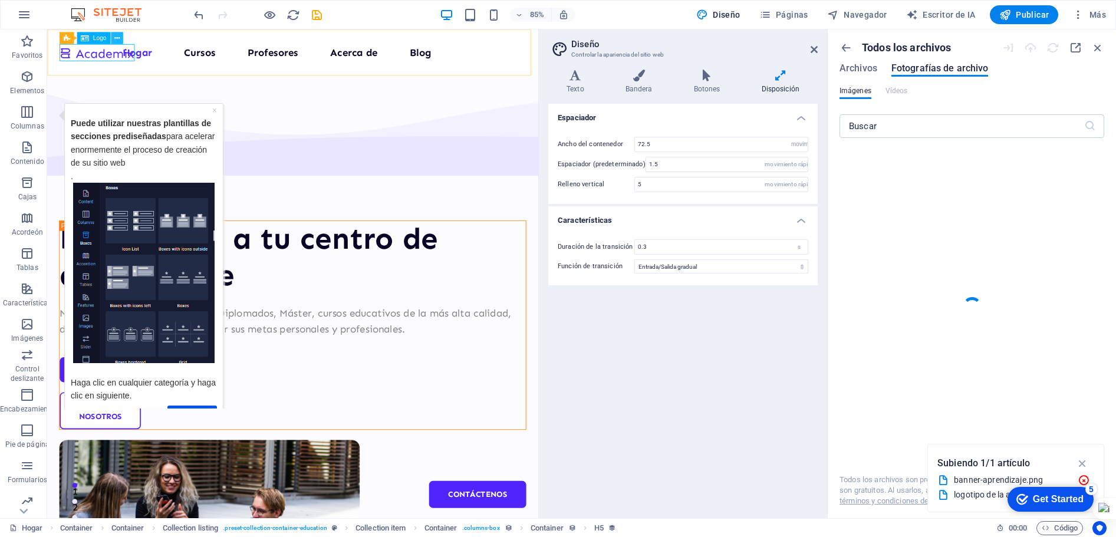
click at [118, 40] on icon at bounding box center [116, 38] width 5 height 11
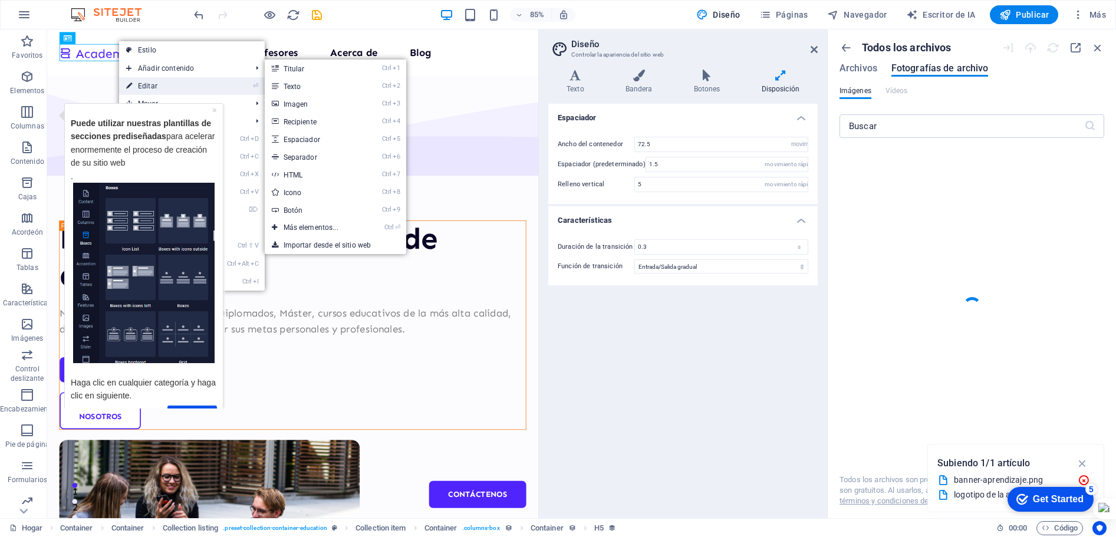
click at [147, 86] on font "Editar" at bounding box center [147, 86] width 19 height 8
select select "px"
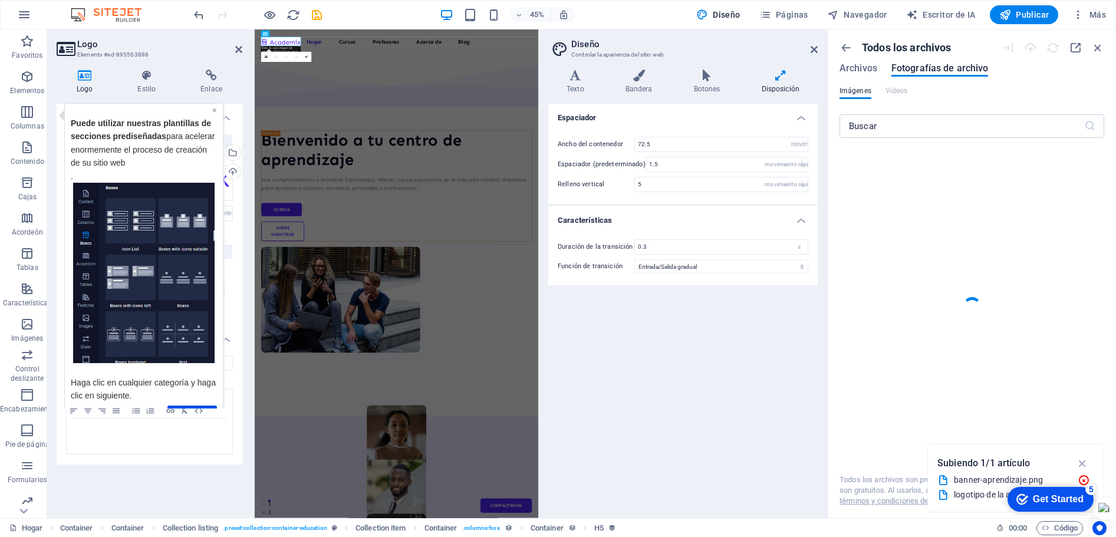
click at [212, 109] on font "×" at bounding box center [214, 109] width 5 height 9
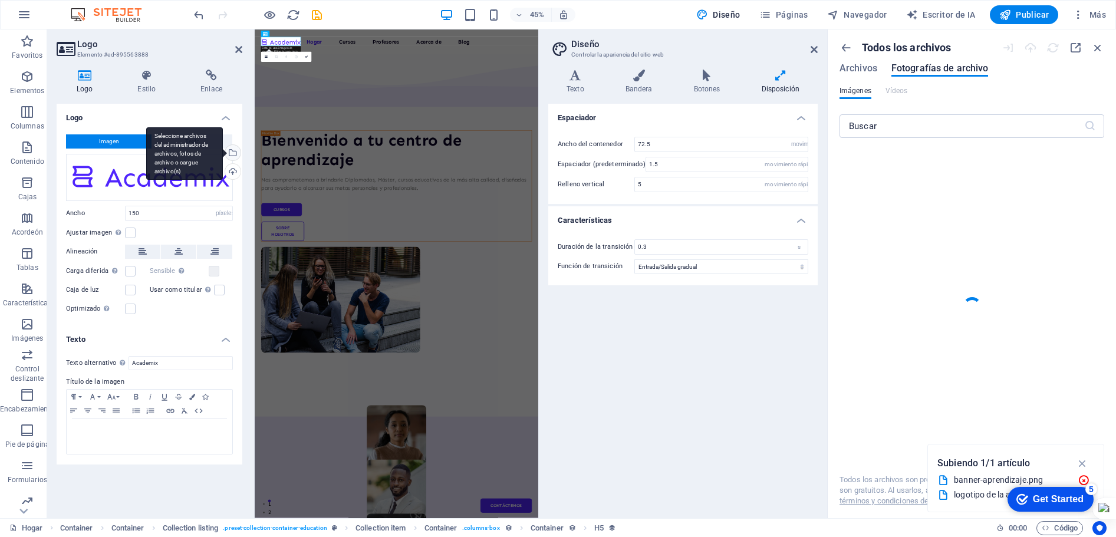
click at [232, 154] on div "Seleccione archivos del administrador de archivos, fotos de archivo o cargue ar…" at bounding box center [232, 154] width 18 height 18
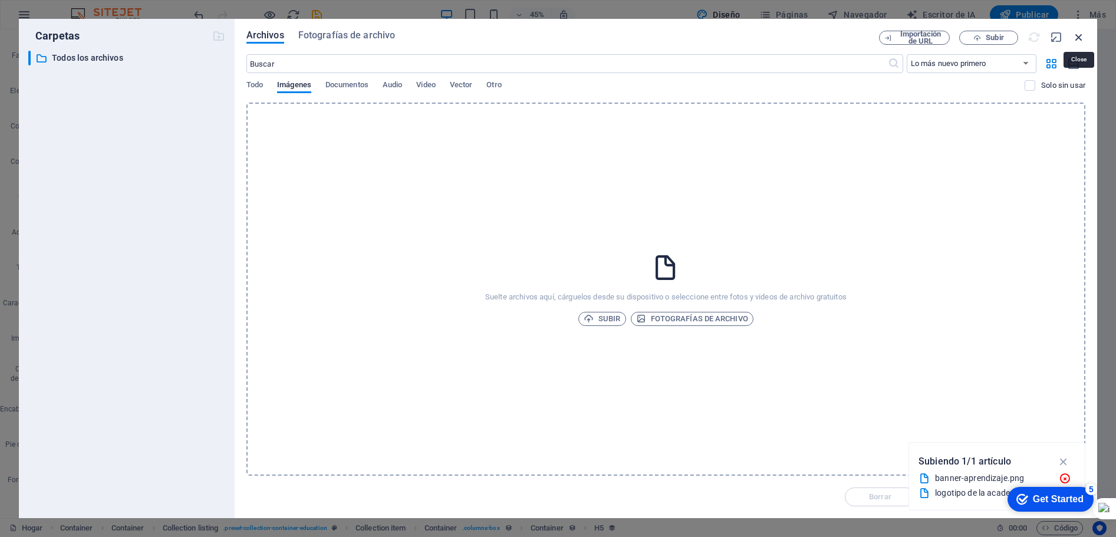
click at [1074, 39] on icon "button" at bounding box center [1078, 37] width 13 height 13
select select "image"
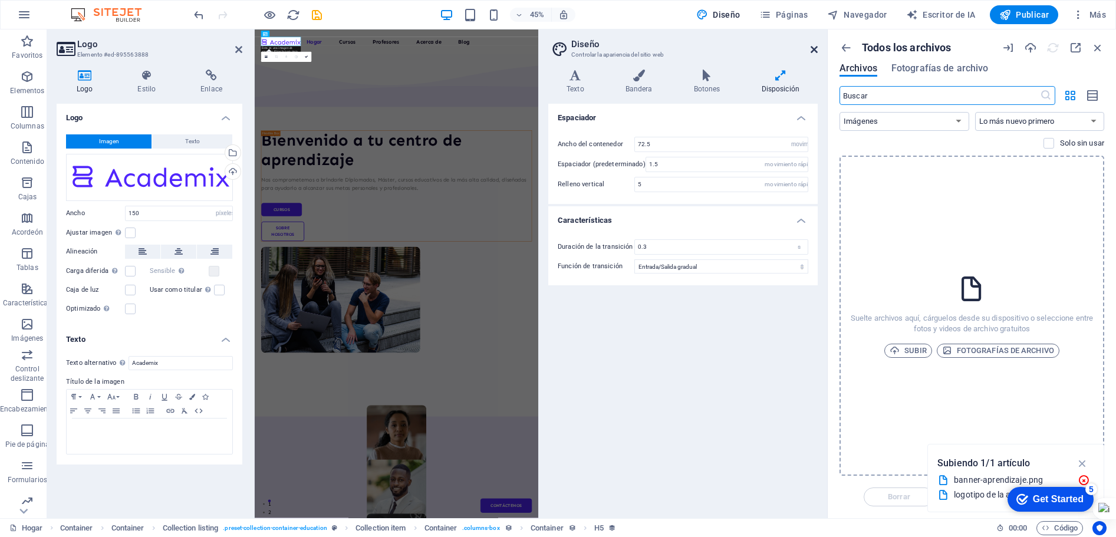
click at [815, 49] on icon at bounding box center [813, 49] width 7 height 9
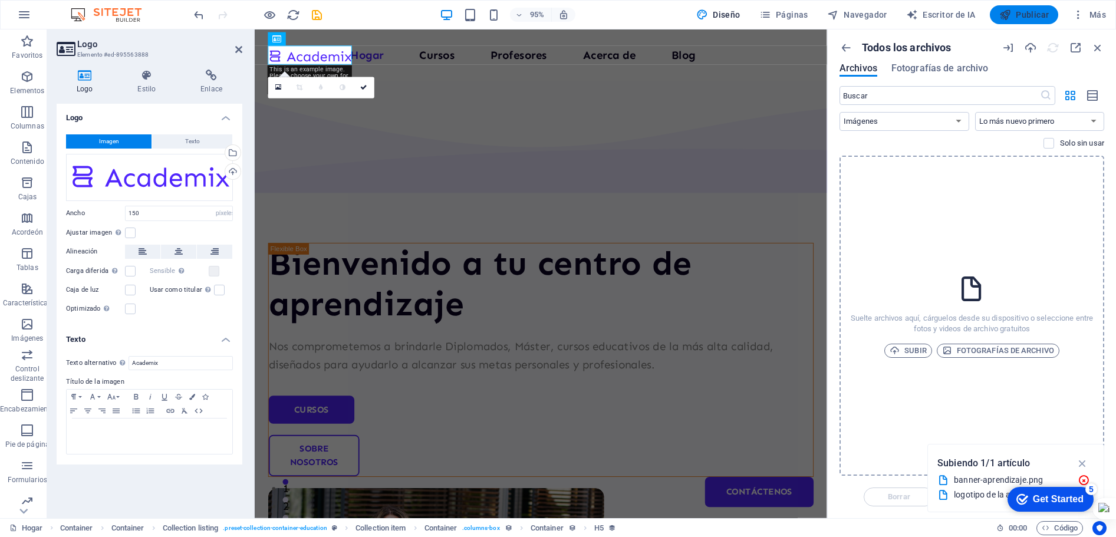
click at [1014, 11] on span "Publicar" at bounding box center [1024, 15] width 50 height 12
click at [1014, 9] on span "Publicar" at bounding box center [1024, 15] width 50 height 12
click at [1101, 19] on font "Más" at bounding box center [1097, 14] width 17 height 9
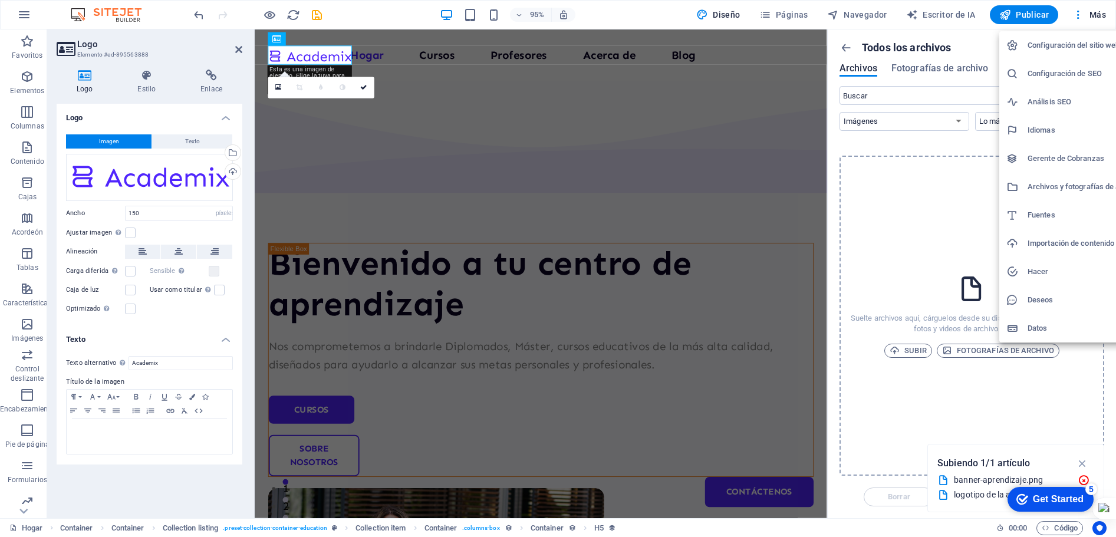
drag, startPoint x: 1022, startPoint y: 11, endPoint x: 1016, endPoint y: 12, distance: 6.7
click at [1016, 12] on div at bounding box center [558, 268] width 1116 height 537
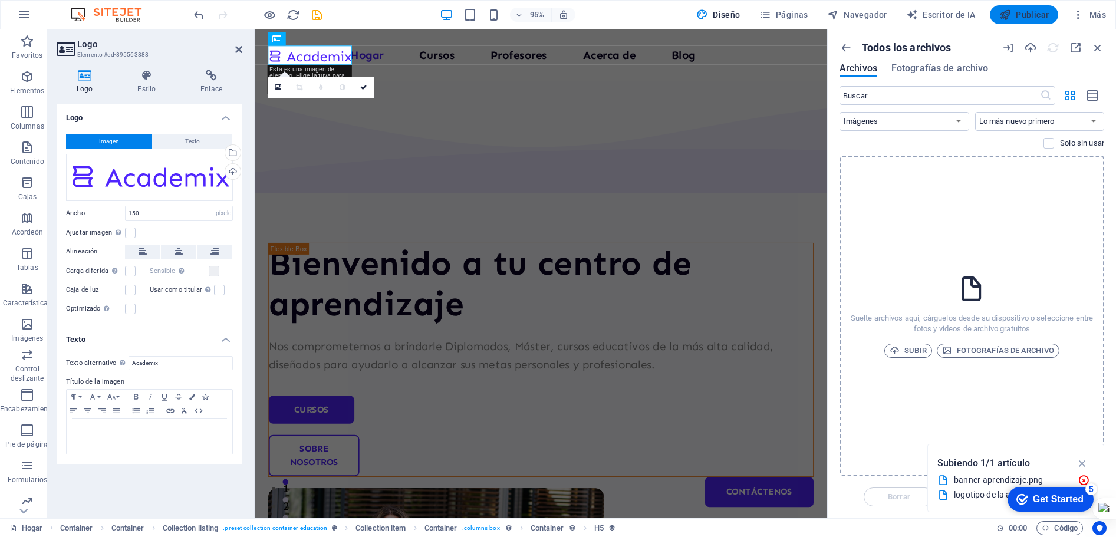
click at [1018, 18] on font "Publicar" at bounding box center [1031, 14] width 33 height 9
click at [906, 349] on font "Subir" at bounding box center [915, 350] width 22 height 9
click at [1081, 464] on icon "button" at bounding box center [1083, 466] width 12 height 12
click at [958, 496] on font "logotipo de la academia 150px.png" at bounding box center [1018, 494] width 131 height 9
click at [1081, 495] on div "Get Started" at bounding box center [1057, 499] width 51 height 11
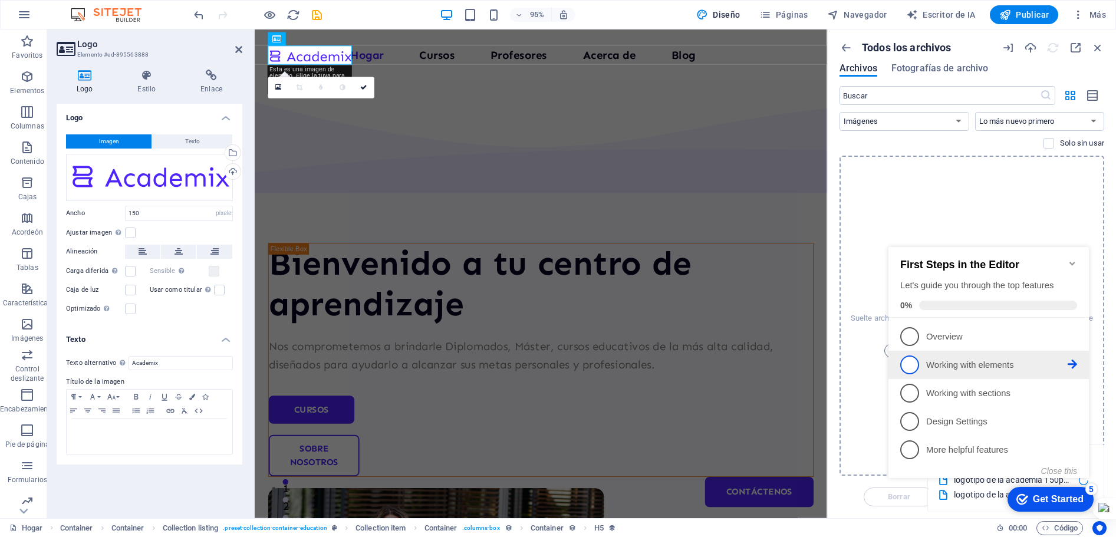
click at [914, 363] on span "2" at bounding box center [909, 364] width 19 height 19
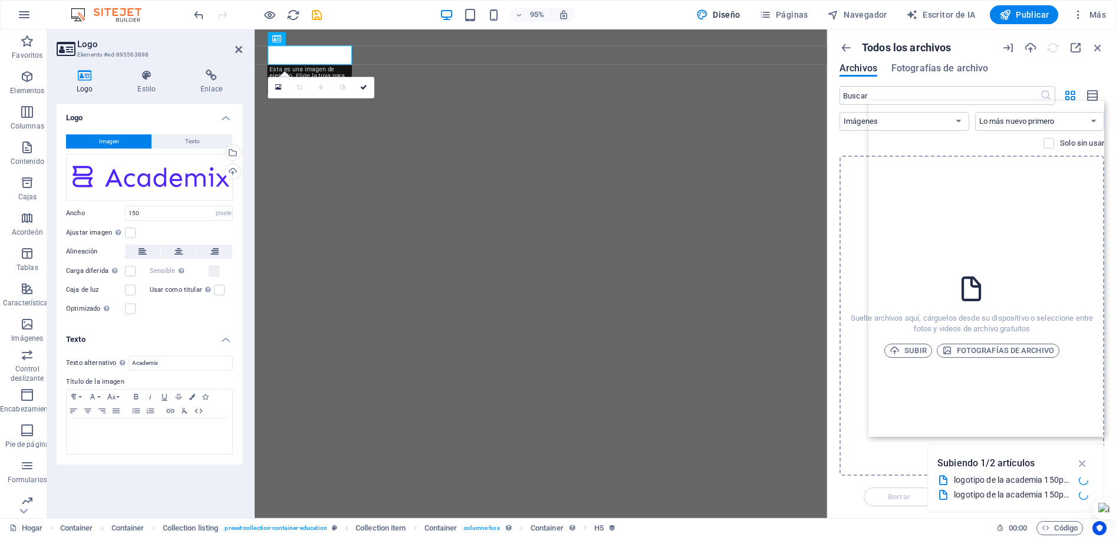
select select "px"
select select "image"
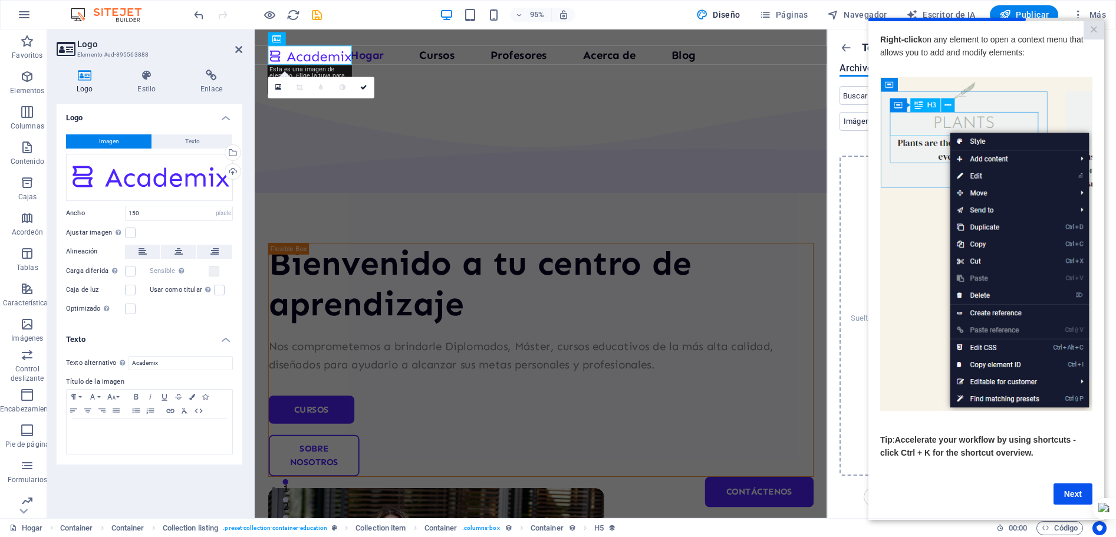
scroll to position [8, 0]
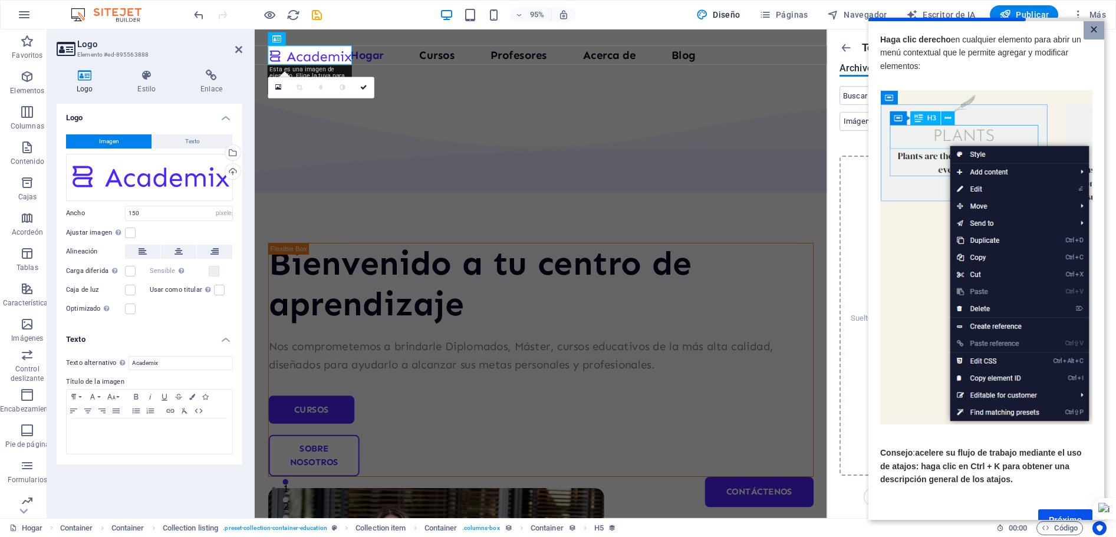
click at [1094, 34] on font "×" at bounding box center [1094, 28] width 8 height 15
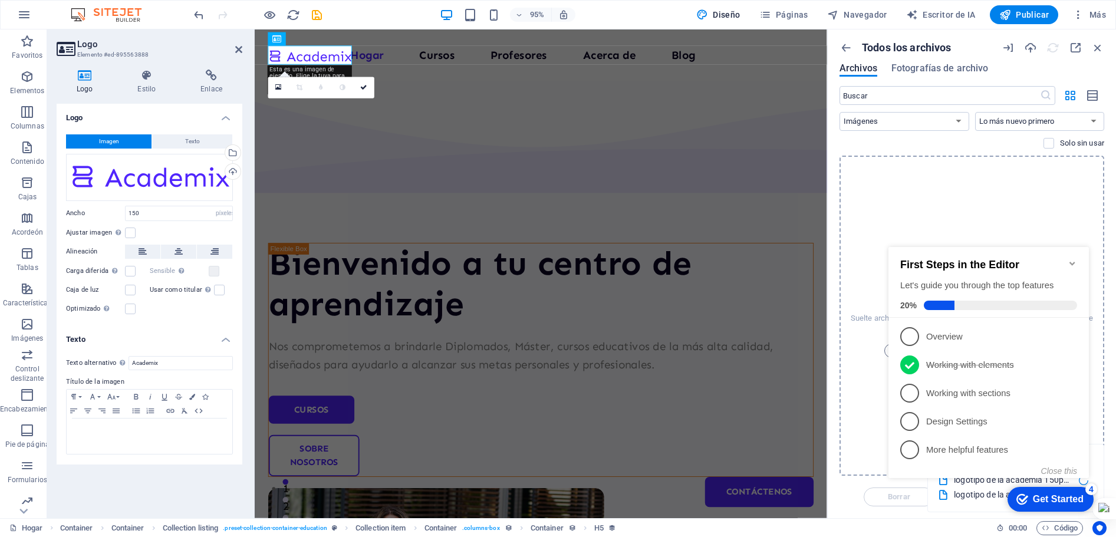
scroll to position [0, 0]
